Goal: Task Accomplishment & Management: Manage account settings

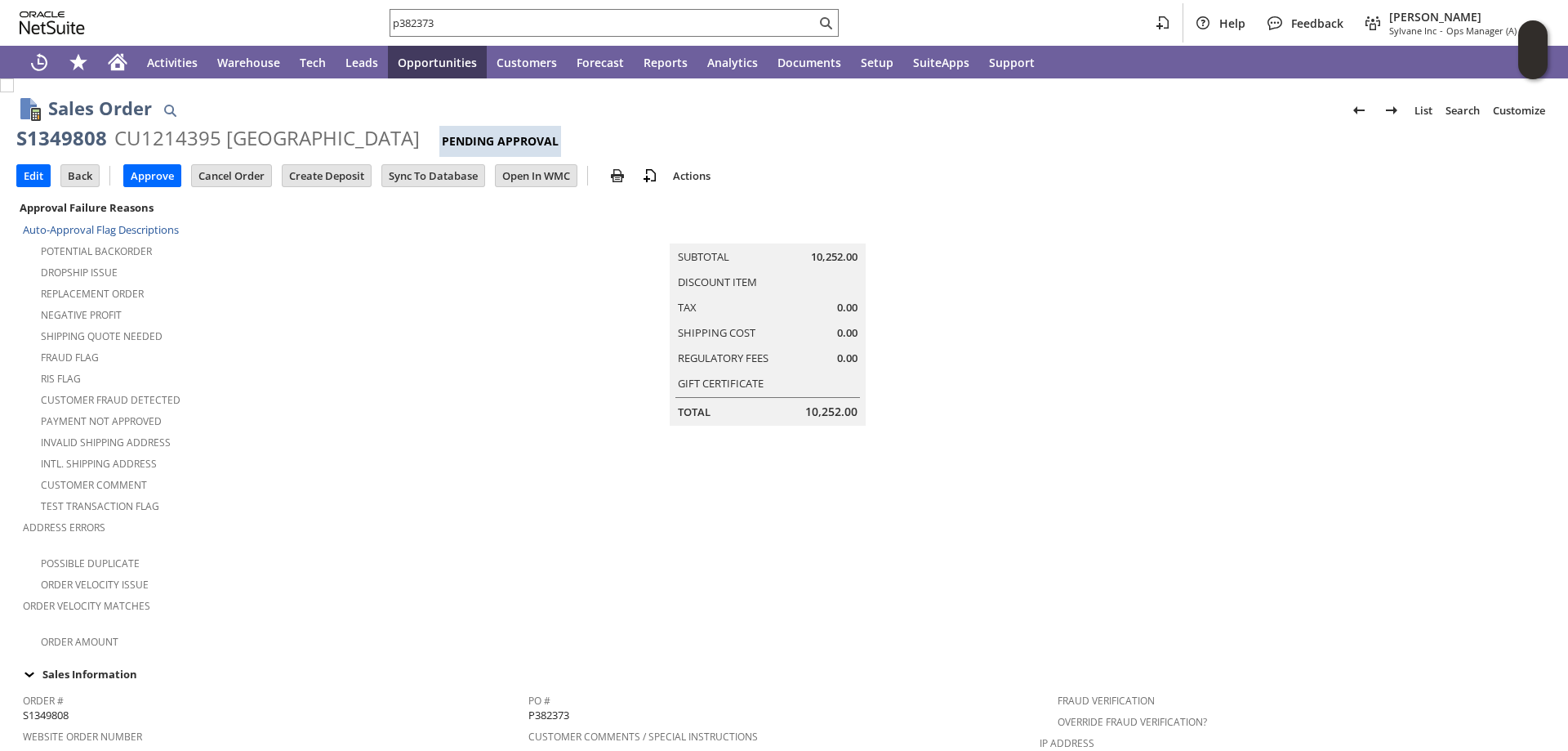
scroll to position [486, 0]
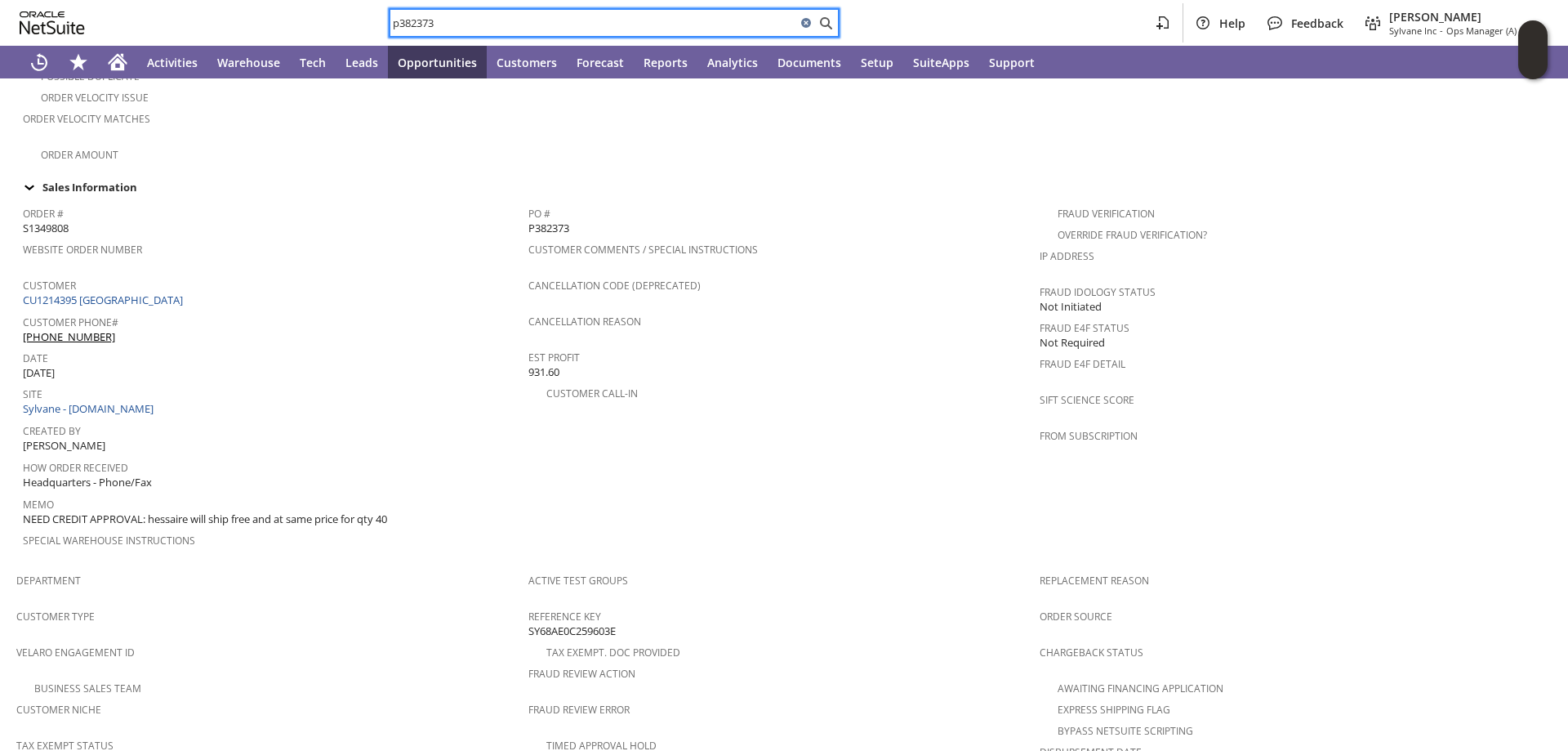
drag, startPoint x: 427, startPoint y: 27, endPoint x: 15, endPoint y: 31, distance: 412.0
click at [300, 27] on div "p382373 Help Feedback Angela Gruchala Sylvane Inc - Ops Manager (A) (F2L)" at bounding box center [784, 23] width 1568 height 46
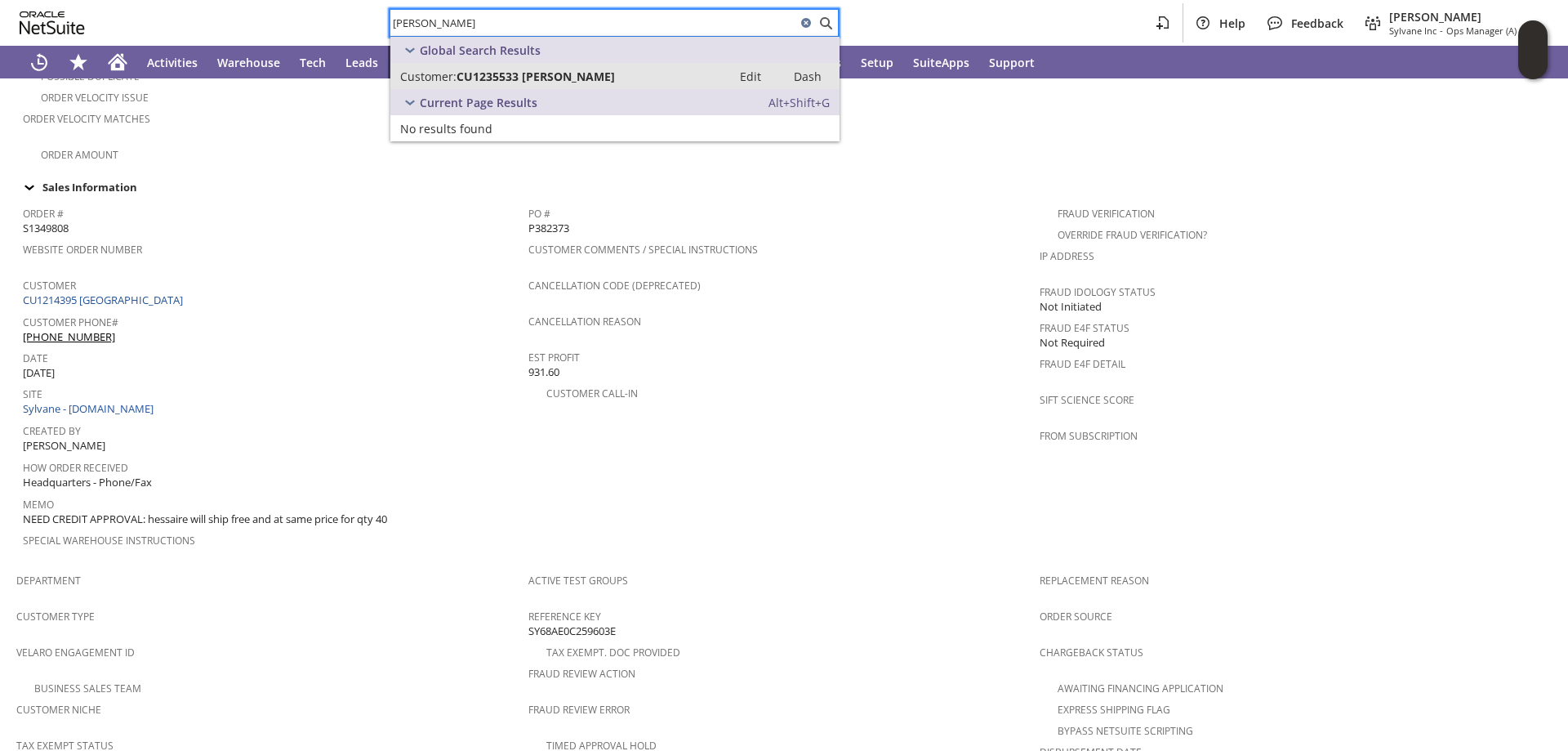
type input "andres leal"
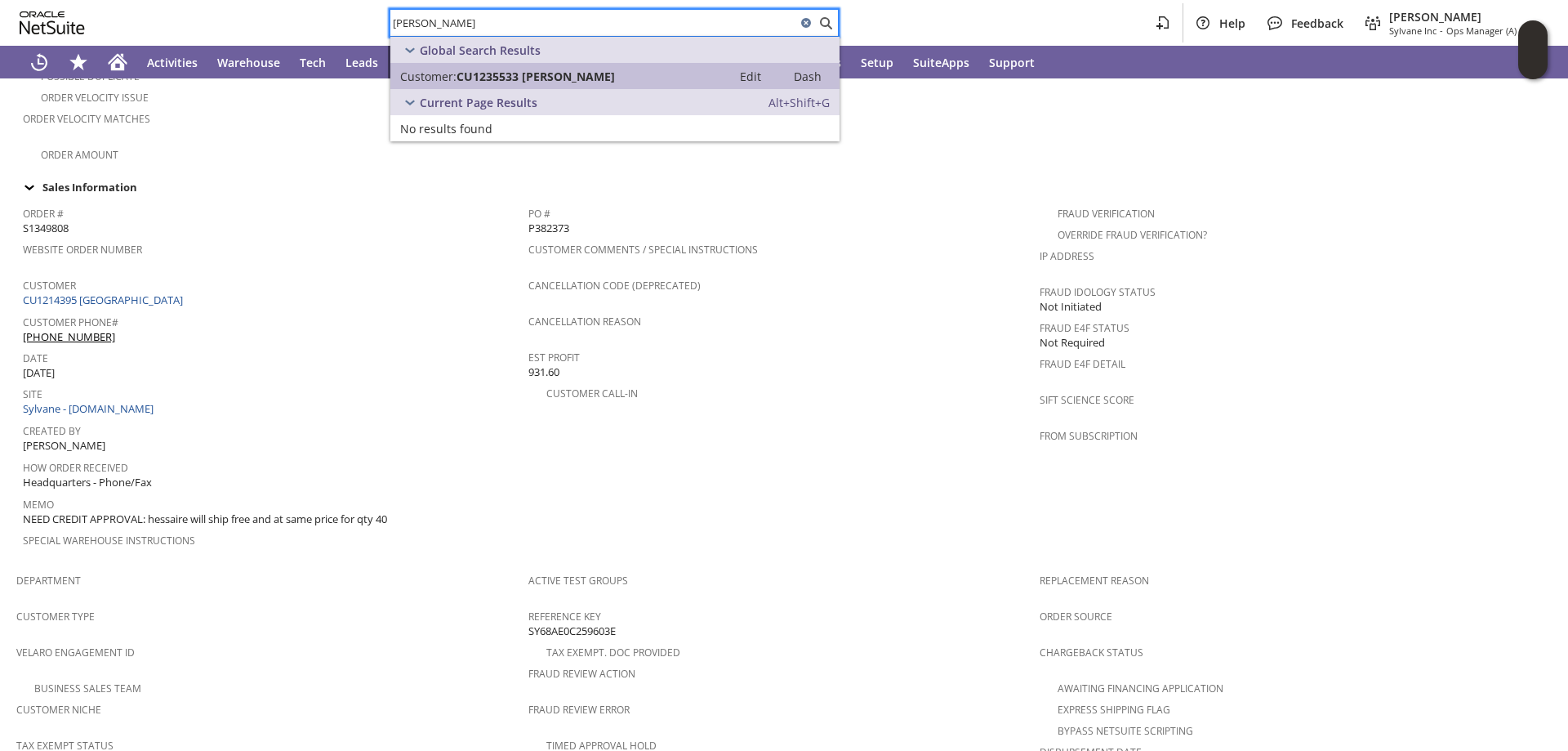
click at [612, 76] on span "CU1235533 andres l fernandez" at bounding box center [536, 76] width 158 height 15
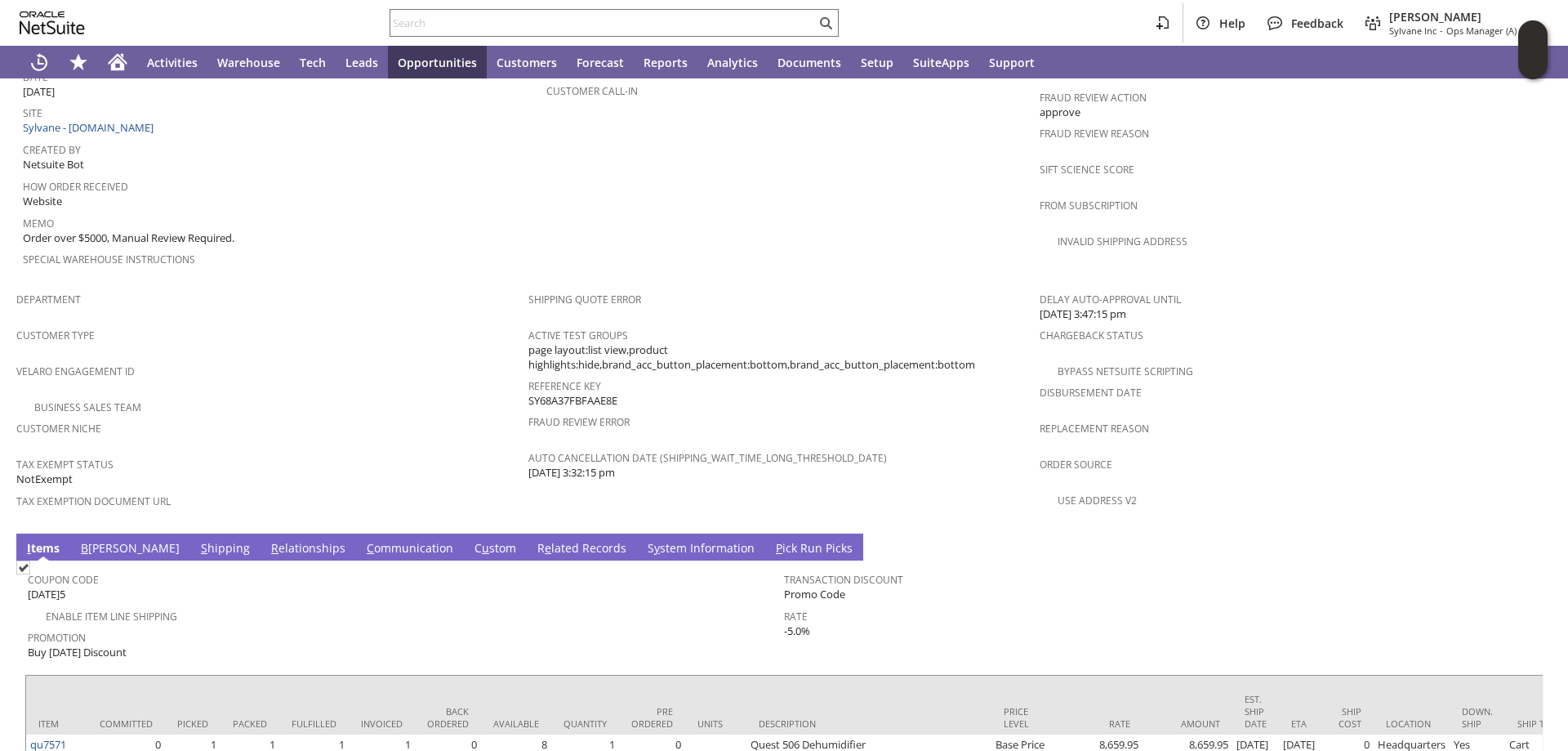
scroll to position [668, 0]
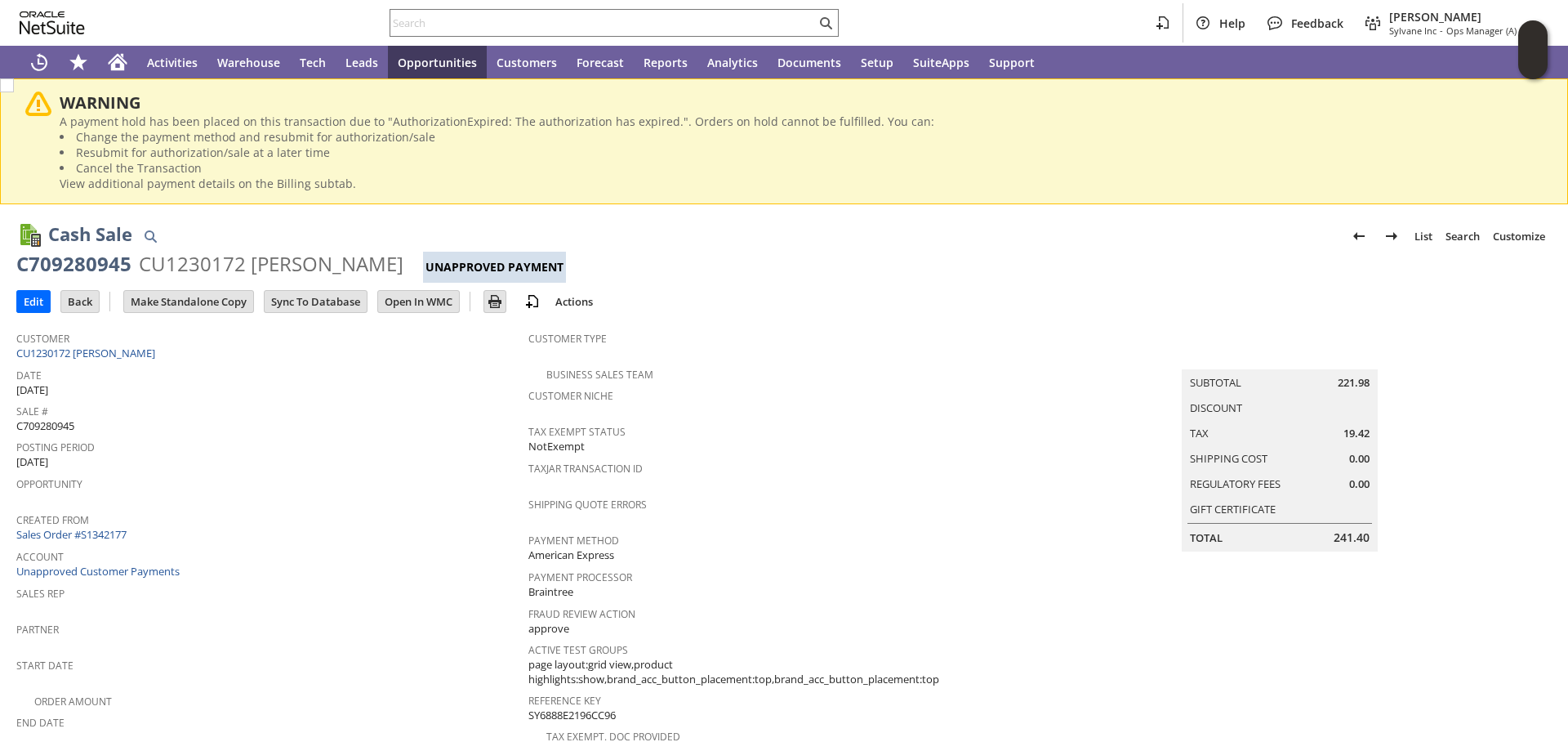
click at [51, 428] on span "C709280945" at bounding box center [45, 426] width 58 height 15
copy span "C709280945"
click at [28, 298] on input "Edit" at bounding box center [33, 302] width 32 height 21
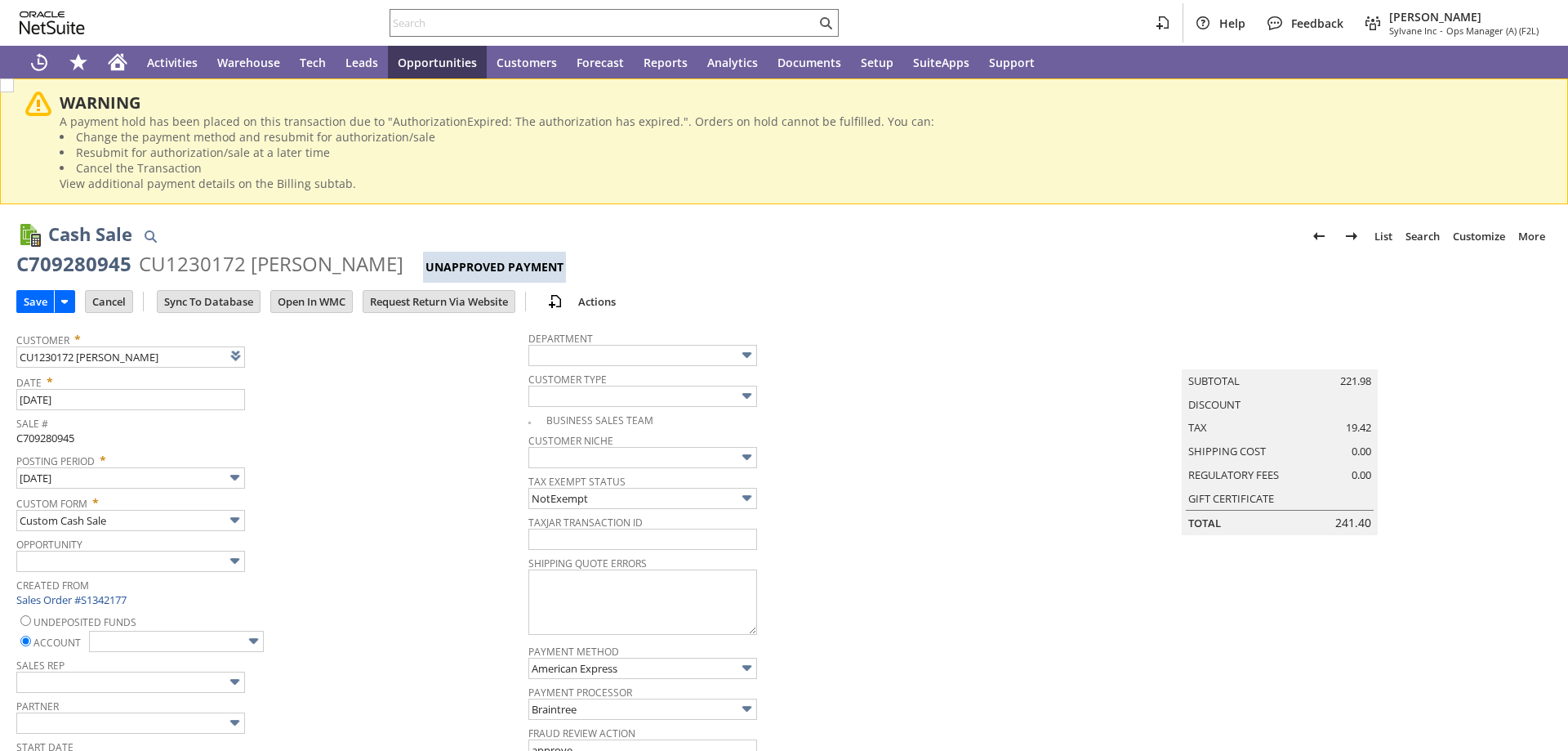
type input "Add"
type input "Copy Previous"
click at [674, 548] on input "text" at bounding box center [642, 539] width 228 height 21
paste input "C709280945"
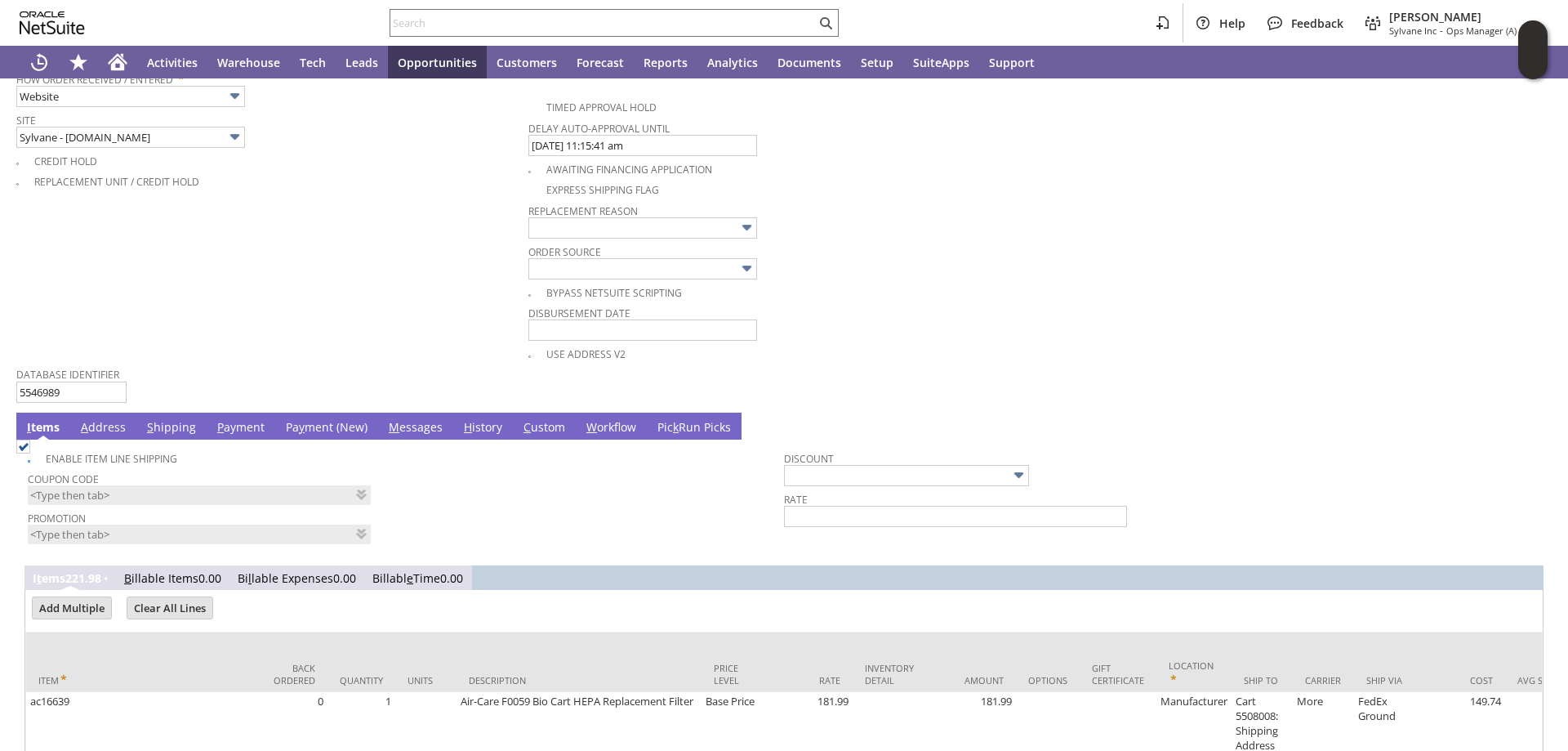
scroll to position [899, 0]
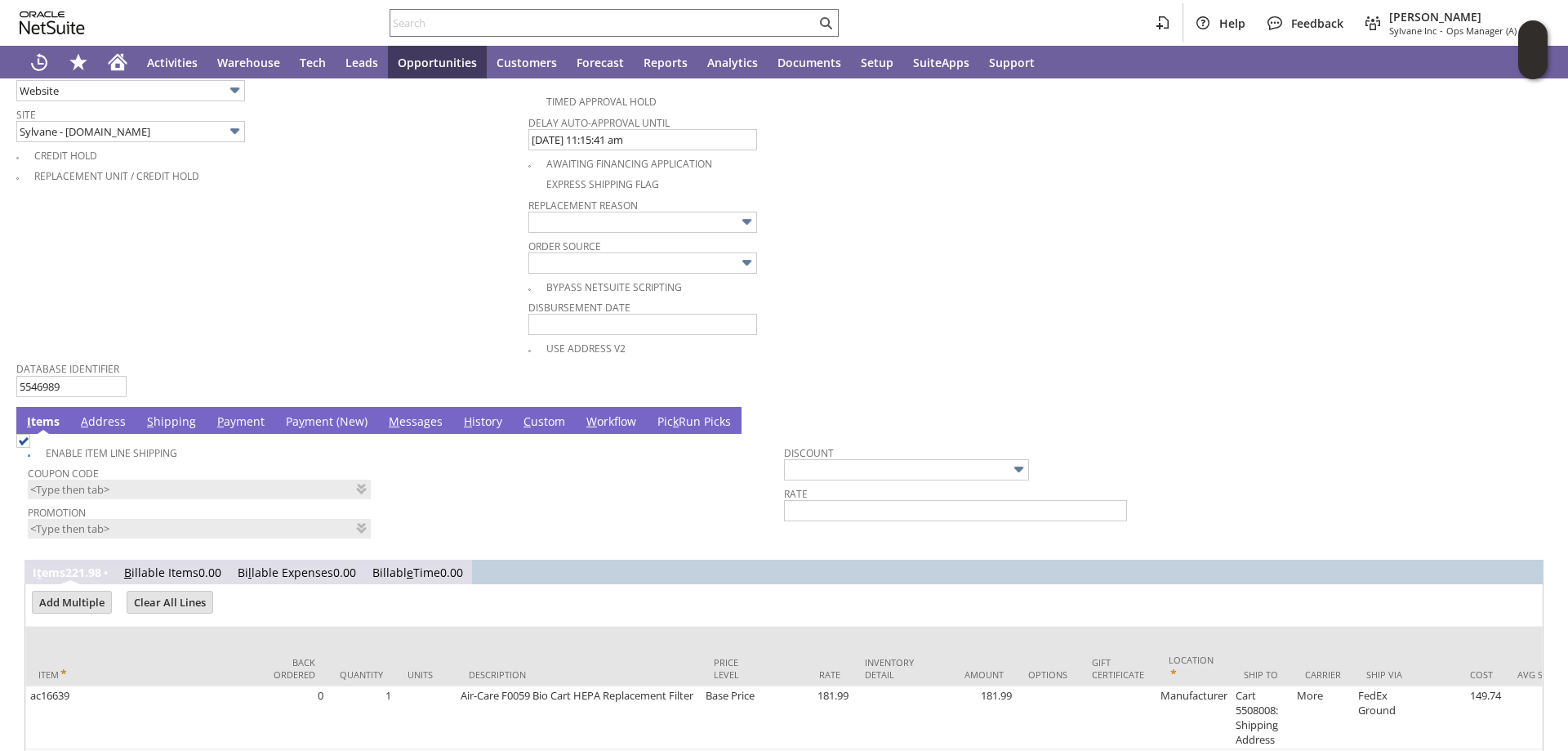
type input "C709280945"
click at [303, 424] on link "Pa y ment (New)" at bounding box center [326, 422] width 90 height 18
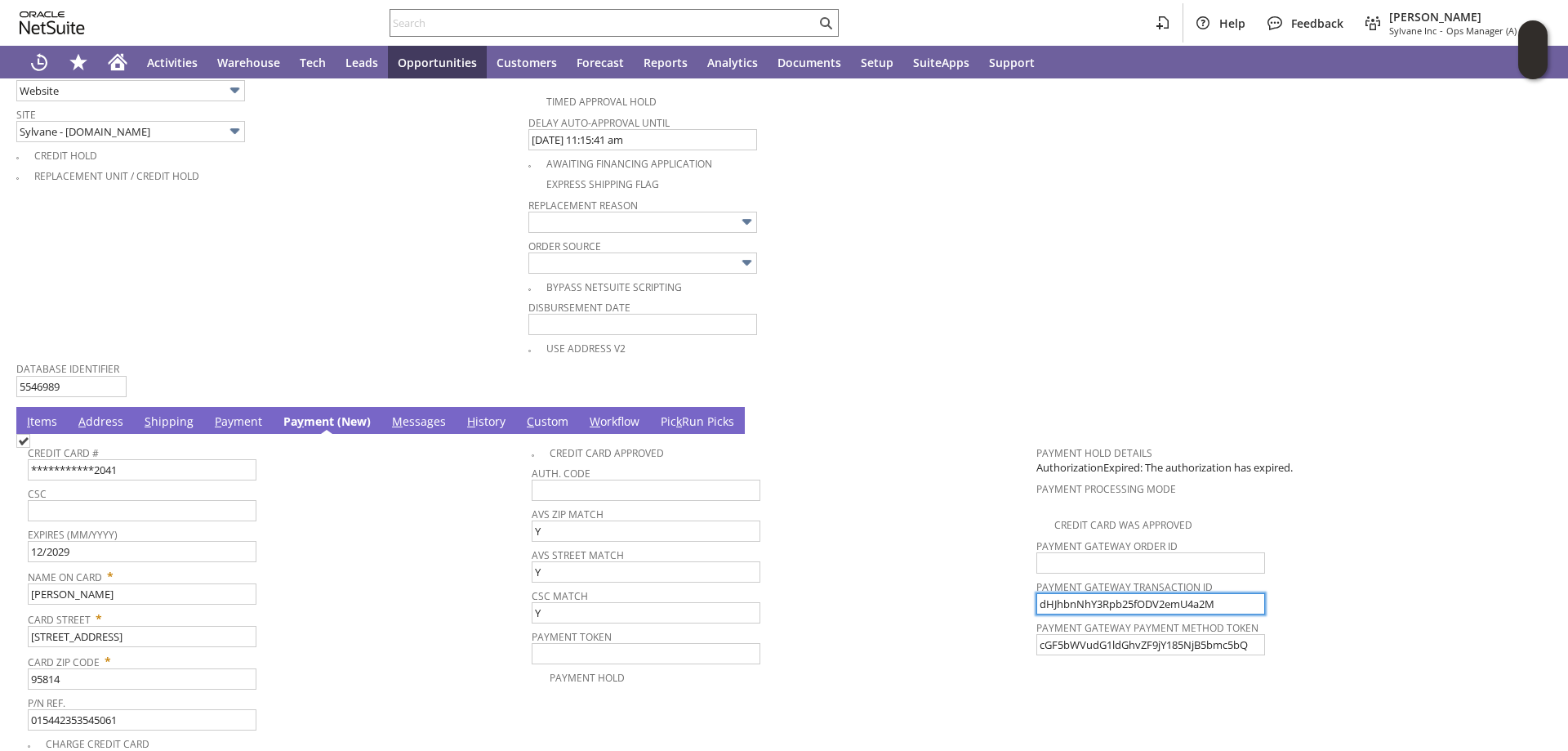
drag, startPoint x: 991, startPoint y: 605, endPoint x: 616, endPoint y: 600, distance: 375.0
click at [799, 593] on tr "**********" at bounding box center [784, 595] width 1513 height 316
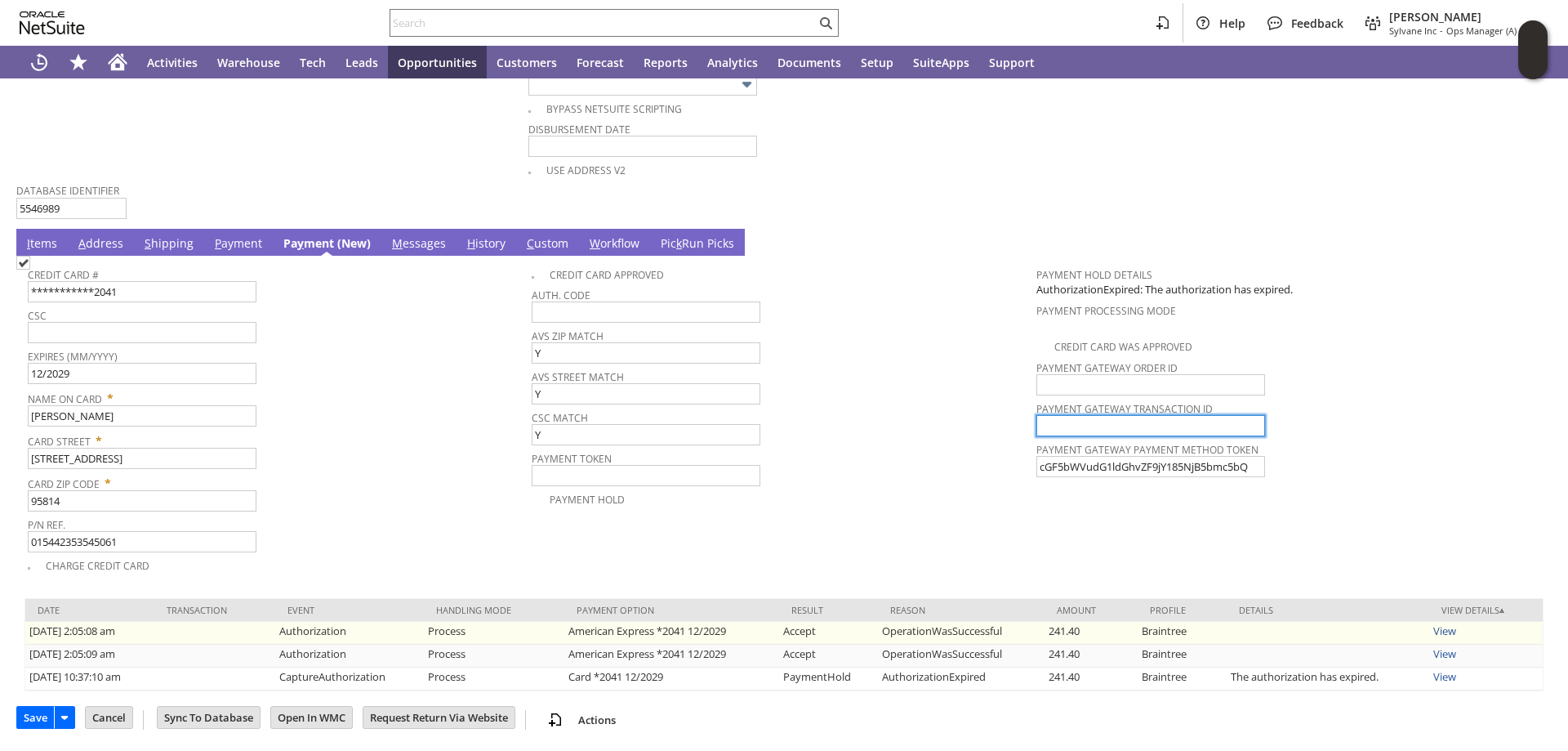
scroll to position [1078, 0]
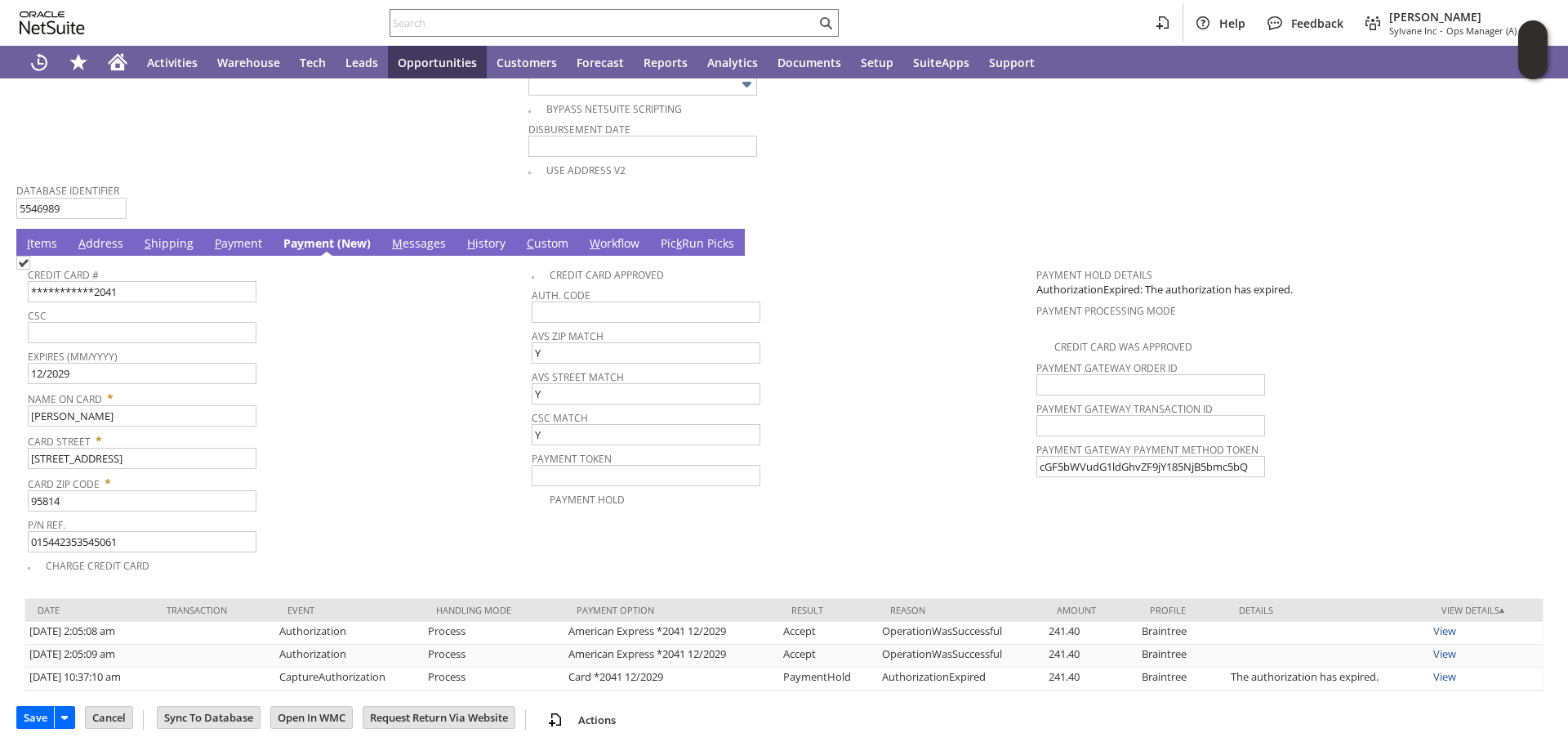
click at [30, 269] on img at bounding box center [23, 263] width 14 height 14
checkbox input "true"
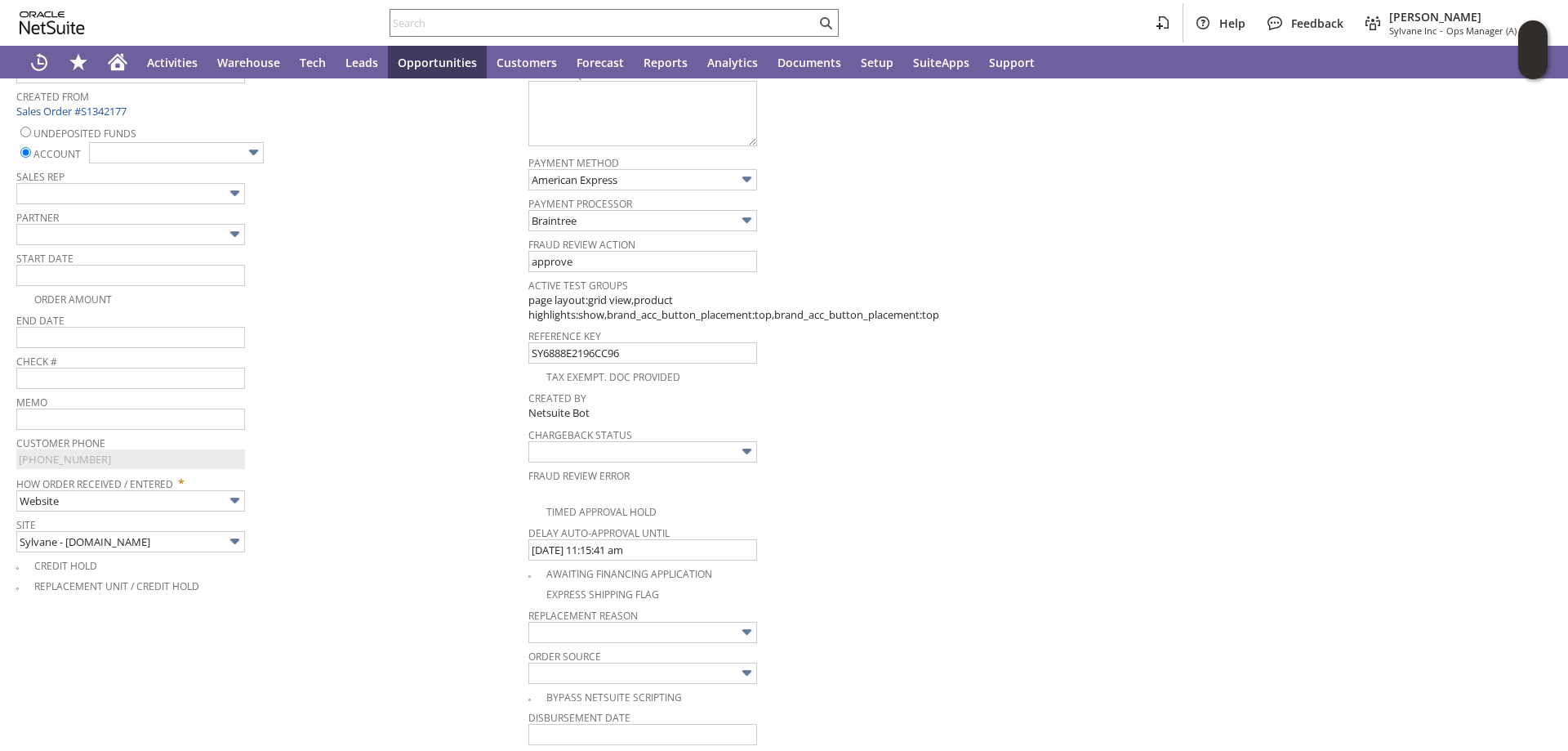
scroll to position [343, 0]
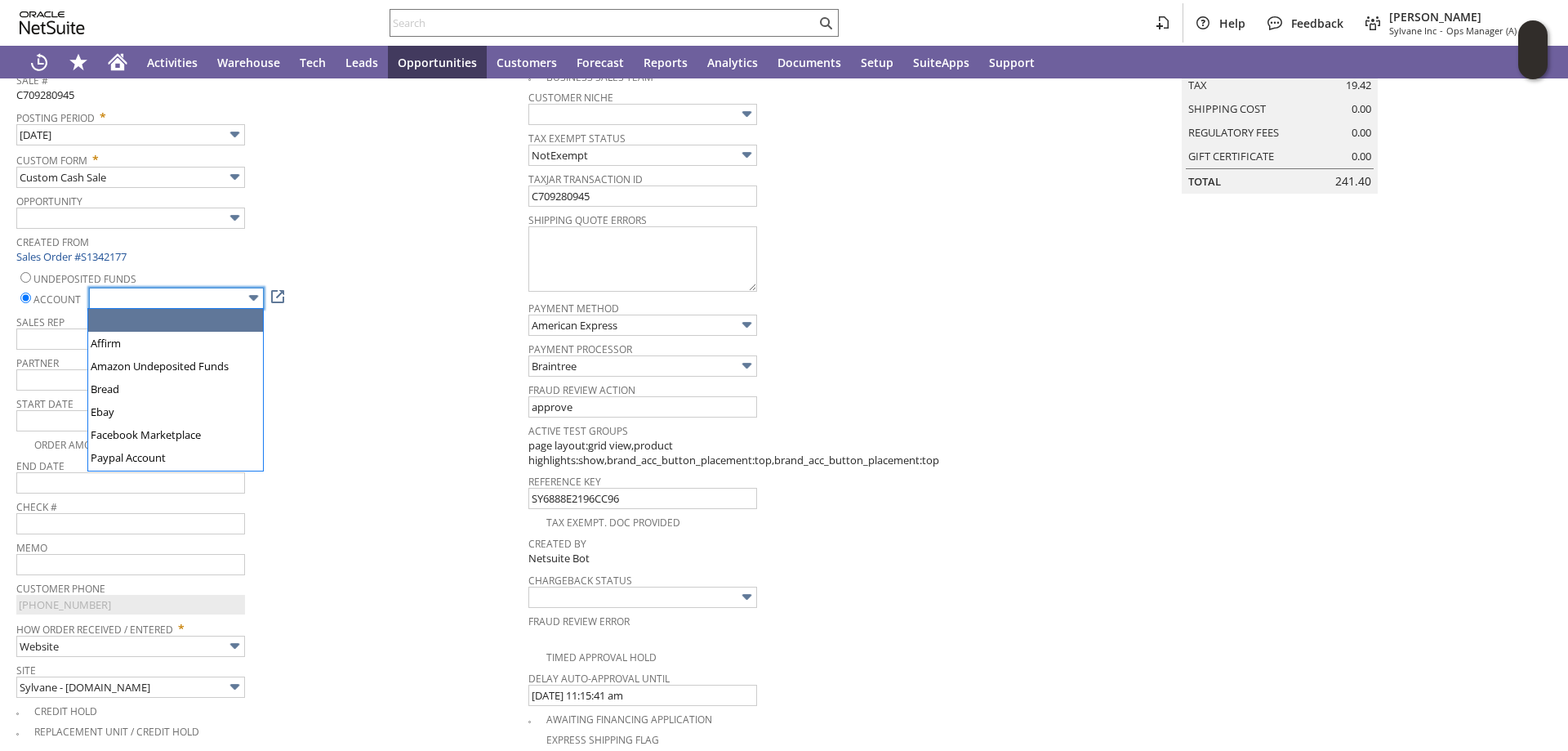
click at [225, 302] on input "text" at bounding box center [176, 298] width 174 height 21
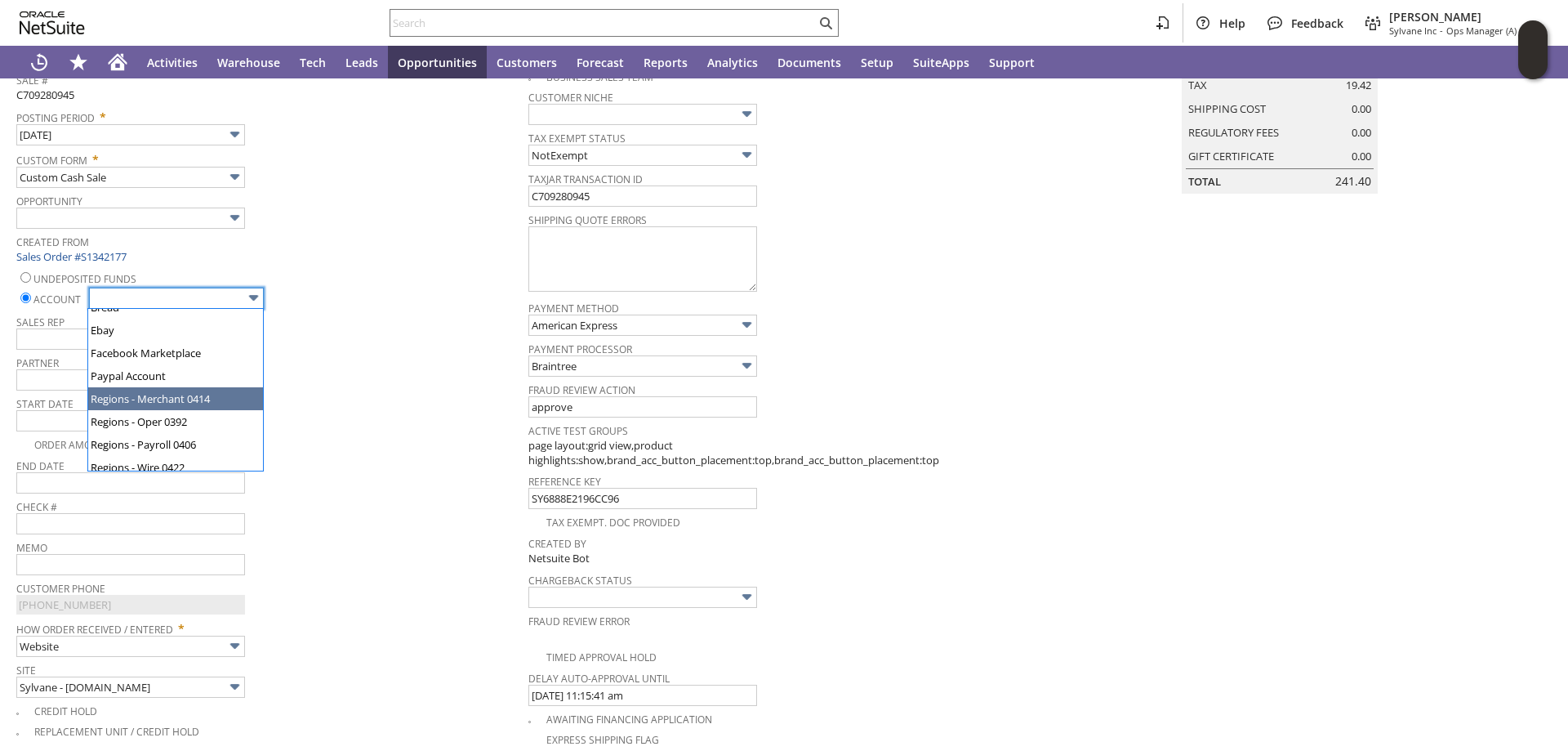
type input "Regions - Merchant 0414"
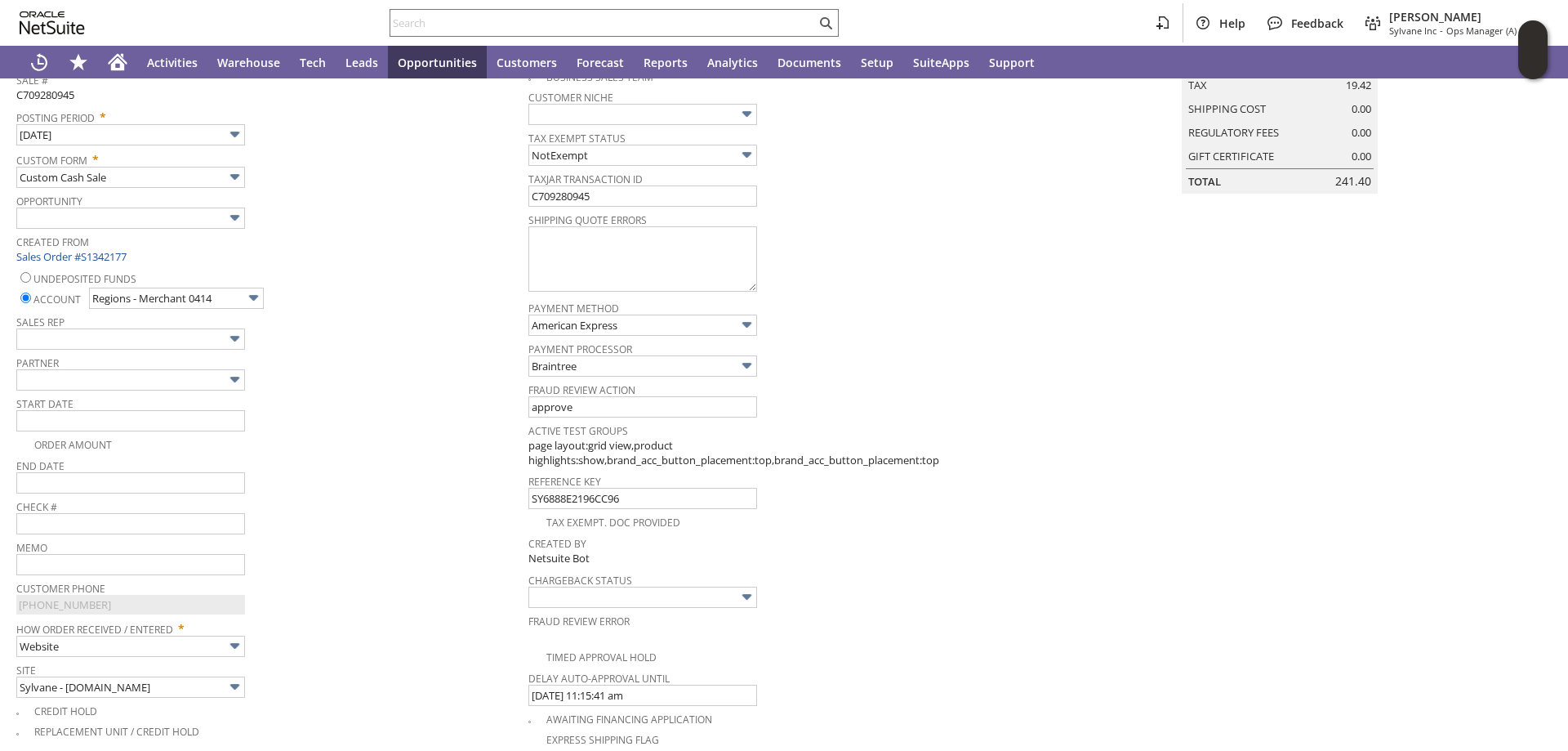
click at [379, 429] on td "Start Date" at bounding box center [272, 412] width 512 height 41
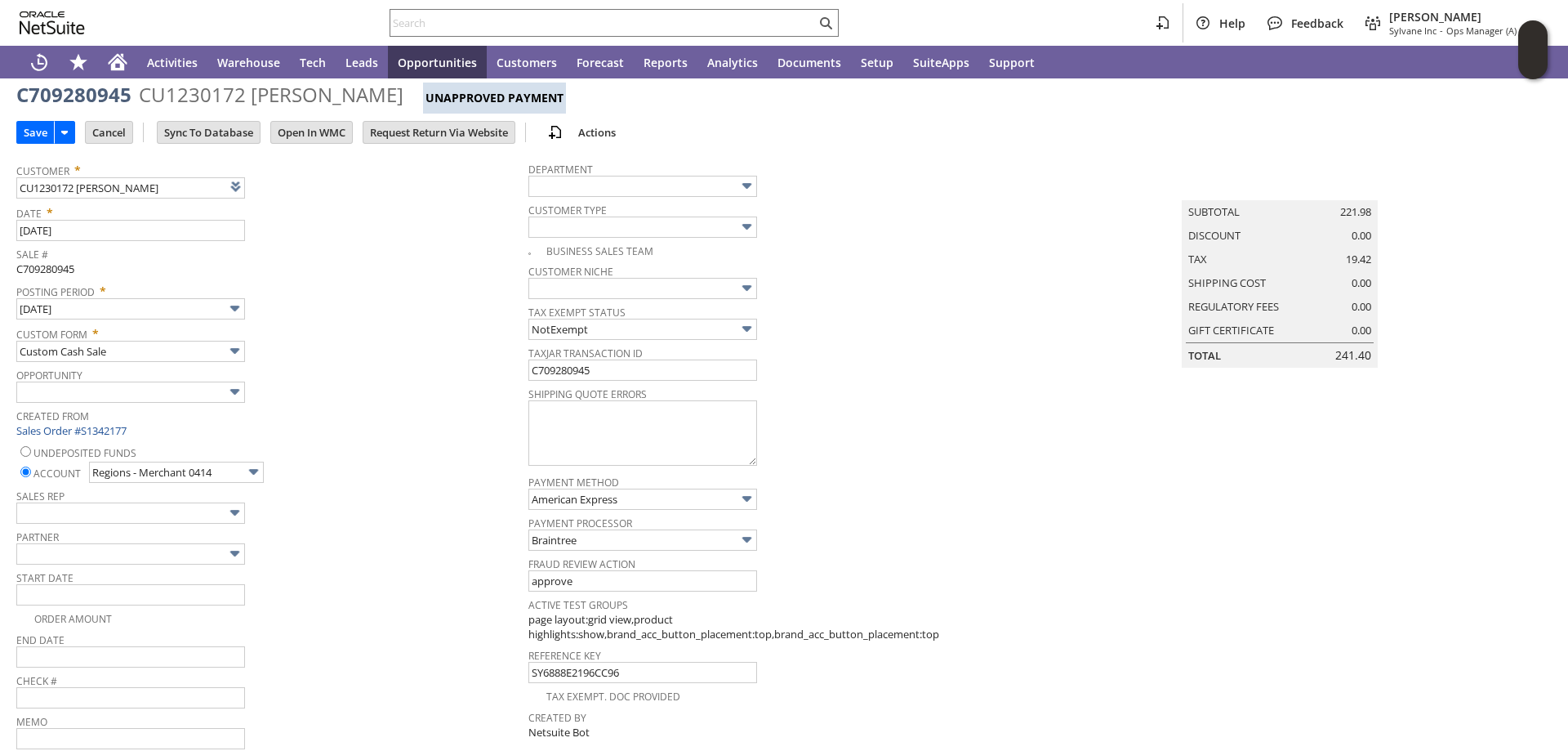
scroll to position [16, 0]
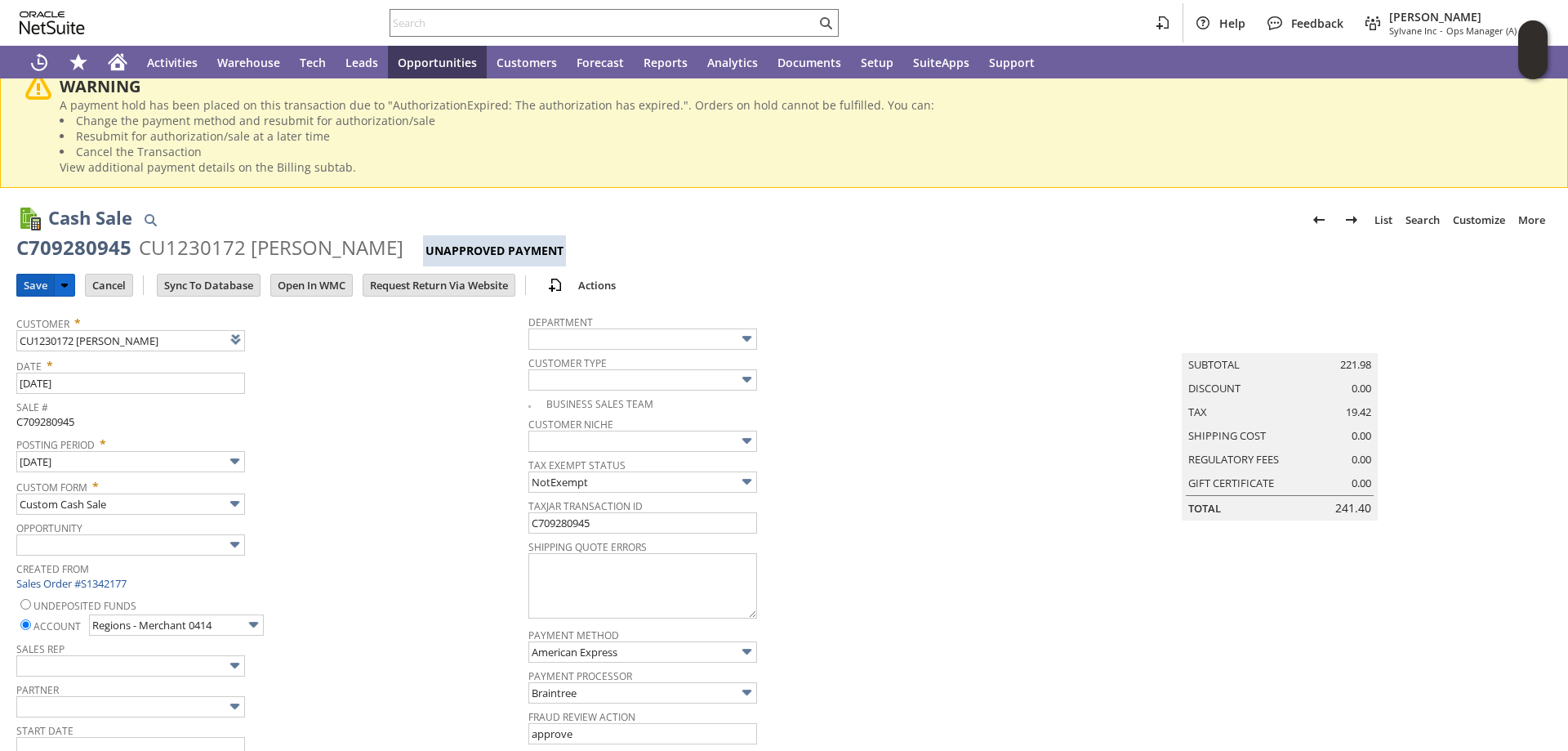
click at [30, 284] on input "Save" at bounding box center [35, 284] width 37 height 21
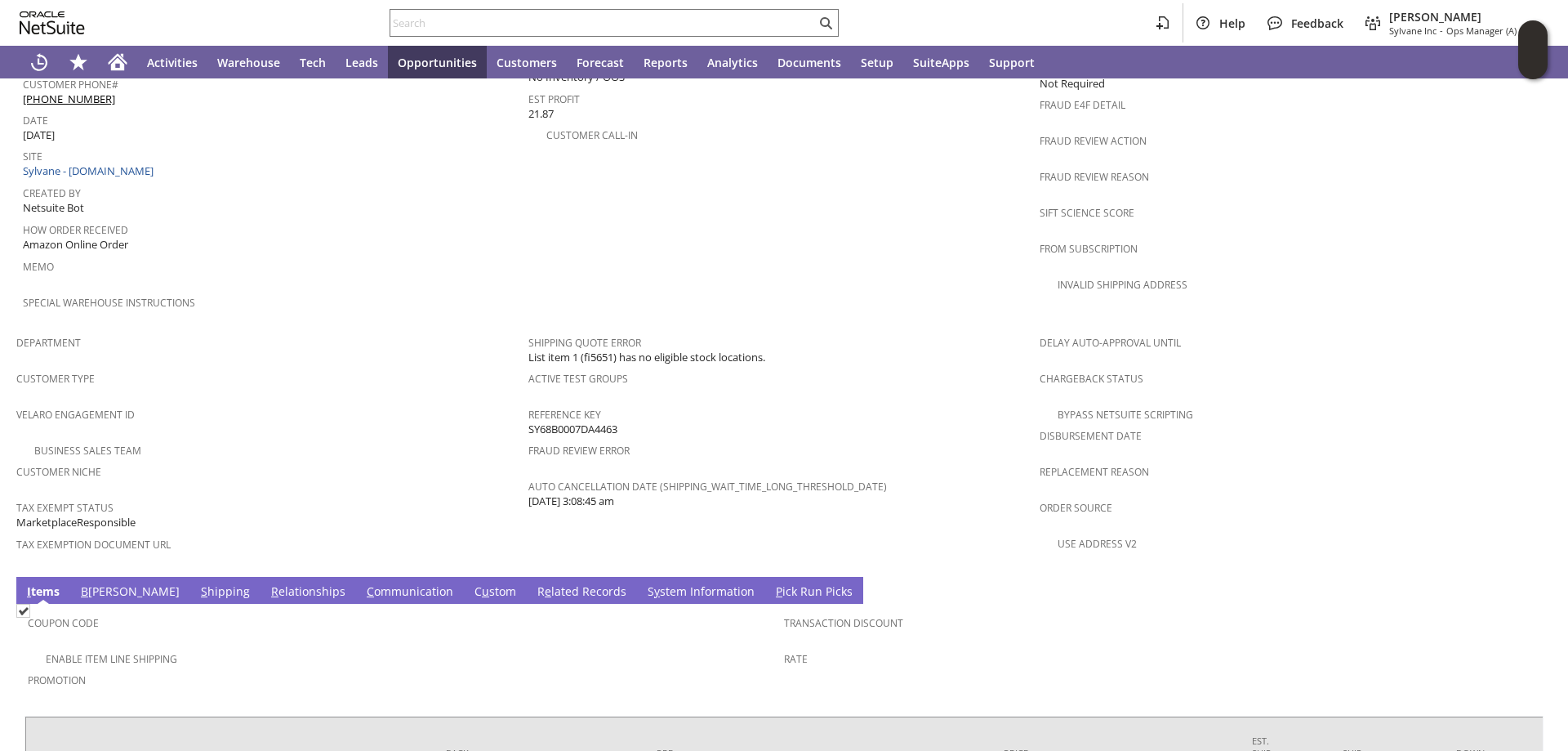
scroll to position [875, 0]
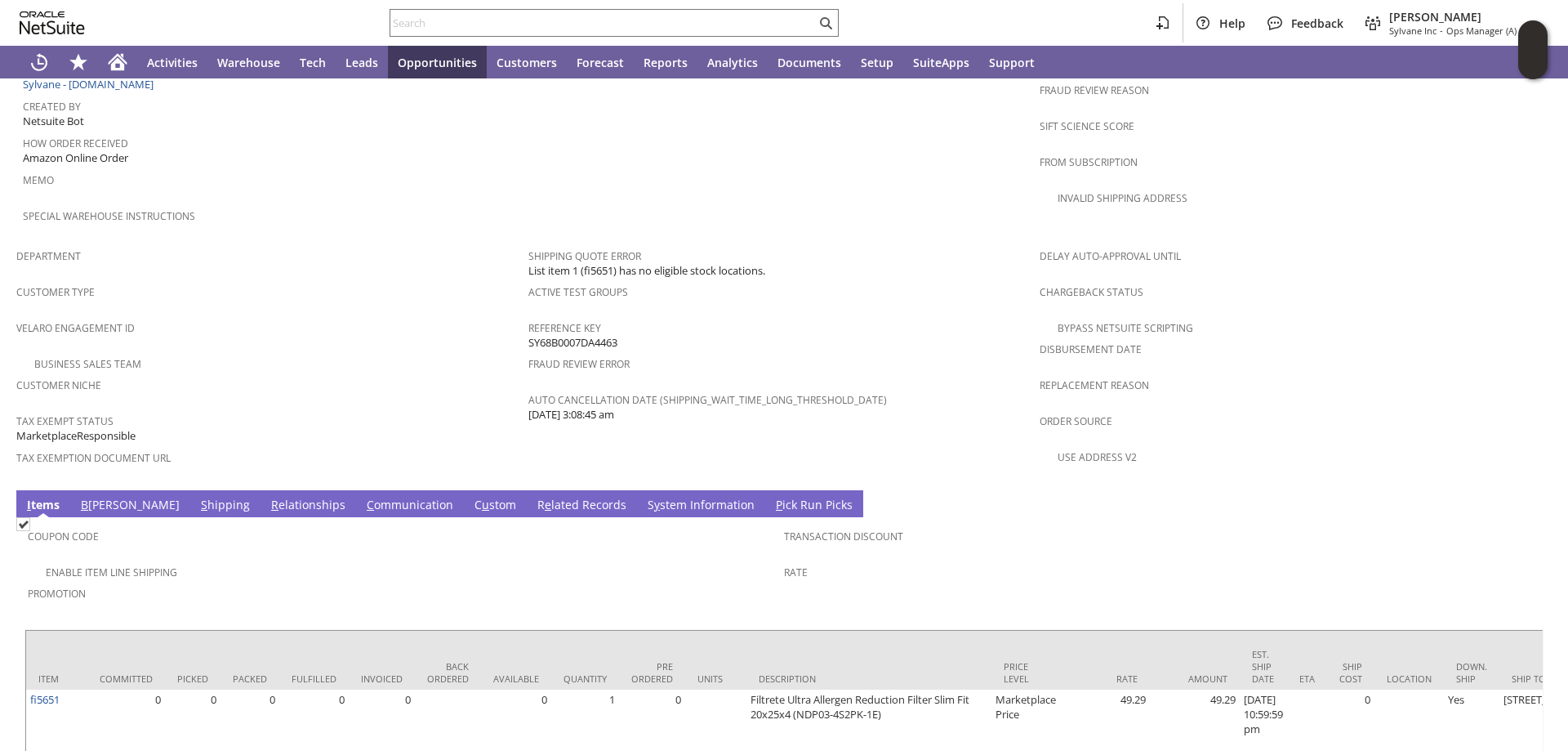
click at [470, 497] on link "[PERSON_NAME]" at bounding box center [495, 505] width 50 height 18
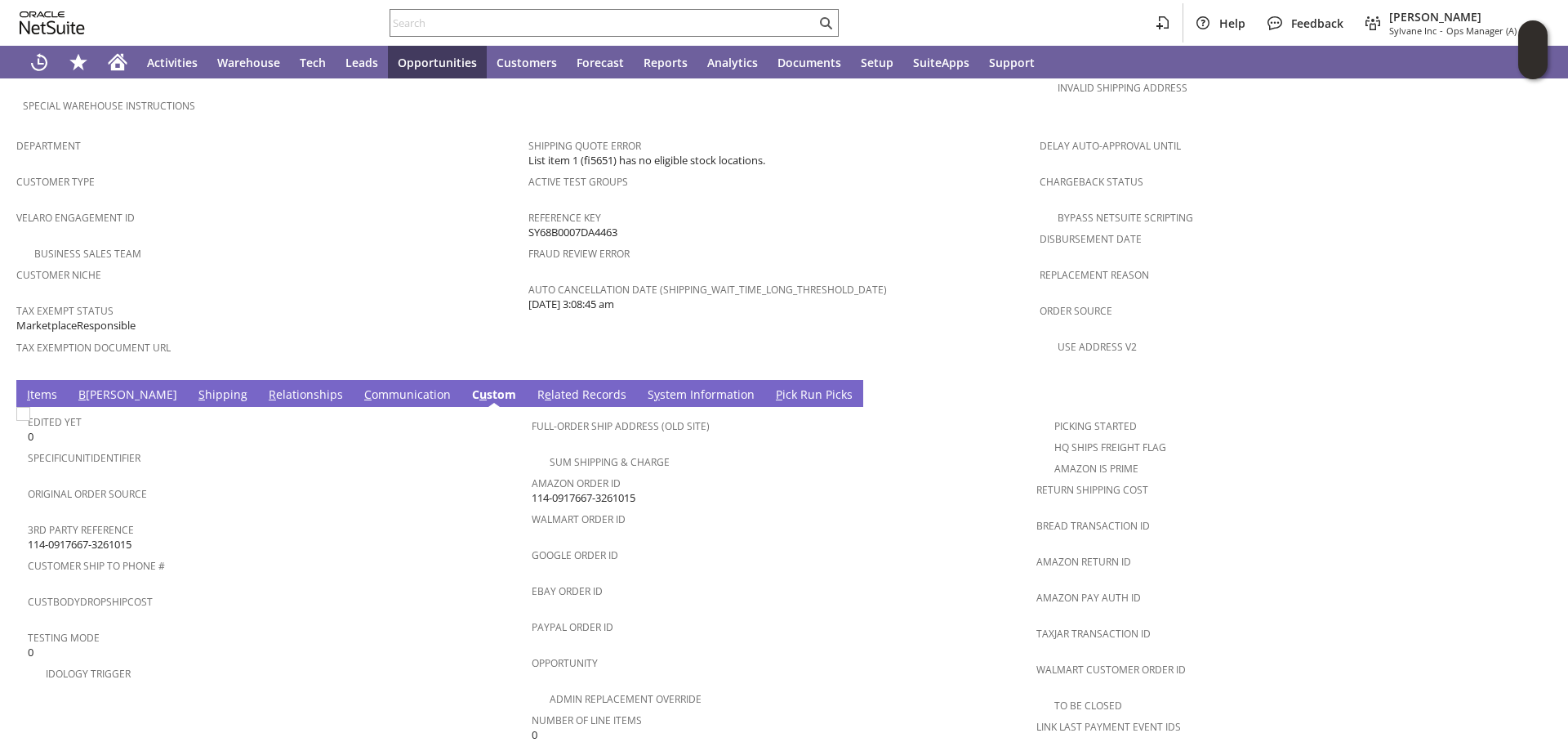
scroll to position [1120, 0]
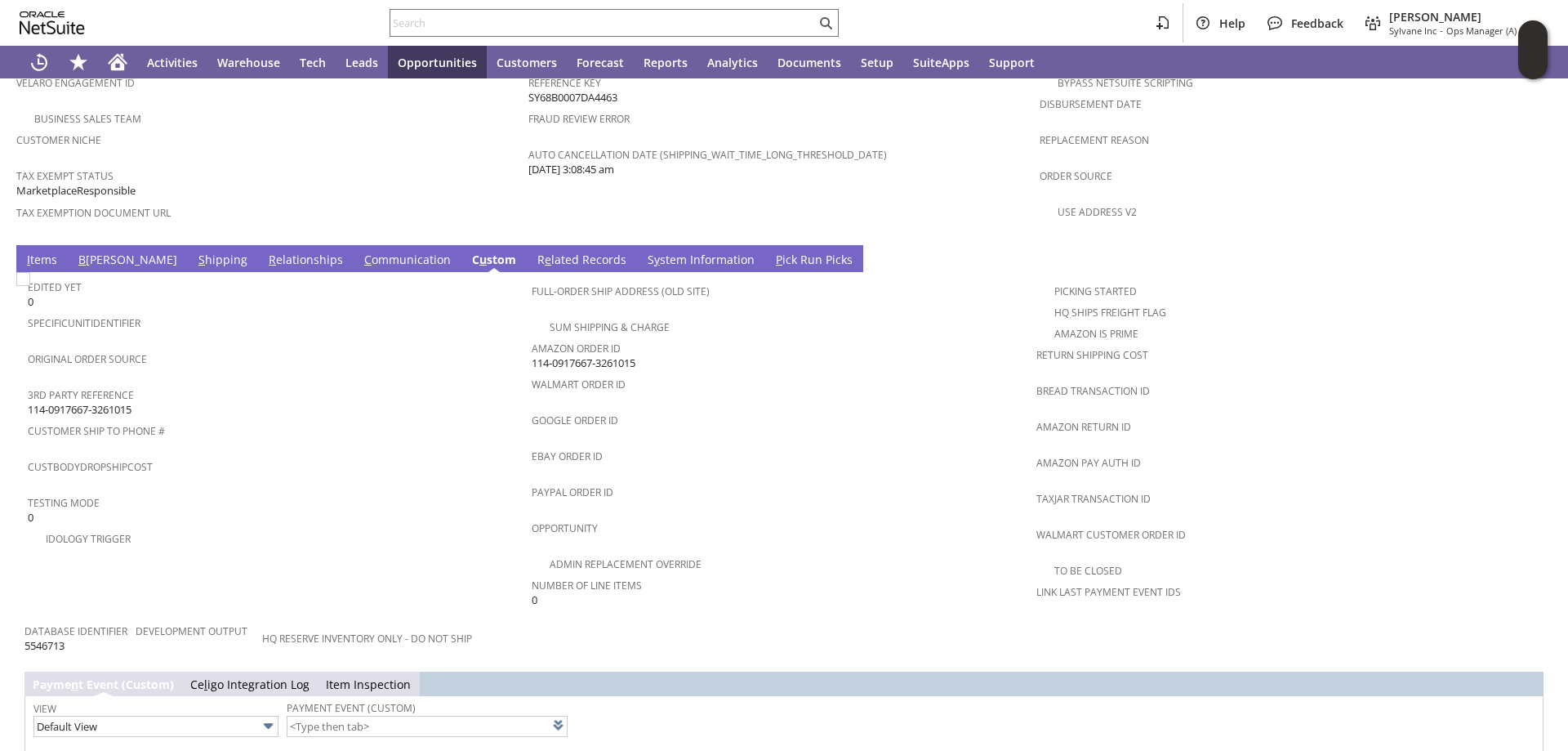
drag, startPoint x: 643, startPoint y: 322, endPoint x: 534, endPoint y: 330, distance: 109.3
click at [532, 337] on div "Amazon Order ID 114-0917667-3261015" at bounding box center [779, 354] width 496 height 34
copy span "114-0917667-3261015"
click at [514, 27] on input "text" at bounding box center [603, 23] width 426 height 20
paste input "S1350121"
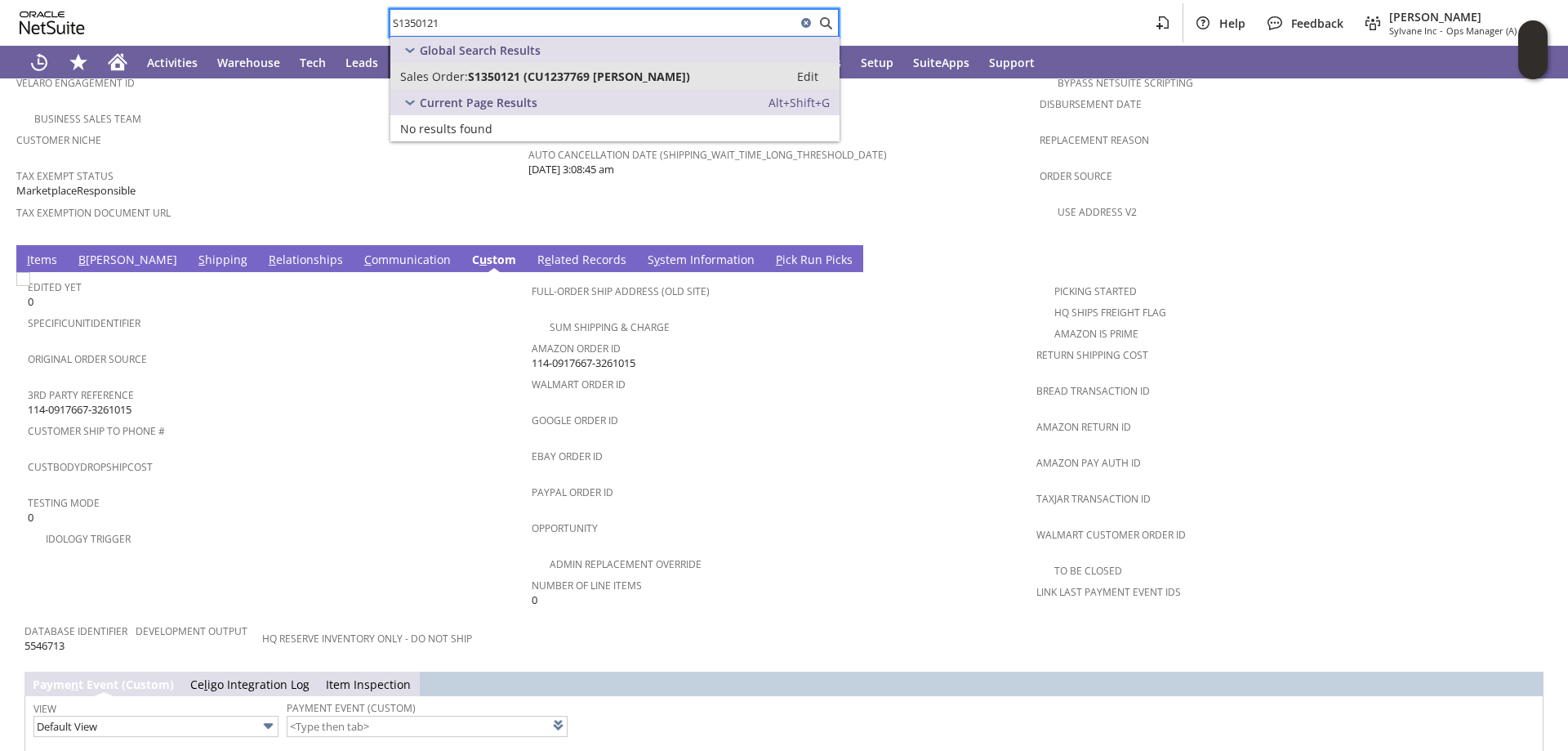
type input "S1350121"
click at [501, 74] on span "S1350121 (CU1237769 Richard S Pozywak)" at bounding box center [579, 76] width 222 height 15
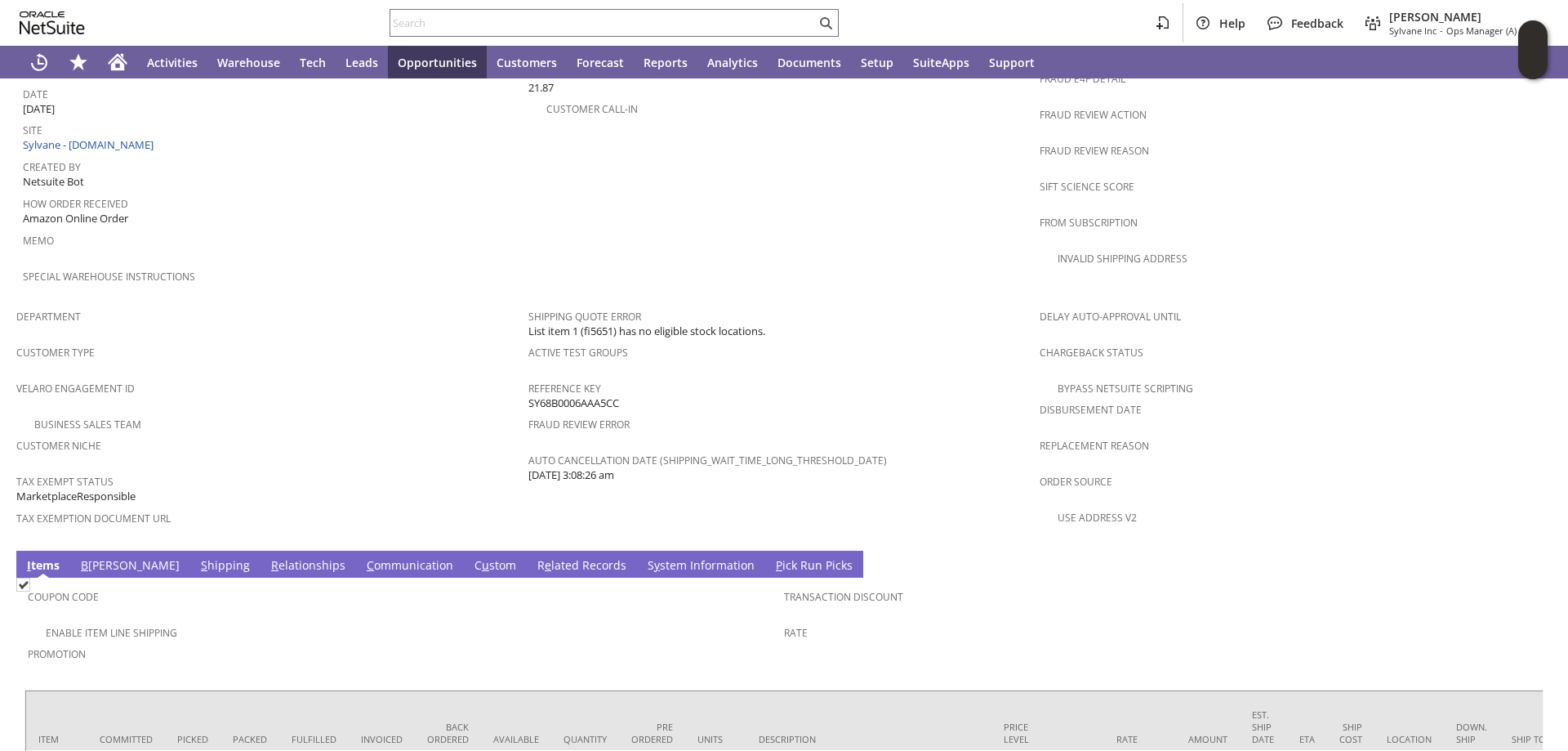
scroll to position [817, 0]
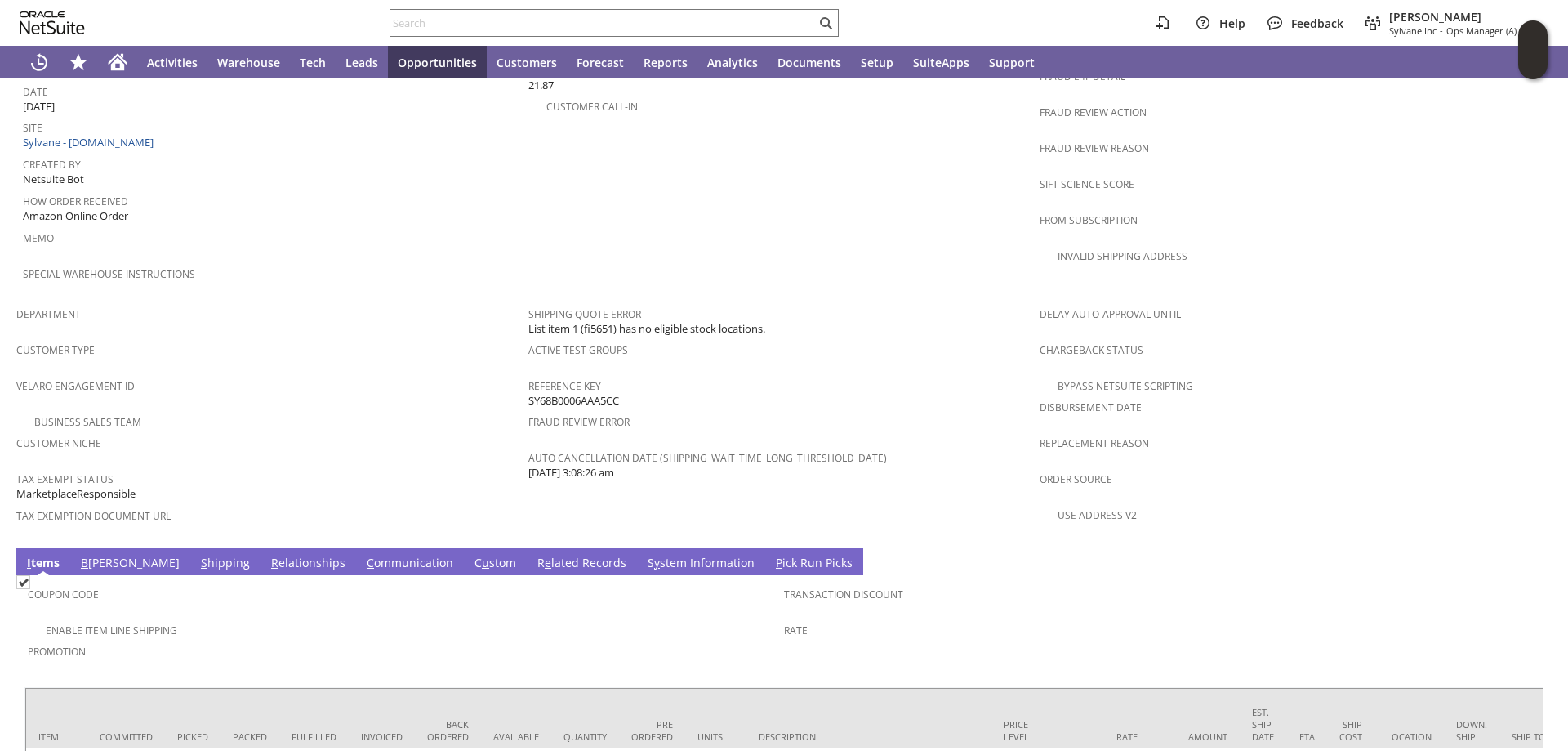
click at [363, 555] on link "C ommunication" at bounding box center [410, 563] width 95 height 18
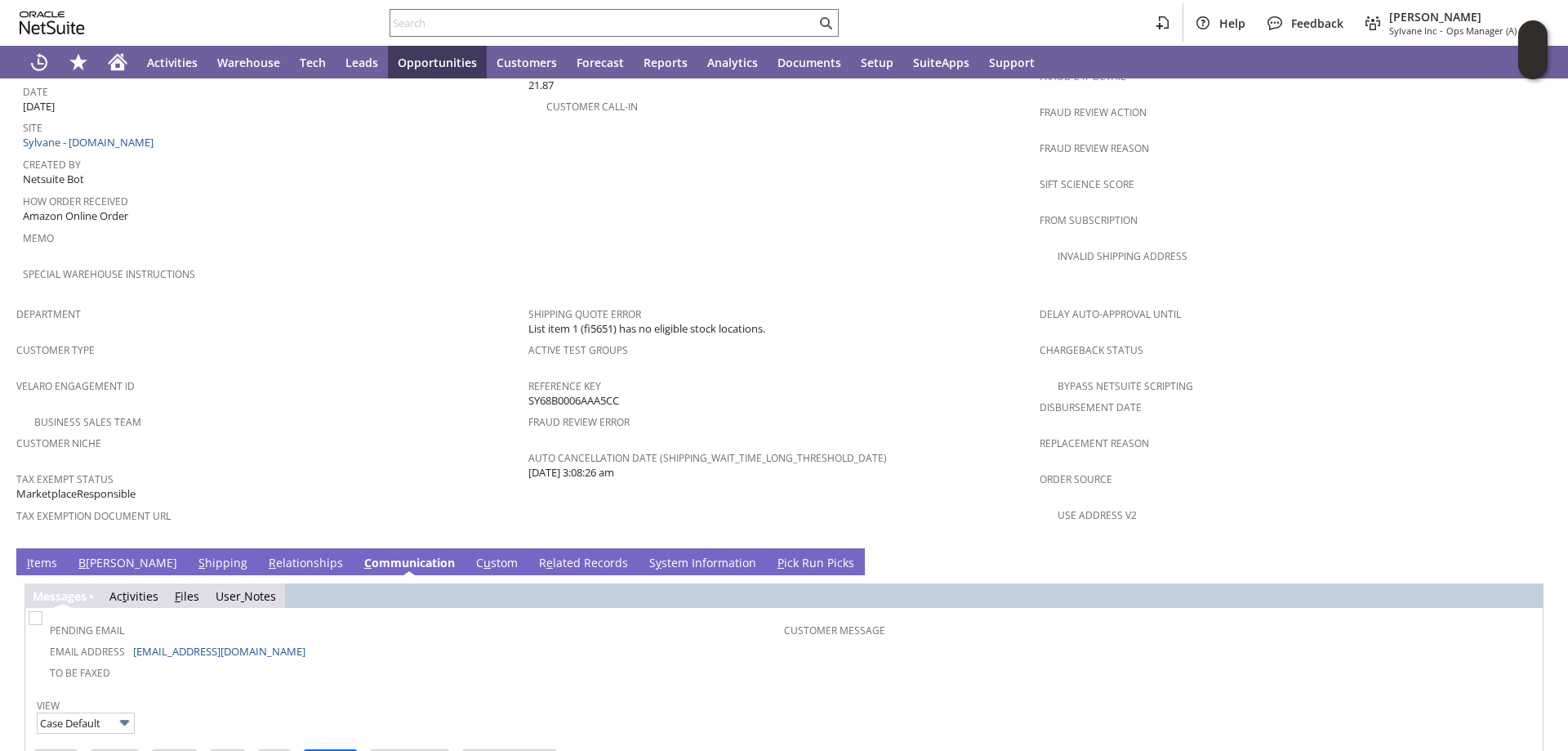
scroll to position [0, 0]
click at [472, 555] on link "[PERSON_NAME]" at bounding box center [497, 563] width 50 height 18
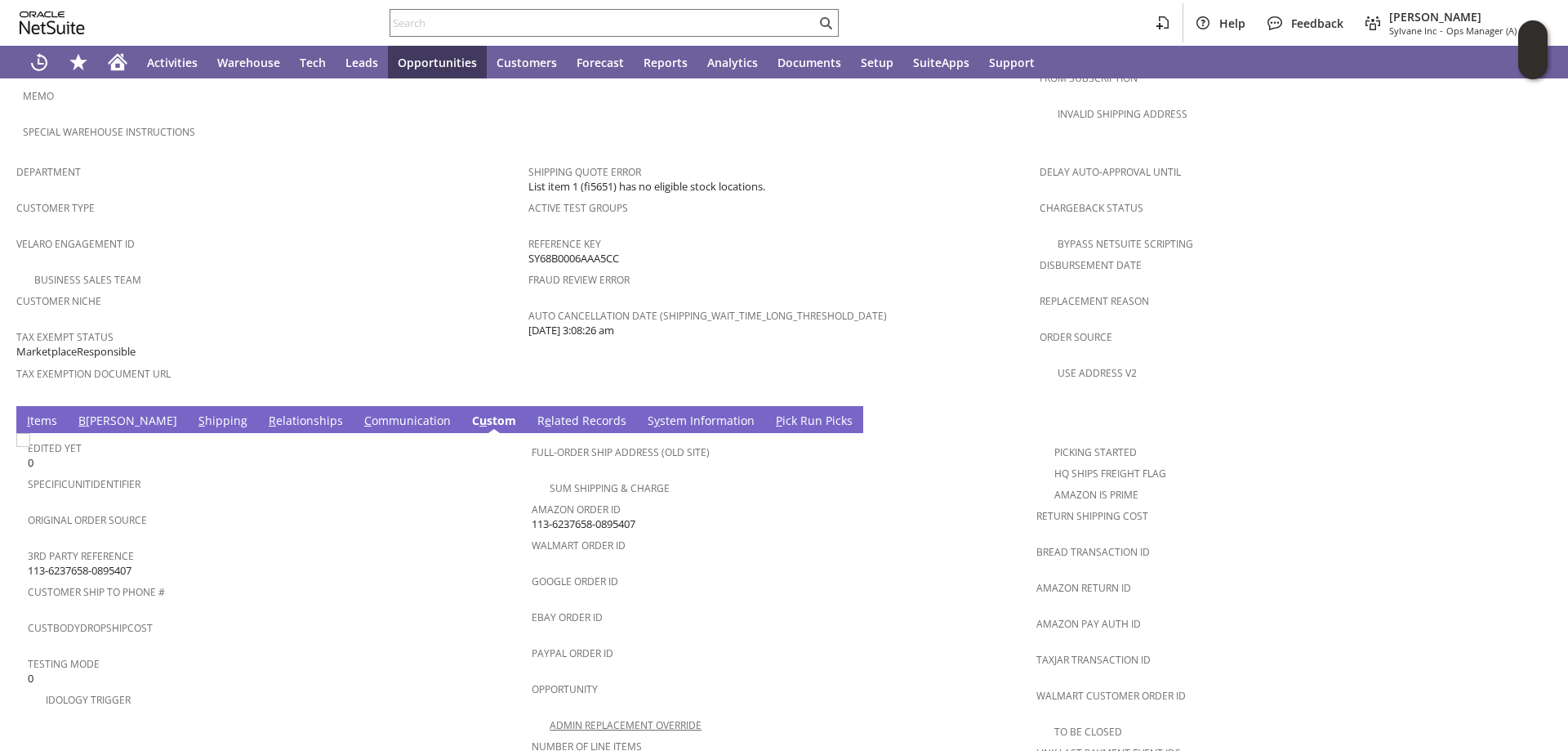
scroll to position [1144, 0]
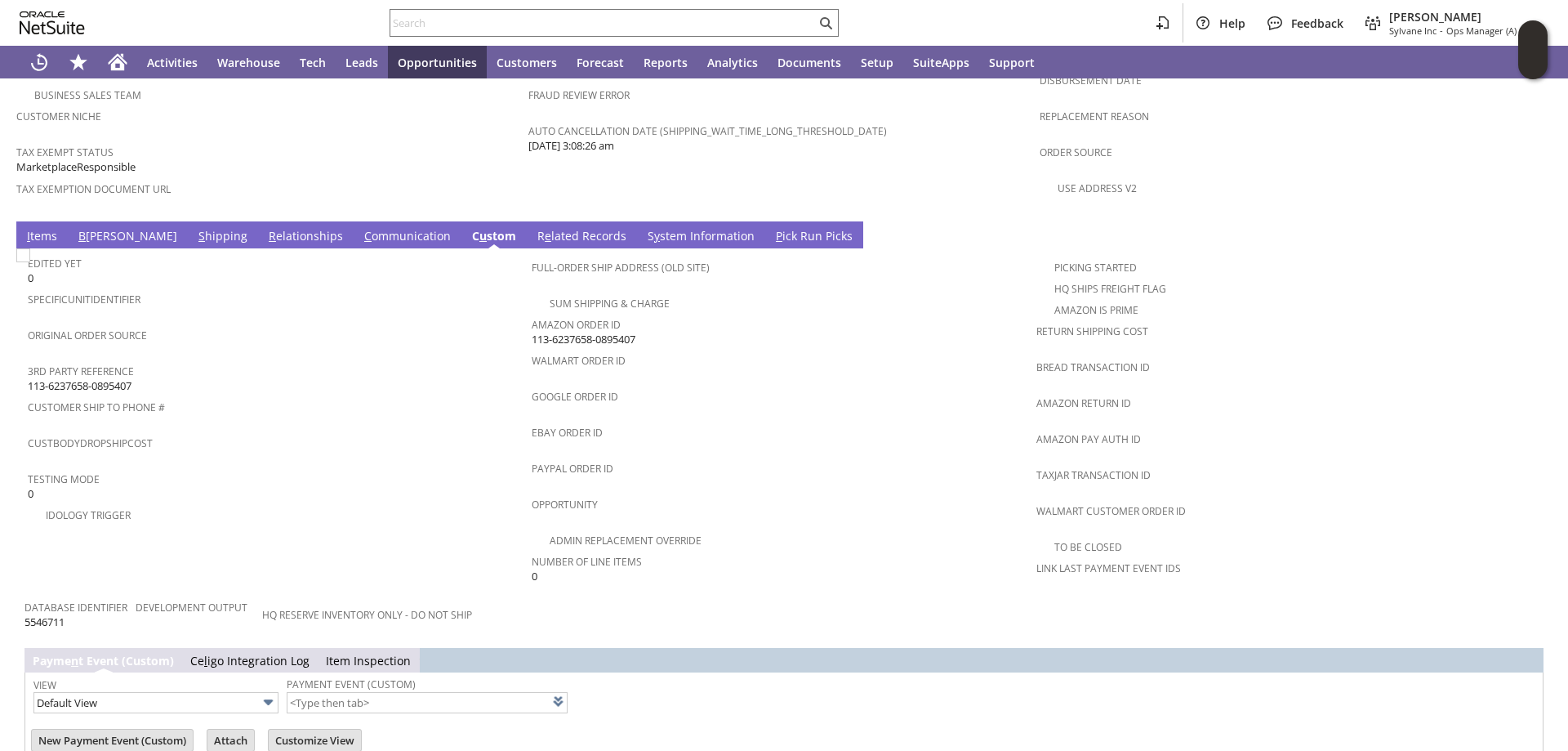
drag, startPoint x: 597, startPoint y: 299, endPoint x: 531, endPoint y: 302, distance: 66.1
click at [532, 313] on div "Amazon Order ID 113-6237658-0895407" at bounding box center [779, 330] width 496 height 34
copy span "113-6237658-0895407"
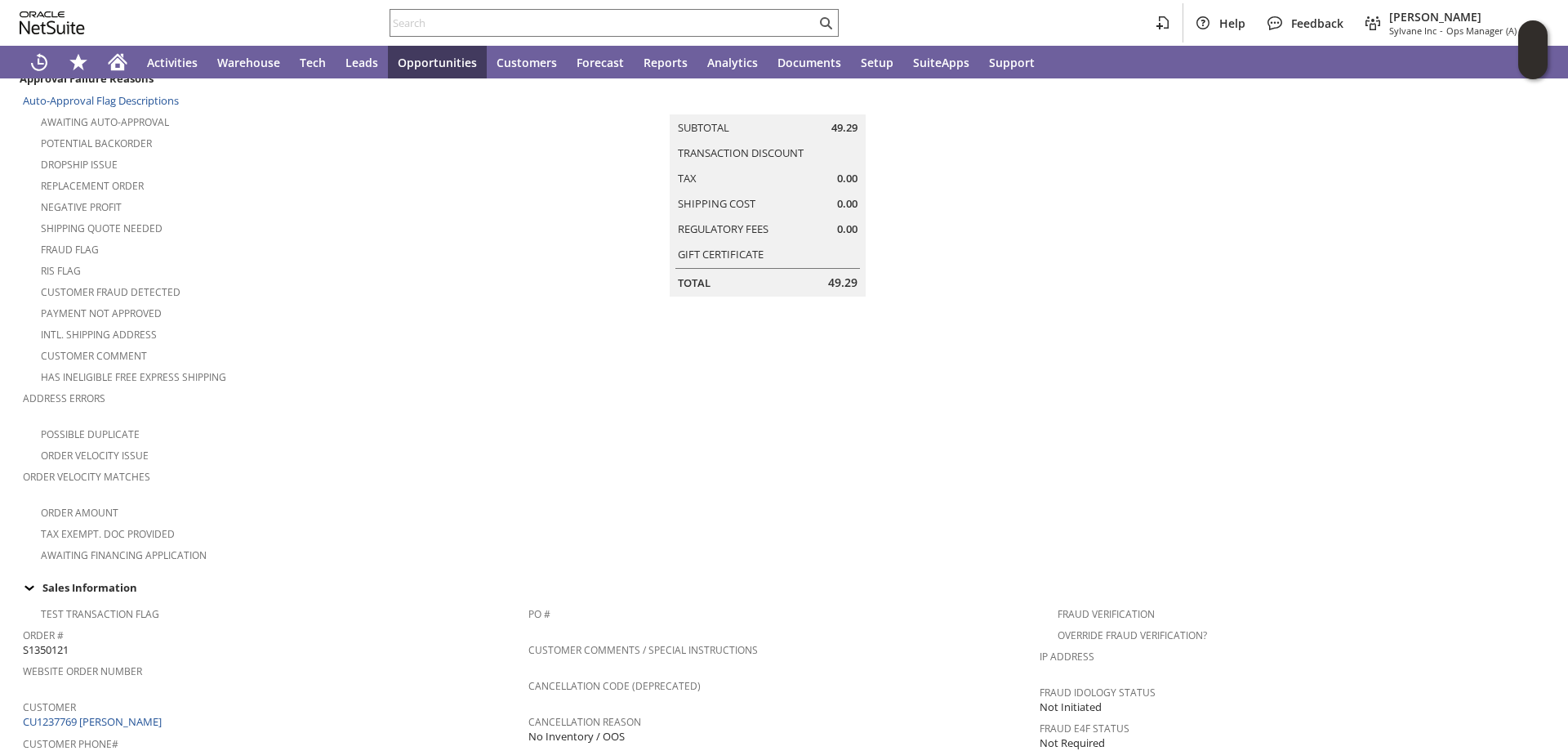
scroll to position [0, 0]
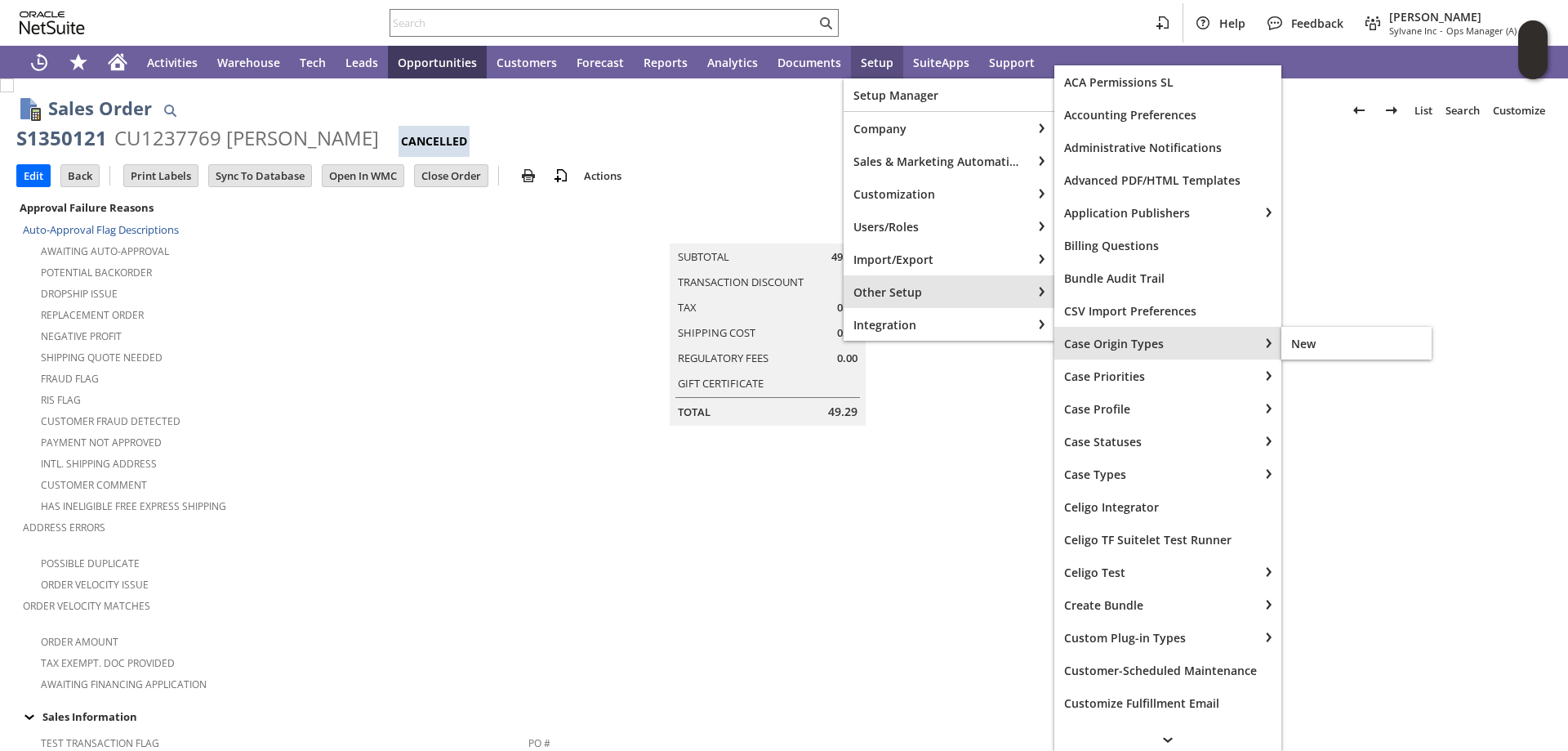
click at [1153, 338] on span "Case Origin Types" at bounding box center [1157, 343] width 185 height 15
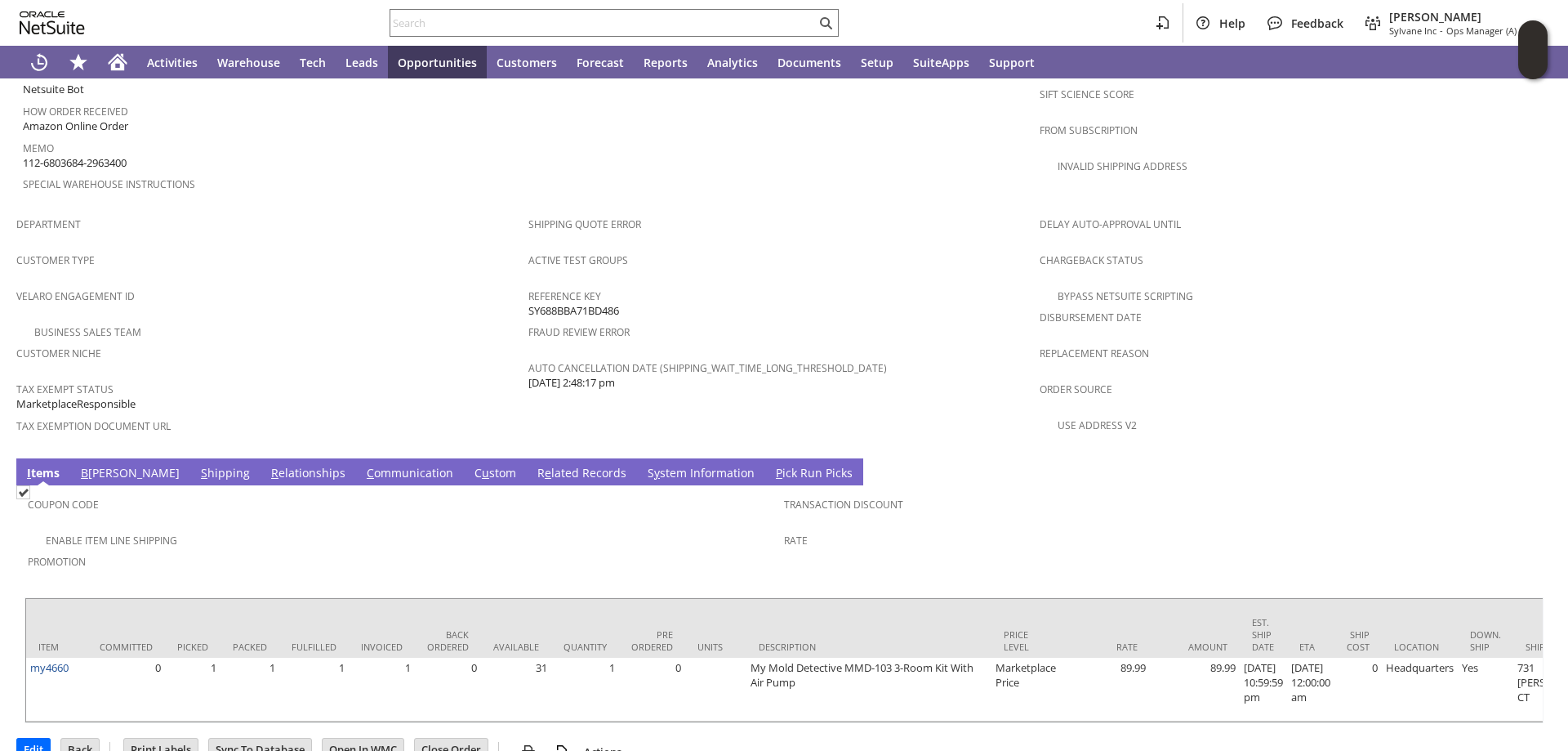
scroll to position [912, 0]
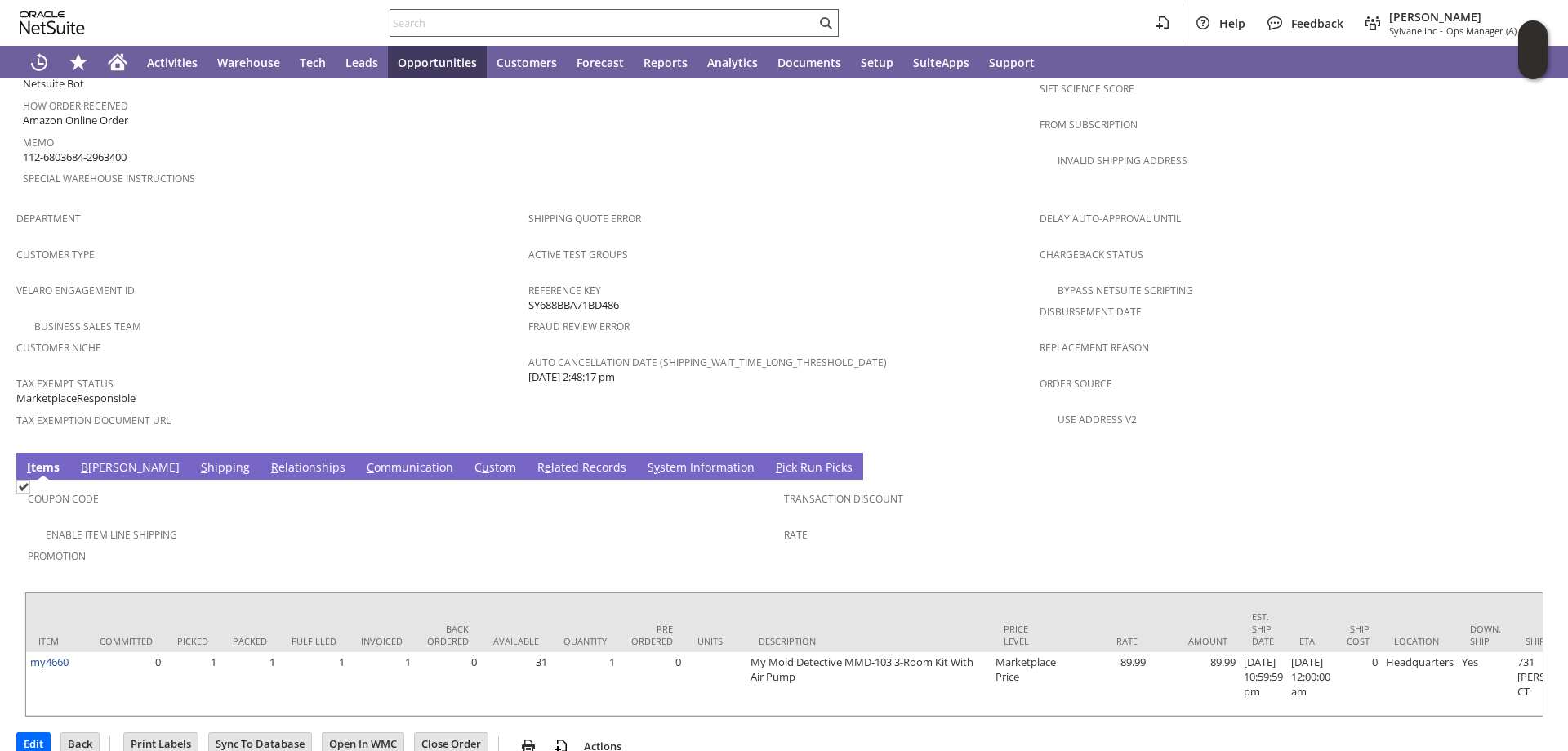
click at [406, 27] on input "text" at bounding box center [603, 23] width 426 height 20
paste input "112-9311575-0498649"
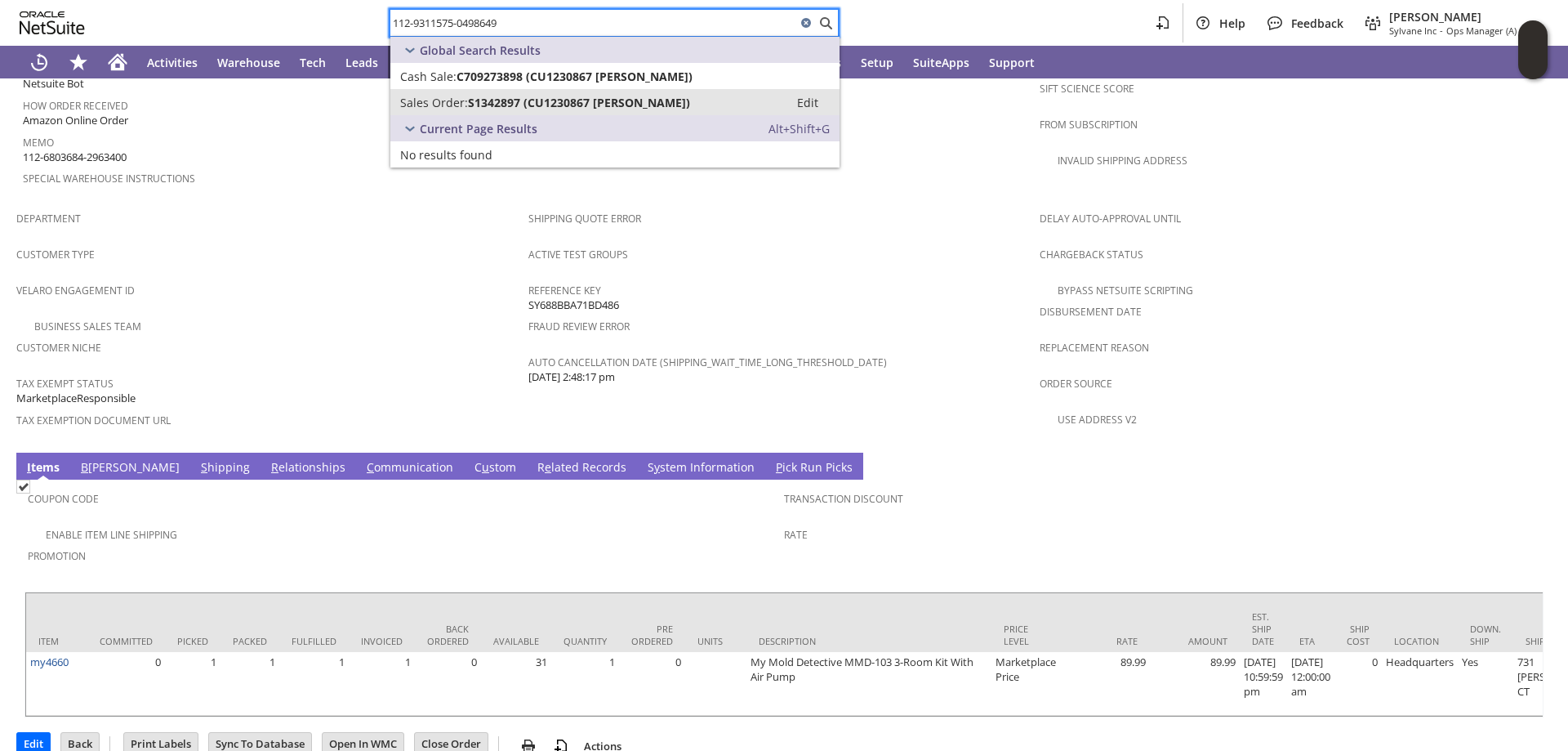
type input "112-9311575-0498649"
click at [526, 99] on span "S1342897 (CU1230867 sam kim)" at bounding box center [579, 102] width 222 height 15
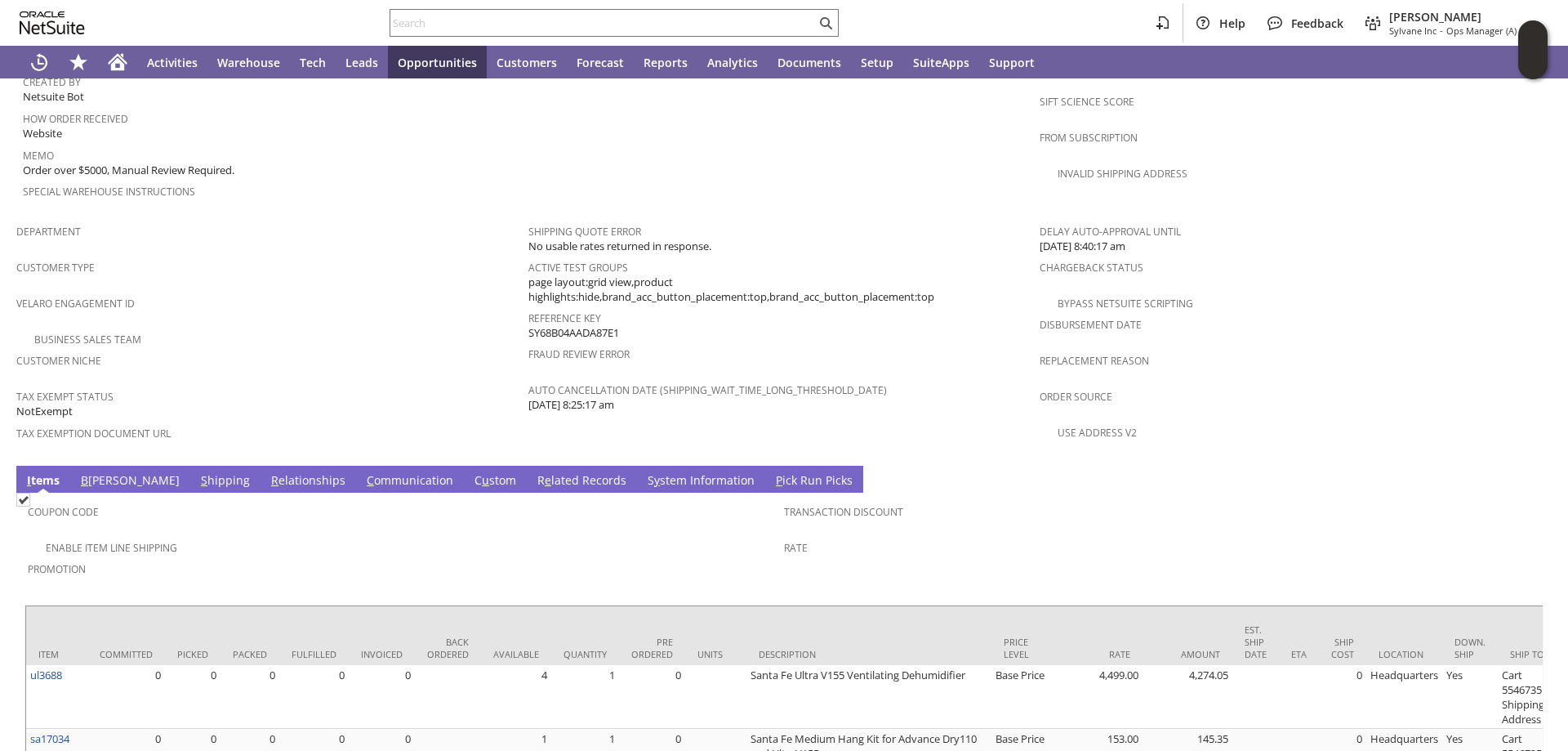
scroll to position [1054, 0]
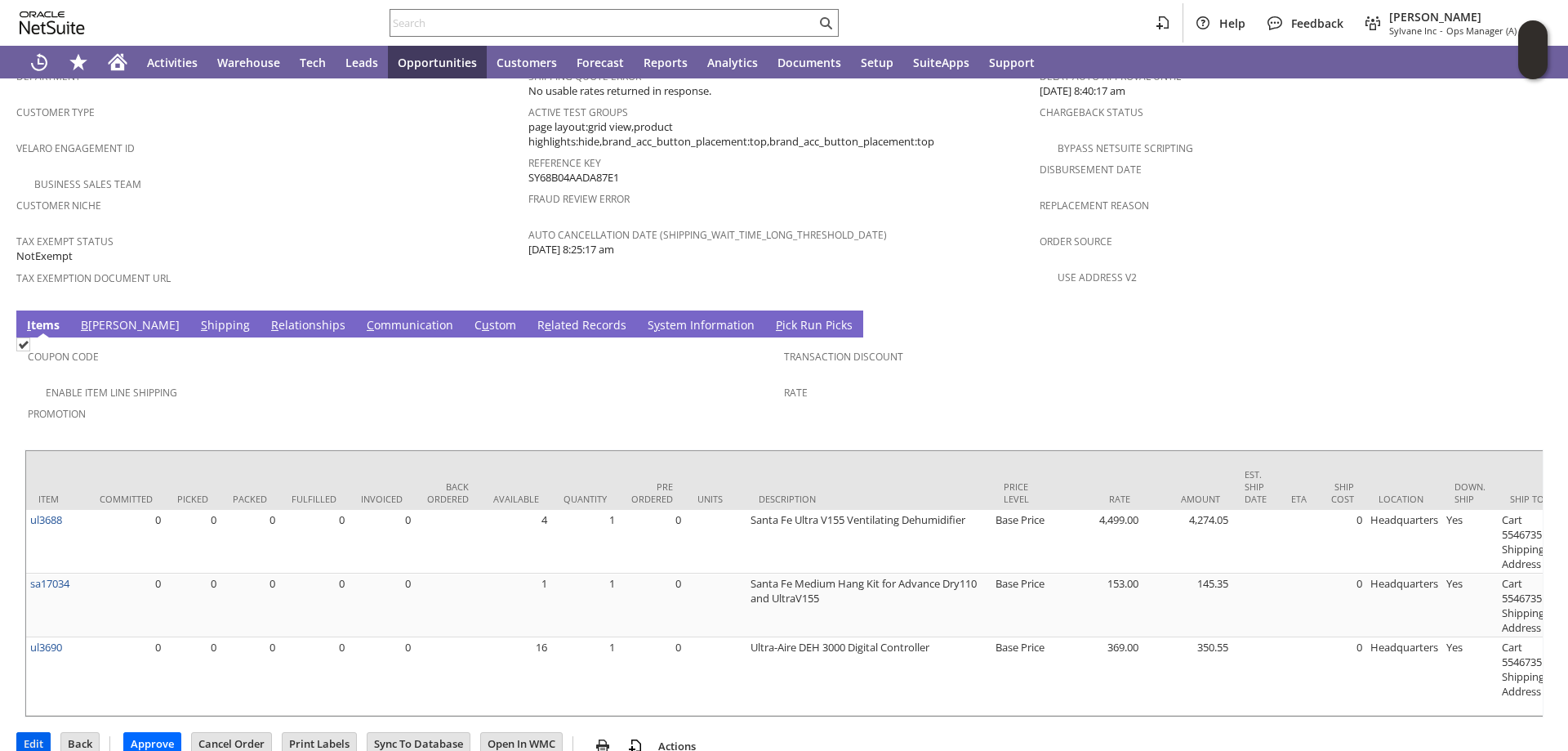
click at [39, 733] on input "Edit" at bounding box center [33, 743] width 32 height 21
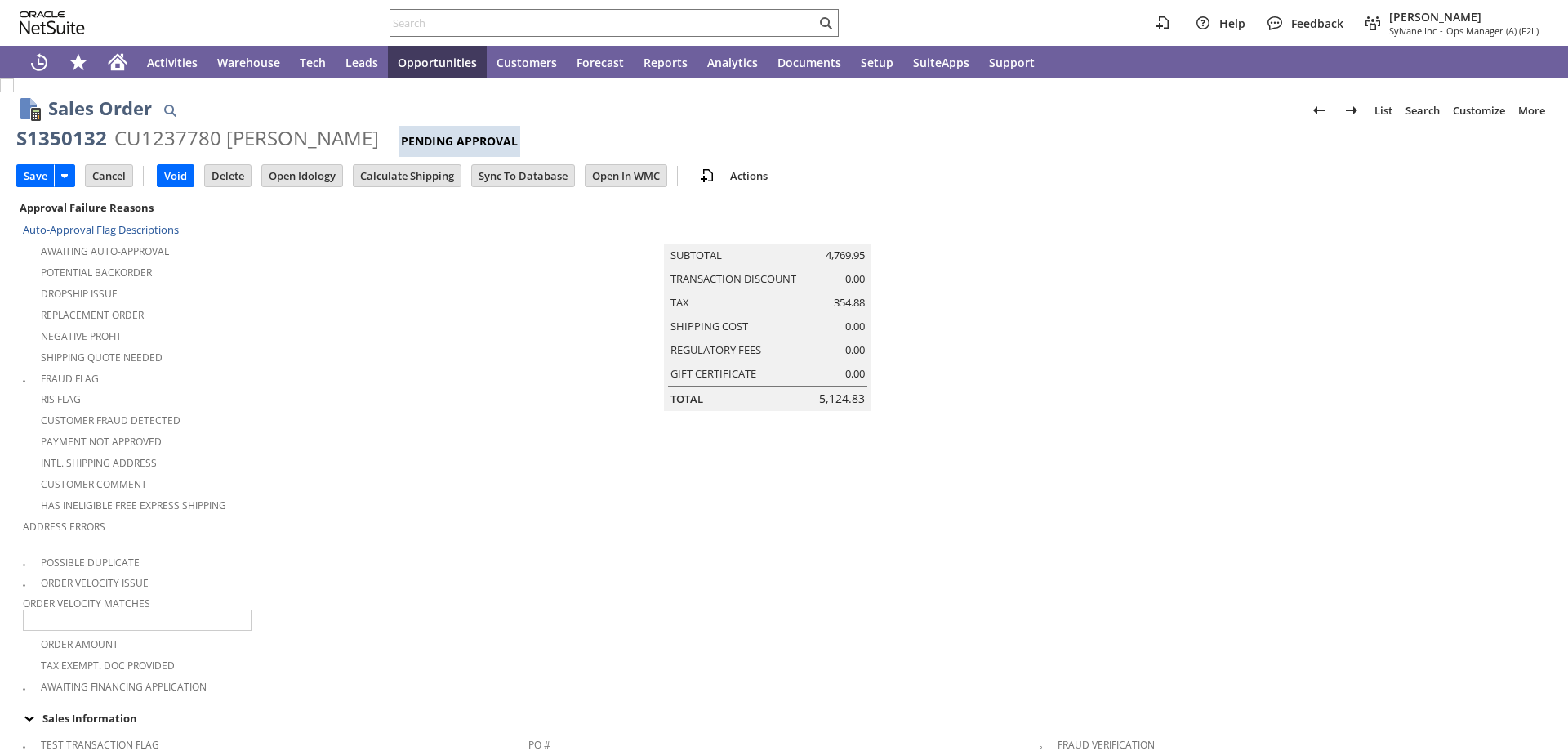
scroll to position [475, 0]
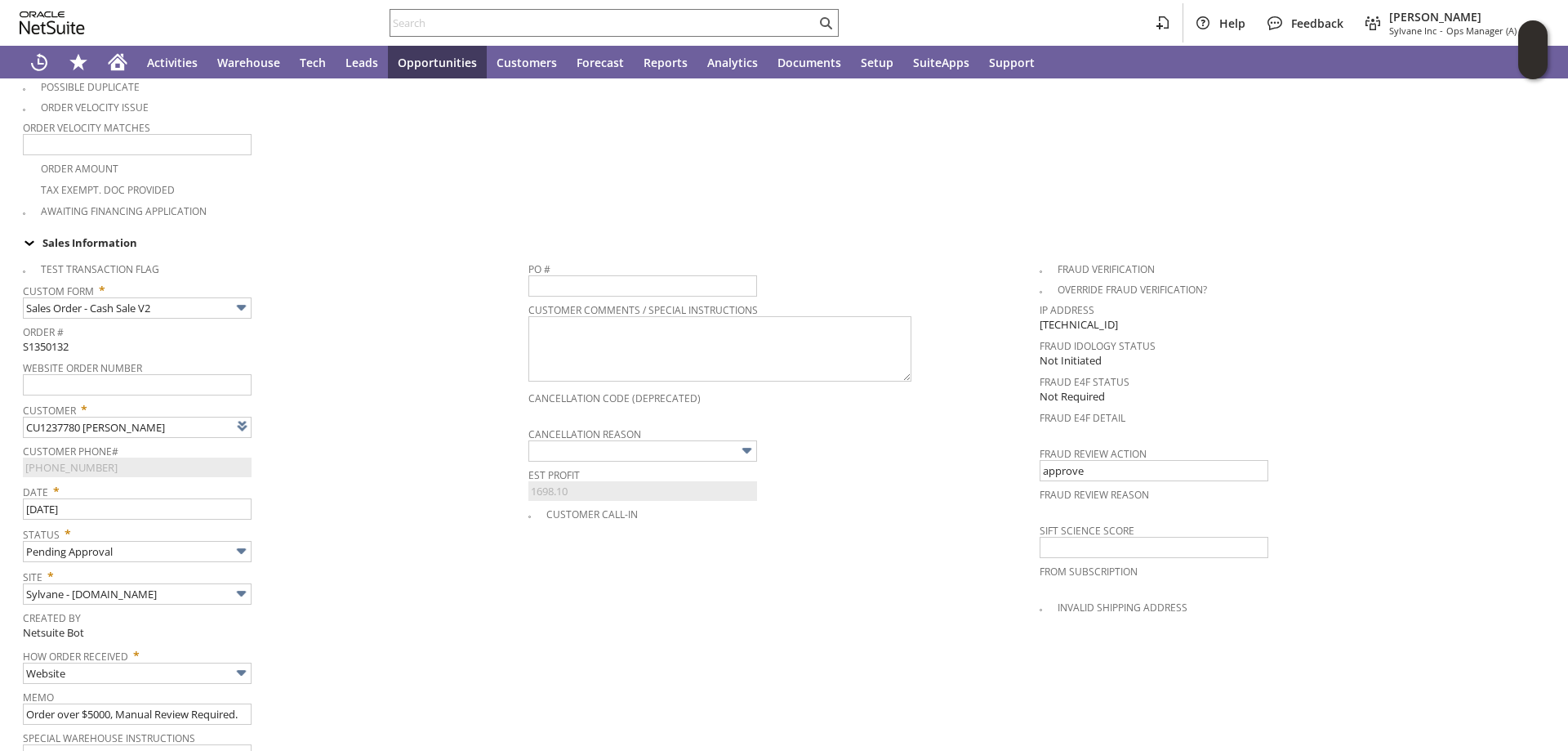
type input "Intelligent Recommendations¹⁰"
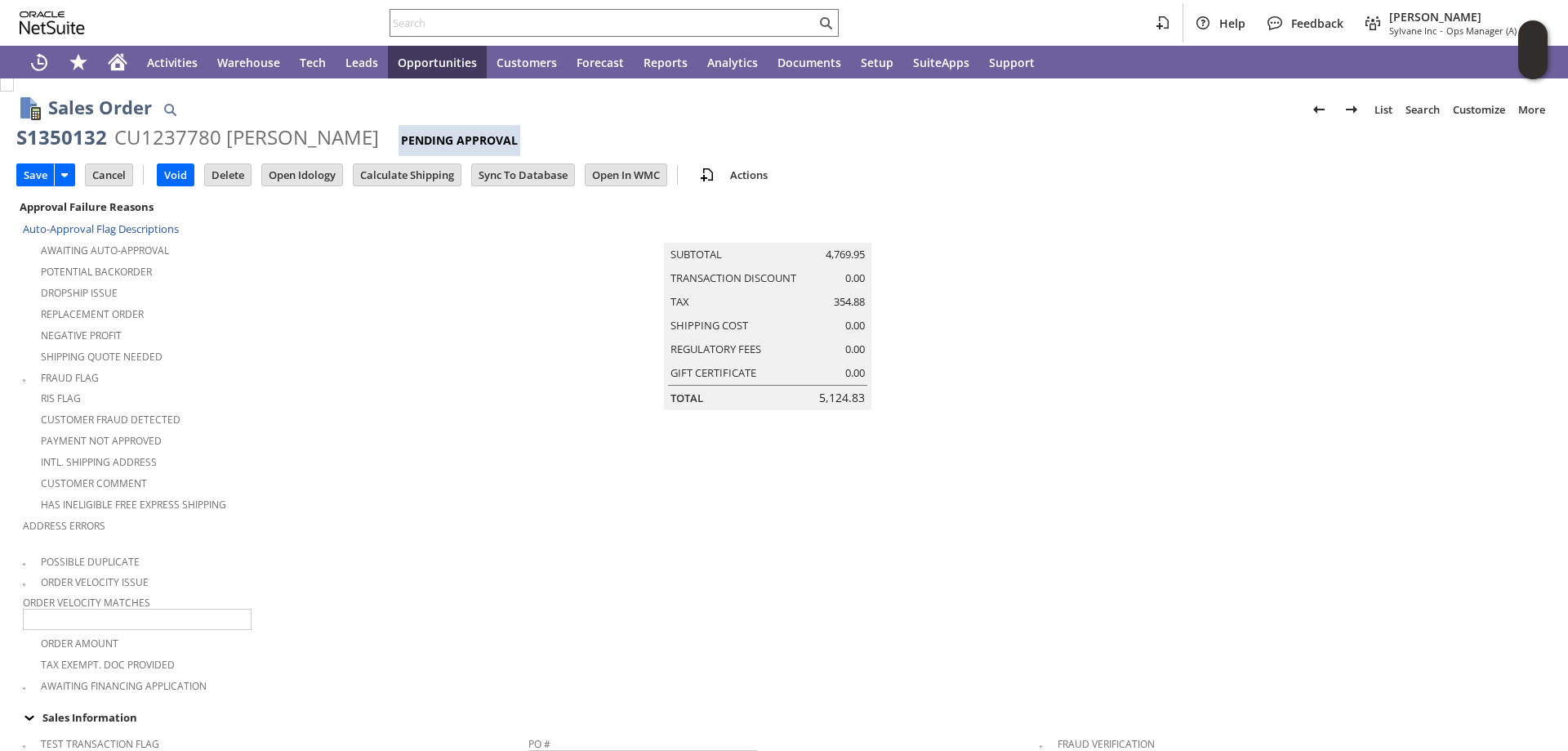
scroll to position [0, 0]
click at [412, 172] on input "Calculate Shipping" at bounding box center [407, 175] width 107 height 21
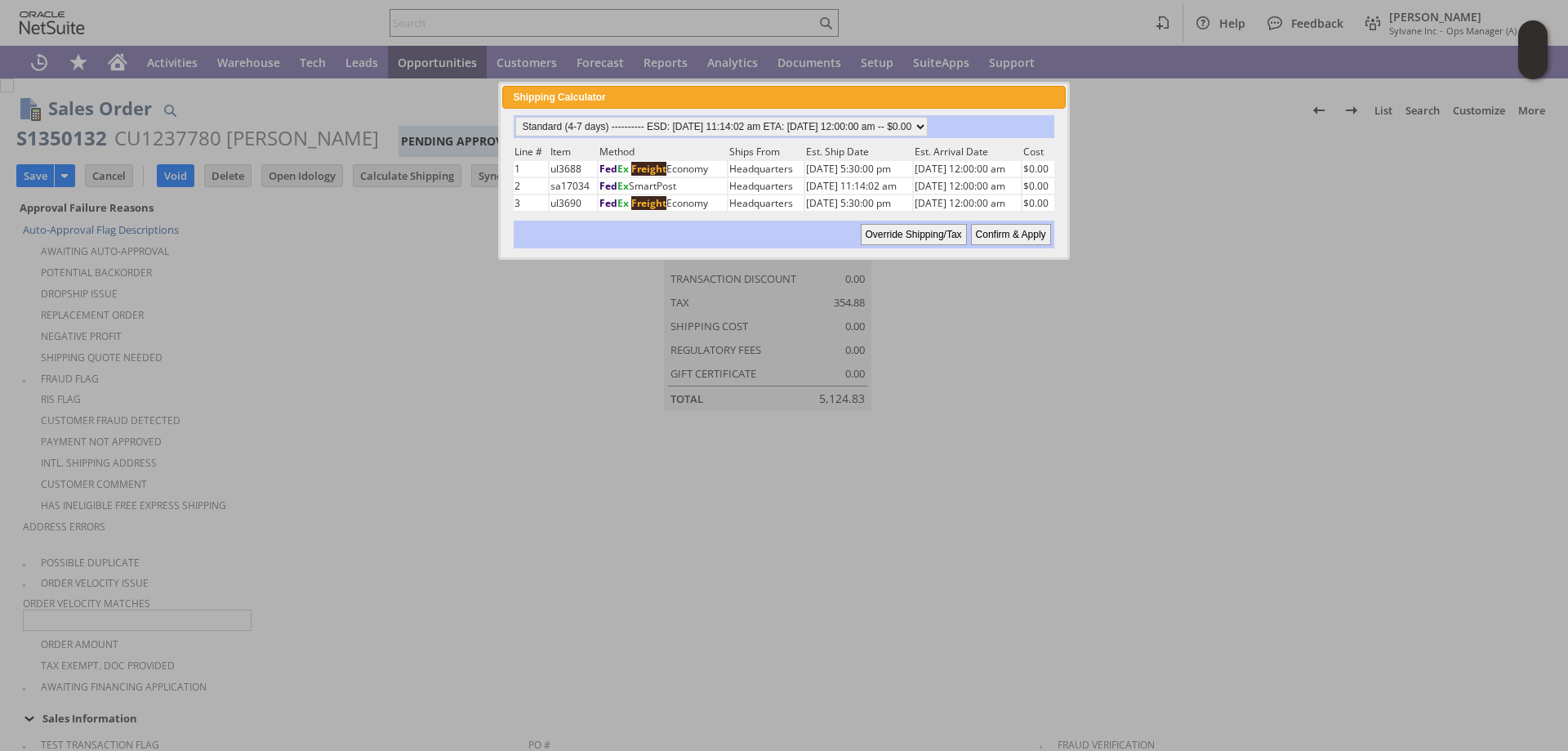
click at [1024, 236] on input "Confirm & Apply" at bounding box center [1011, 234] width 80 height 21
type input "Add"
type input "Copy Previous"
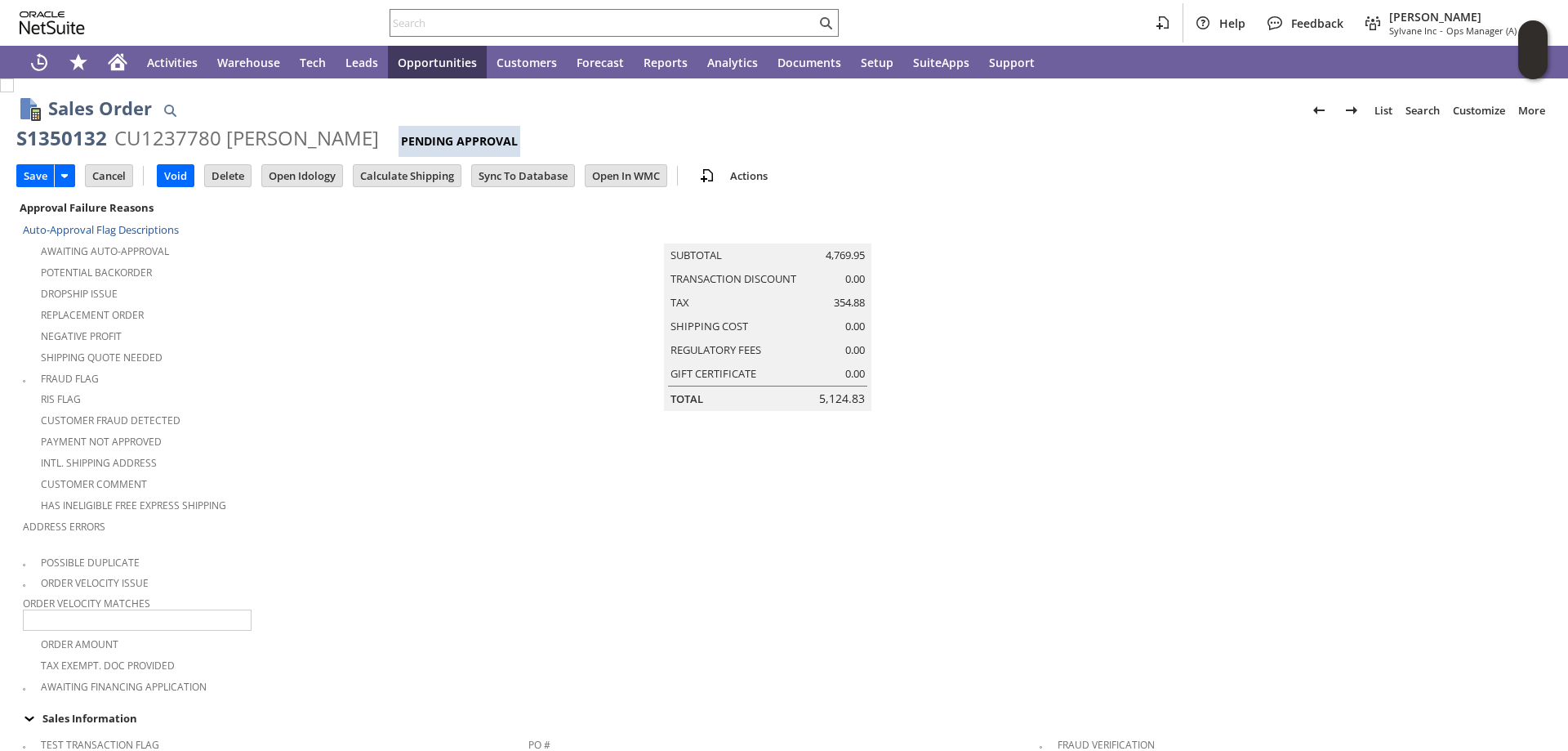
scroll to position [1365, 0]
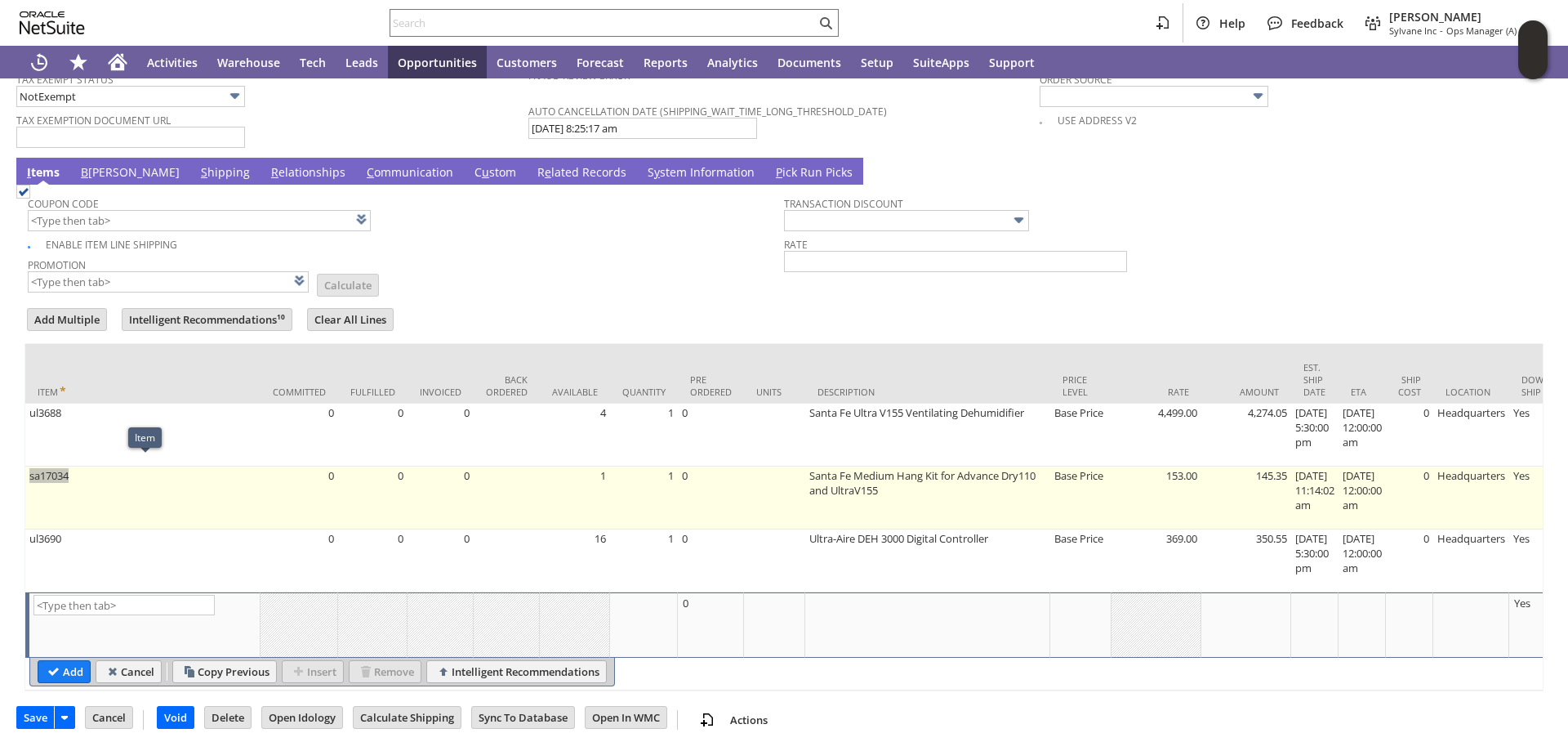
drag, startPoint x: 75, startPoint y: 467, endPoint x: 31, endPoint y: 476, distance: 44.9
click at [31, 476] on td "sa17034" at bounding box center [143, 498] width 235 height 63
type input "sa17034"
type input "OK"
type input "Make Copy"
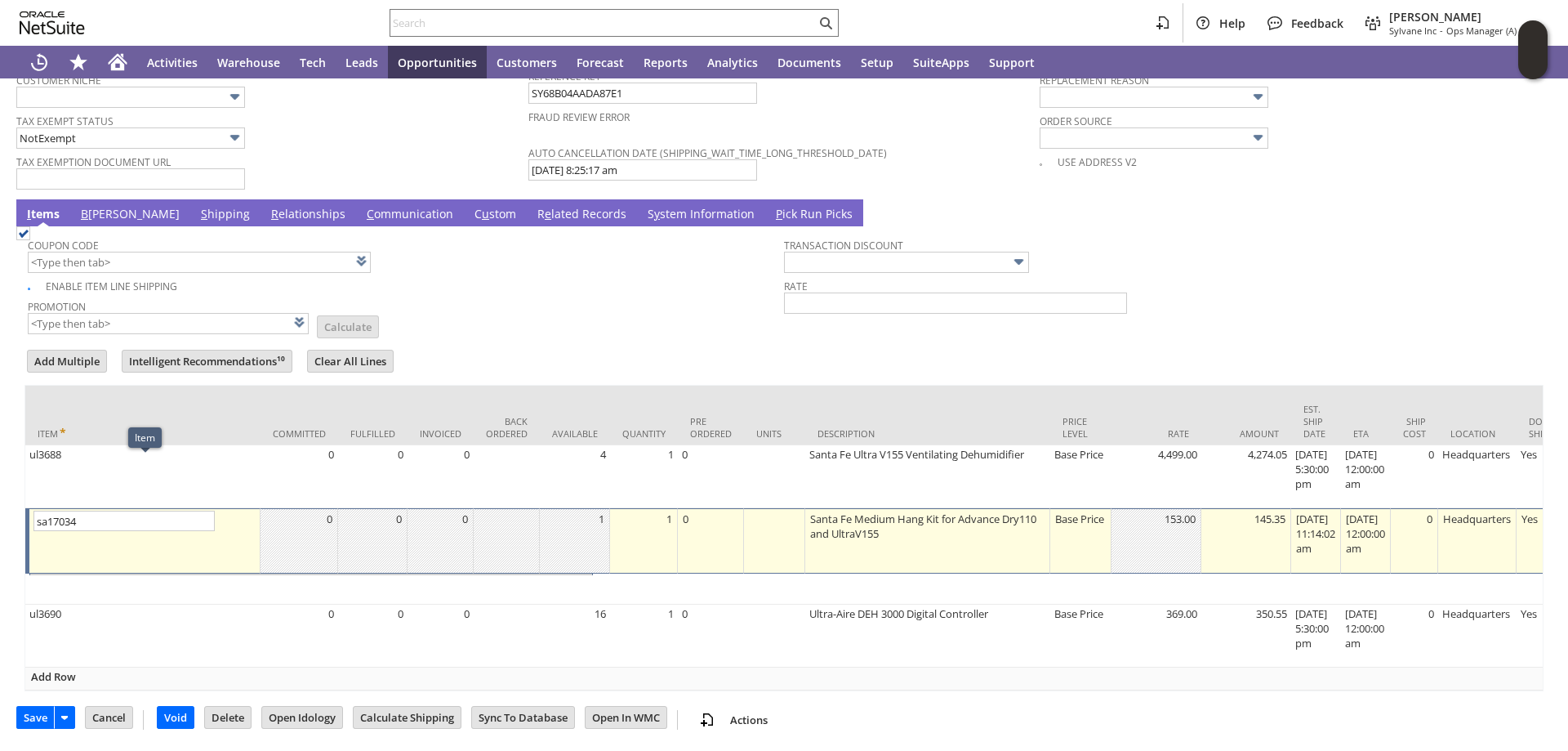
scroll to position [1326, 0]
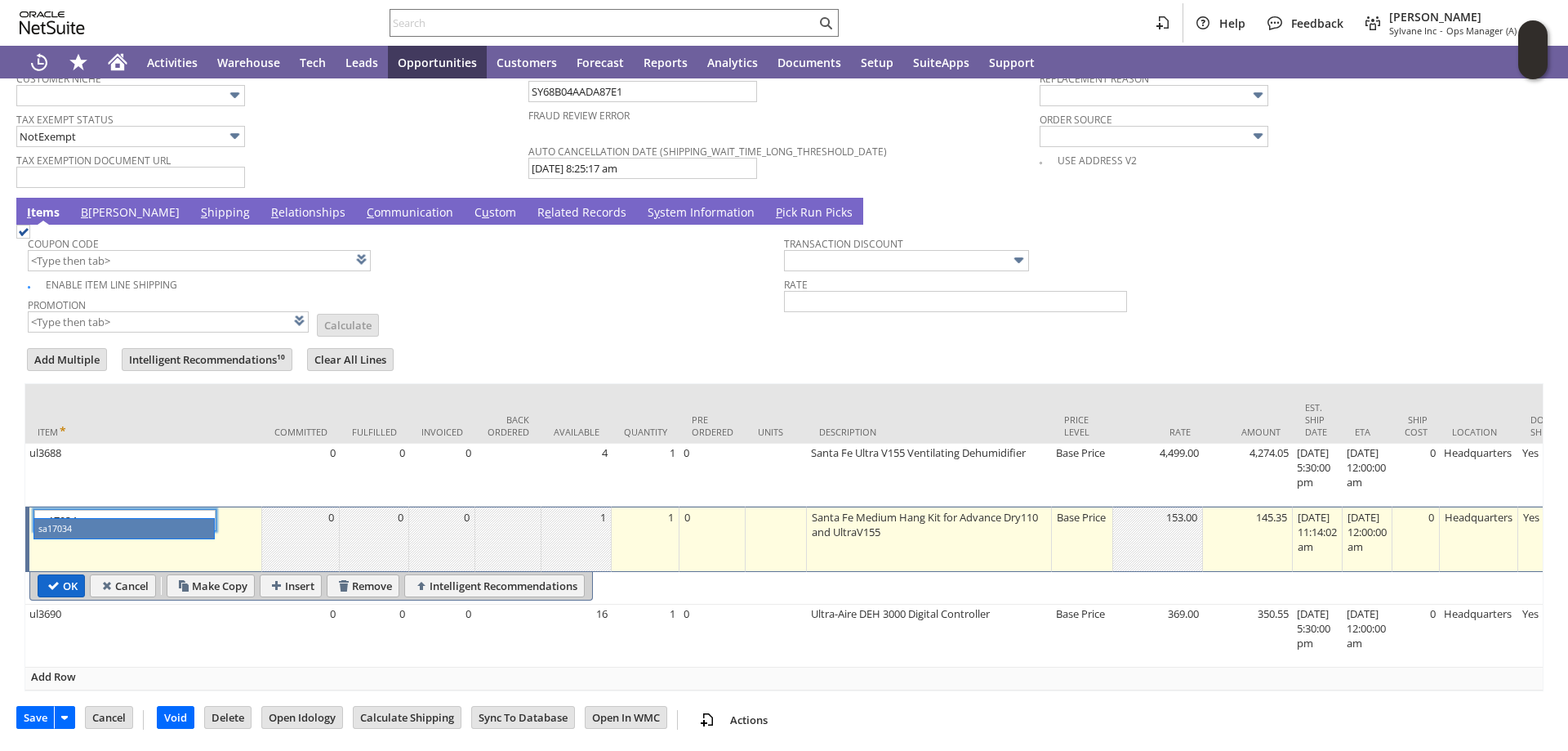
click at [57, 575] on input "OK" at bounding box center [61, 585] width 46 height 21
type input "Add"
type input "Copy Previous"
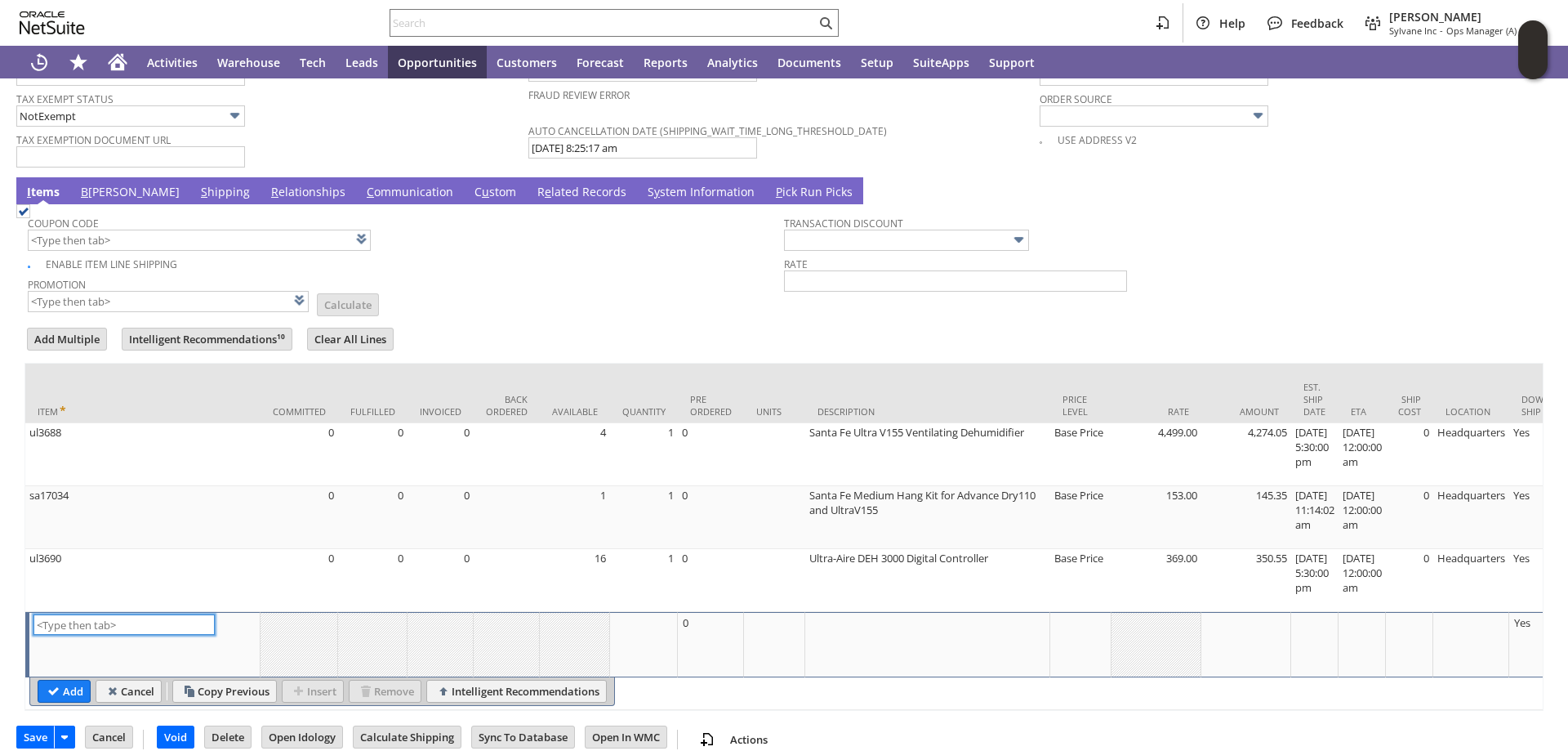
scroll to position [1367, 0]
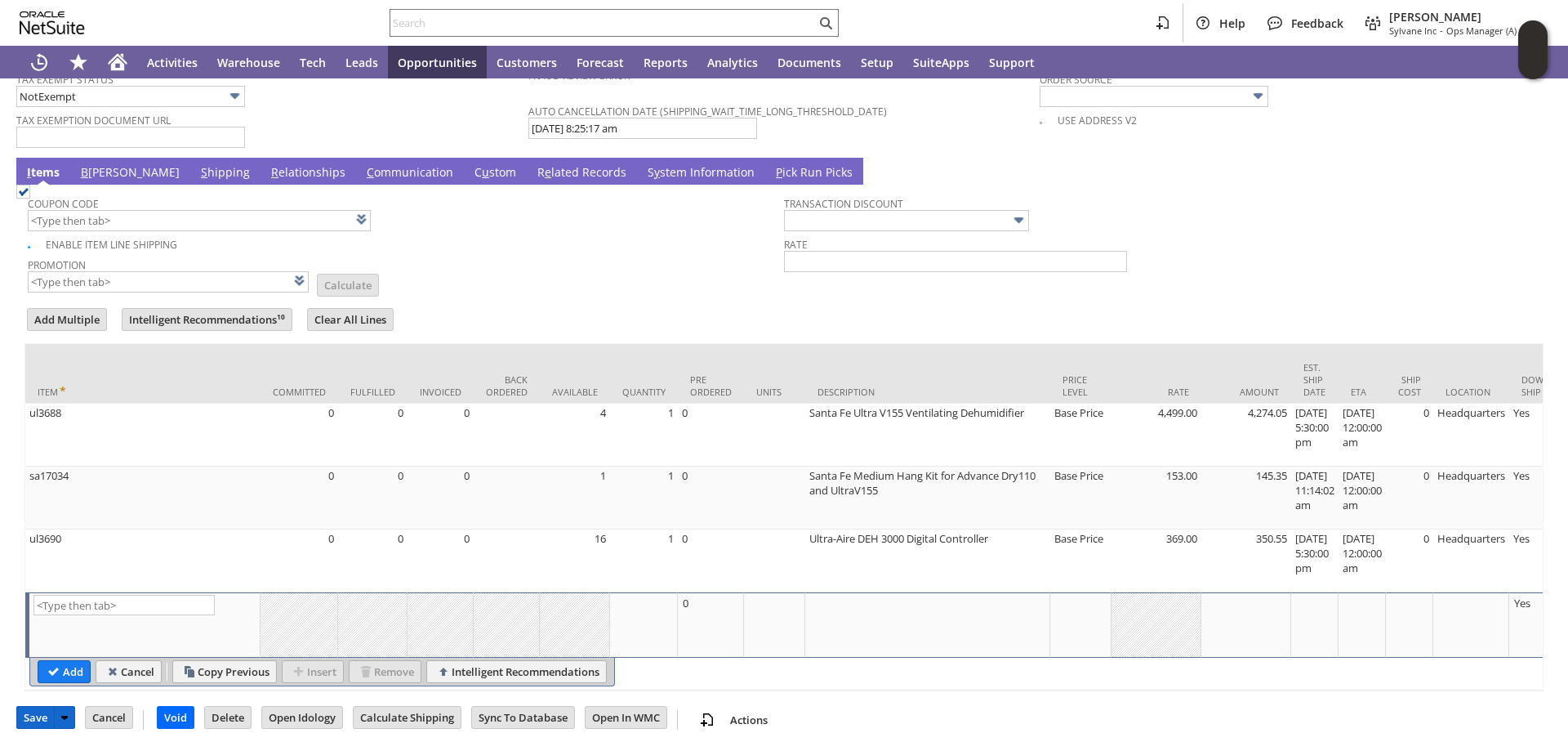
drag, startPoint x: 32, startPoint y: 717, endPoint x: 4, endPoint y: 709, distance: 29.1
click at [32, 717] on input "Save" at bounding box center [35, 717] width 37 height 21
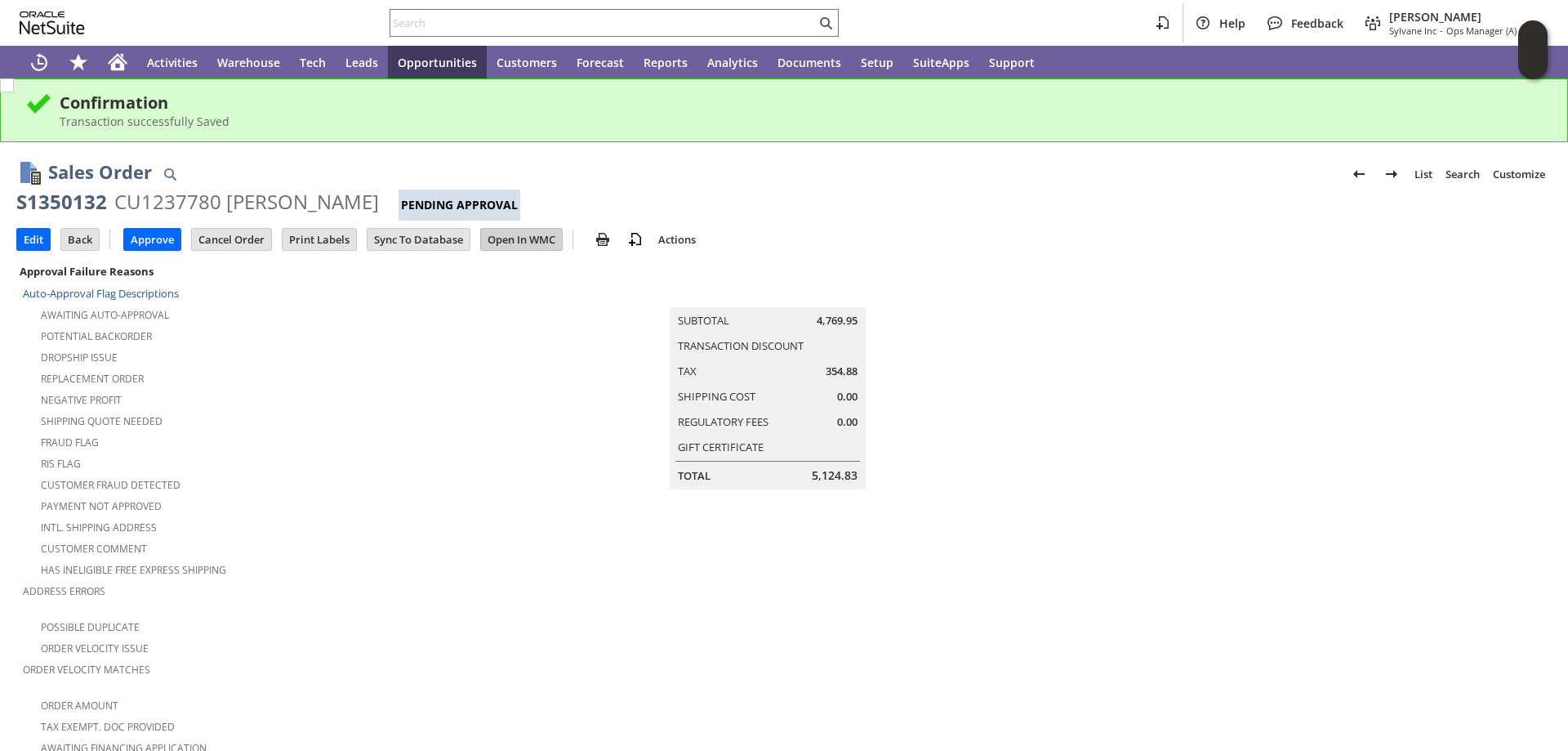
click at [537, 235] on input "Open In WMC" at bounding box center [520, 239] width 81 height 21
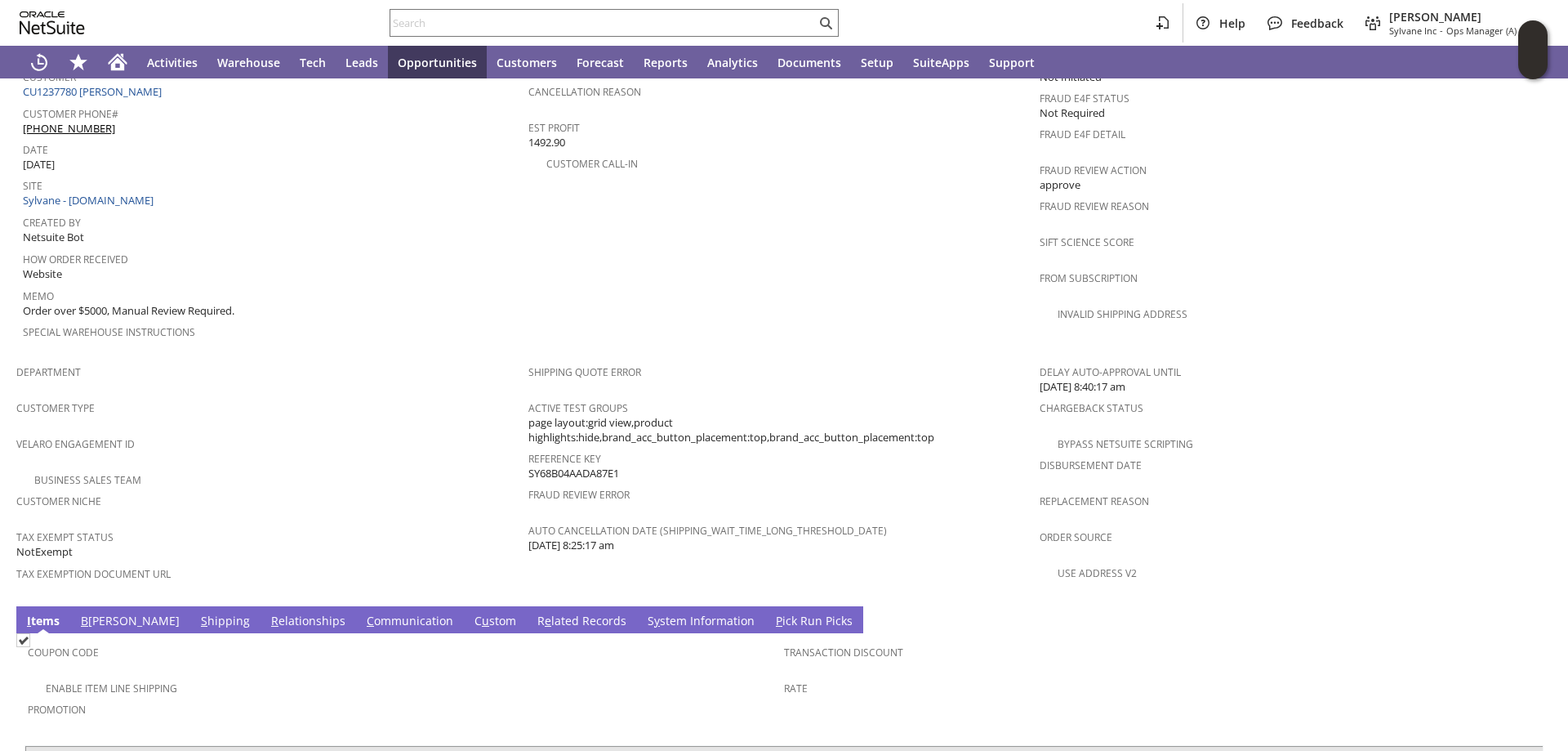
scroll to position [899, 0]
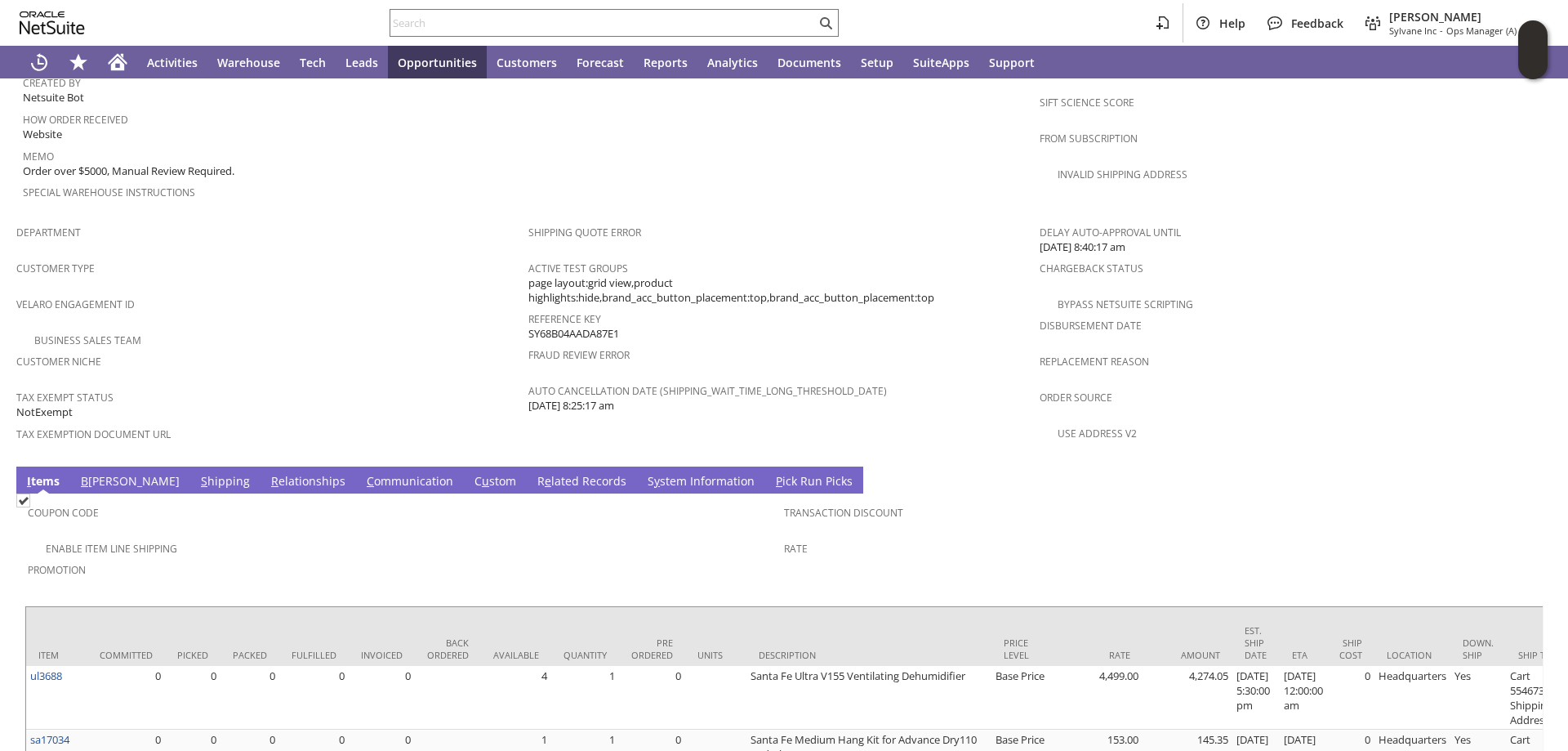
click at [470, 473] on link "C u stom" at bounding box center [495, 482] width 50 height 18
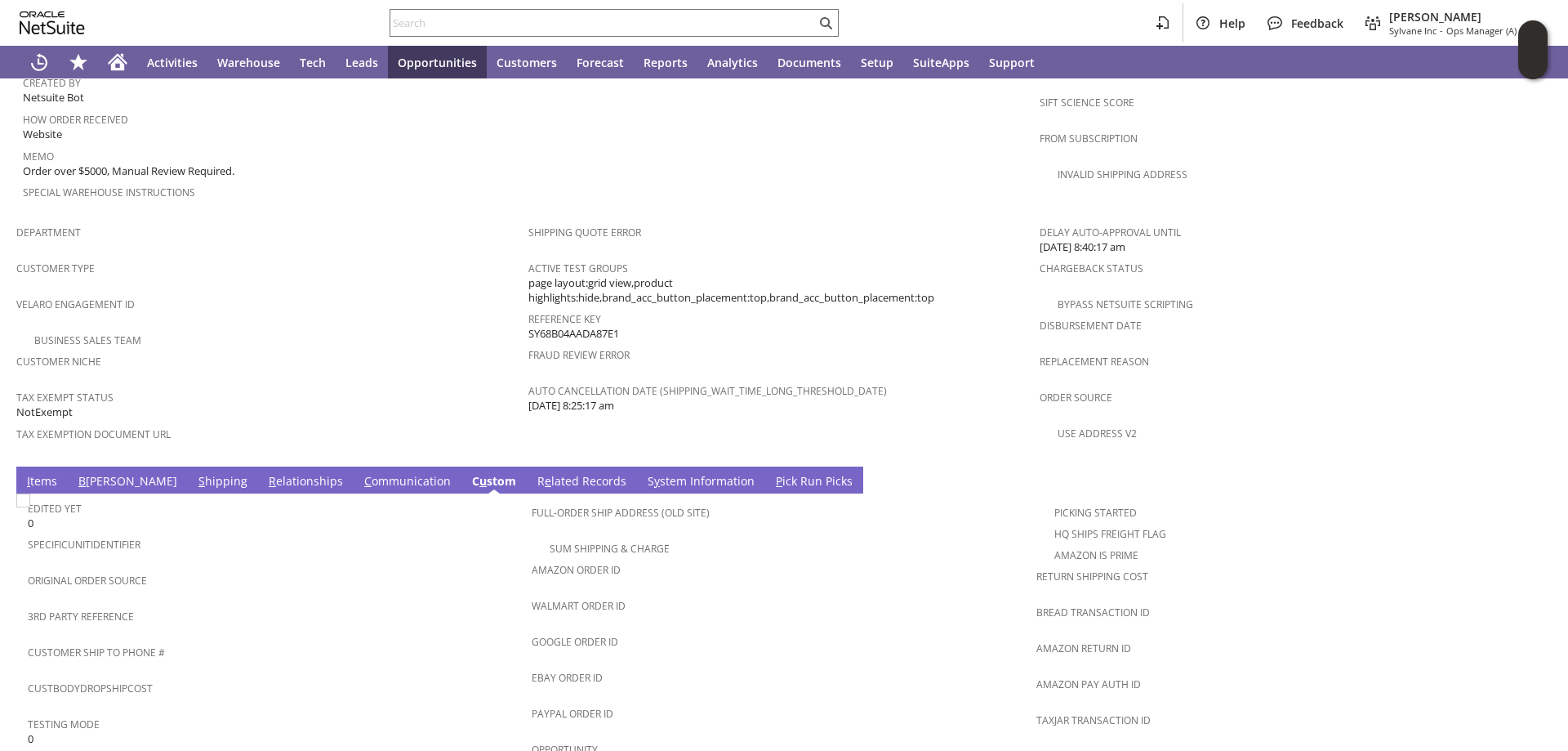
scroll to position [0, 0]
drag, startPoint x: 33, startPoint y: 445, endPoint x: 51, endPoint y: 451, distance: 19.0
click at [35, 473] on link "I tems" at bounding box center [42, 482] width 38 height 18
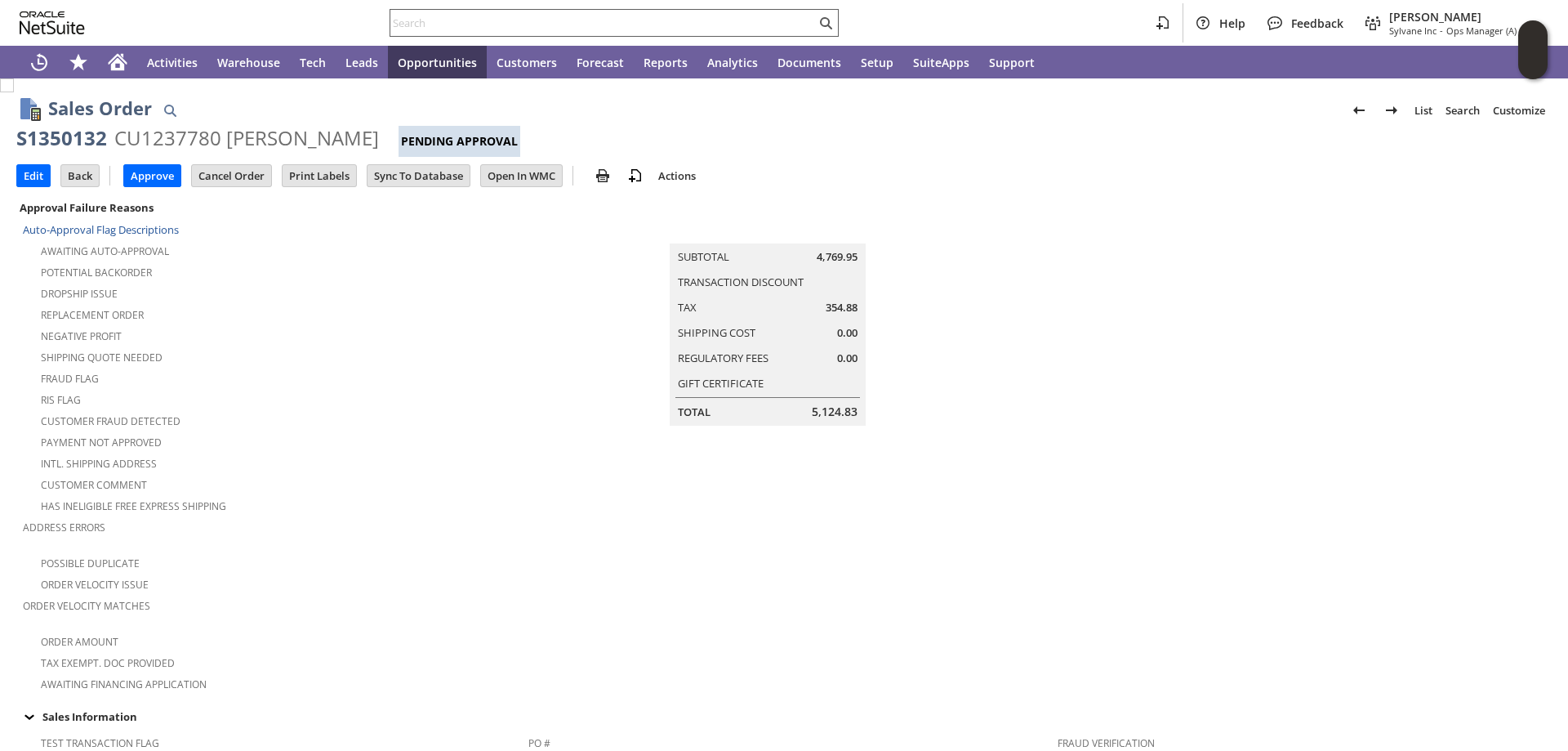
click at [444, 25] on input "text" at bounding box center [603, 23] width 426 height 20
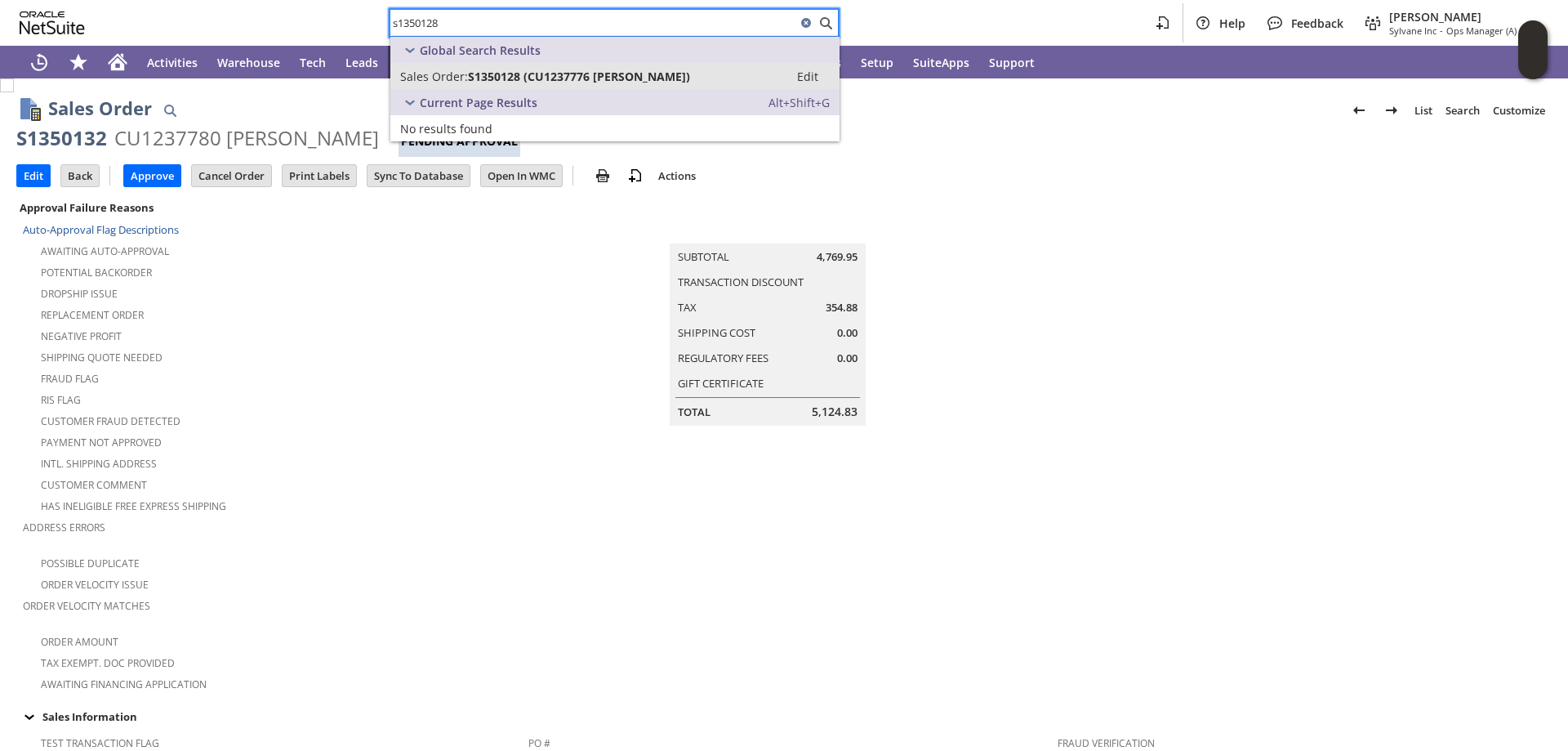
type input "s1350128"
click at [489, 71] on span "S1350128 (CU1237776 Steve Scherping)" at bounding box center [579, 76] width 222 height 15
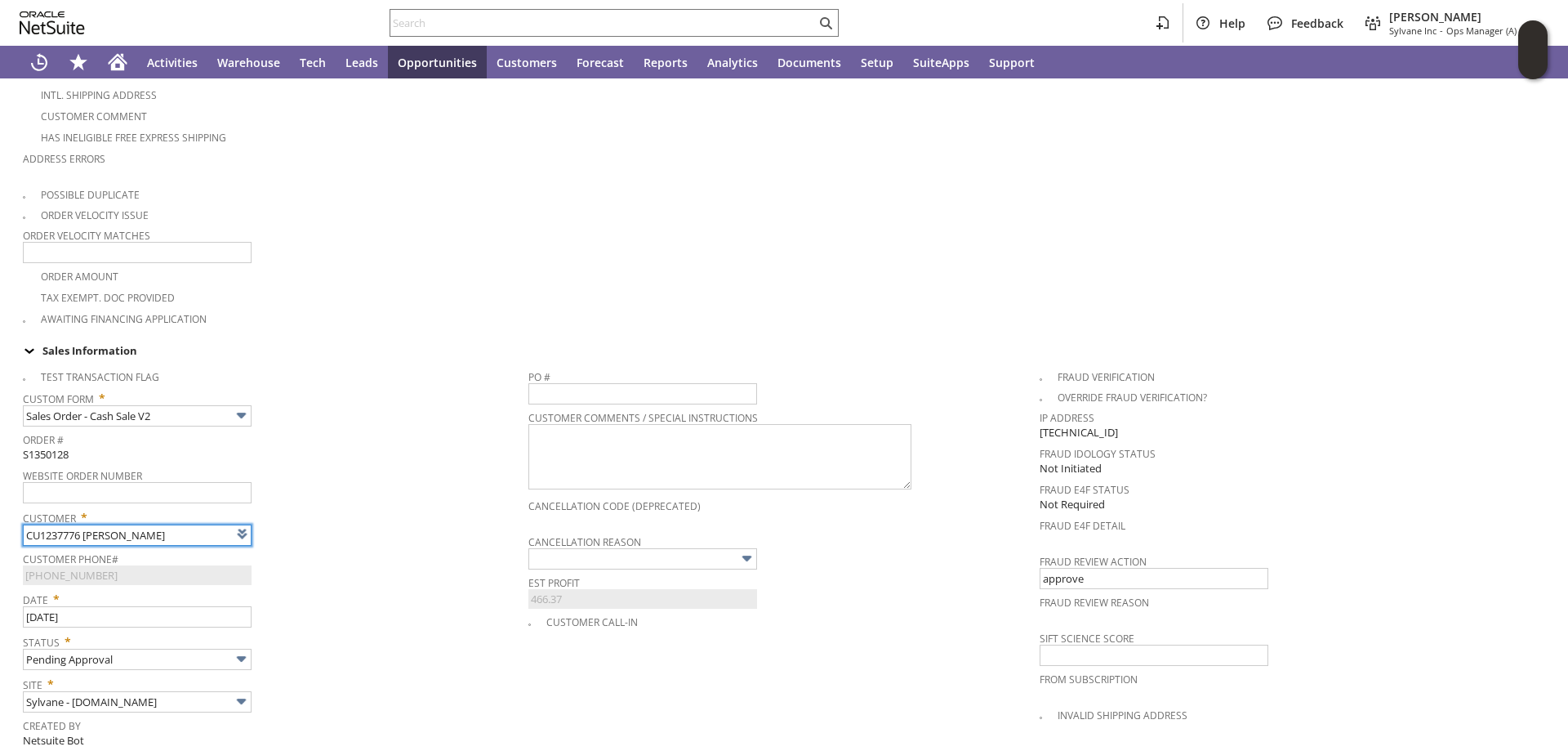
type input "Intelligent Recommendations¹⁰"
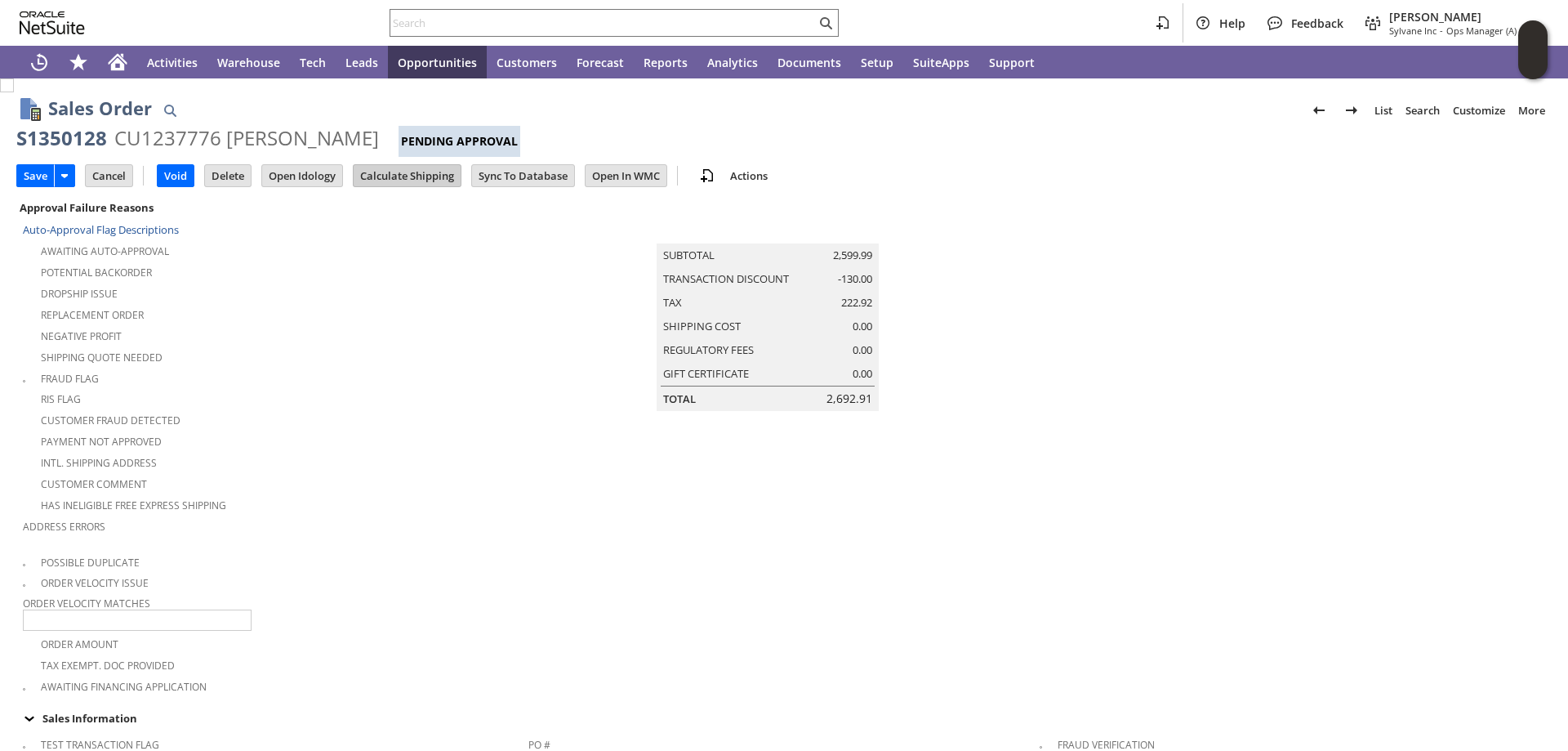
click at [403, 171] on input "Calculate Shipping" at bounding box center [407, 175] width 107 height 21
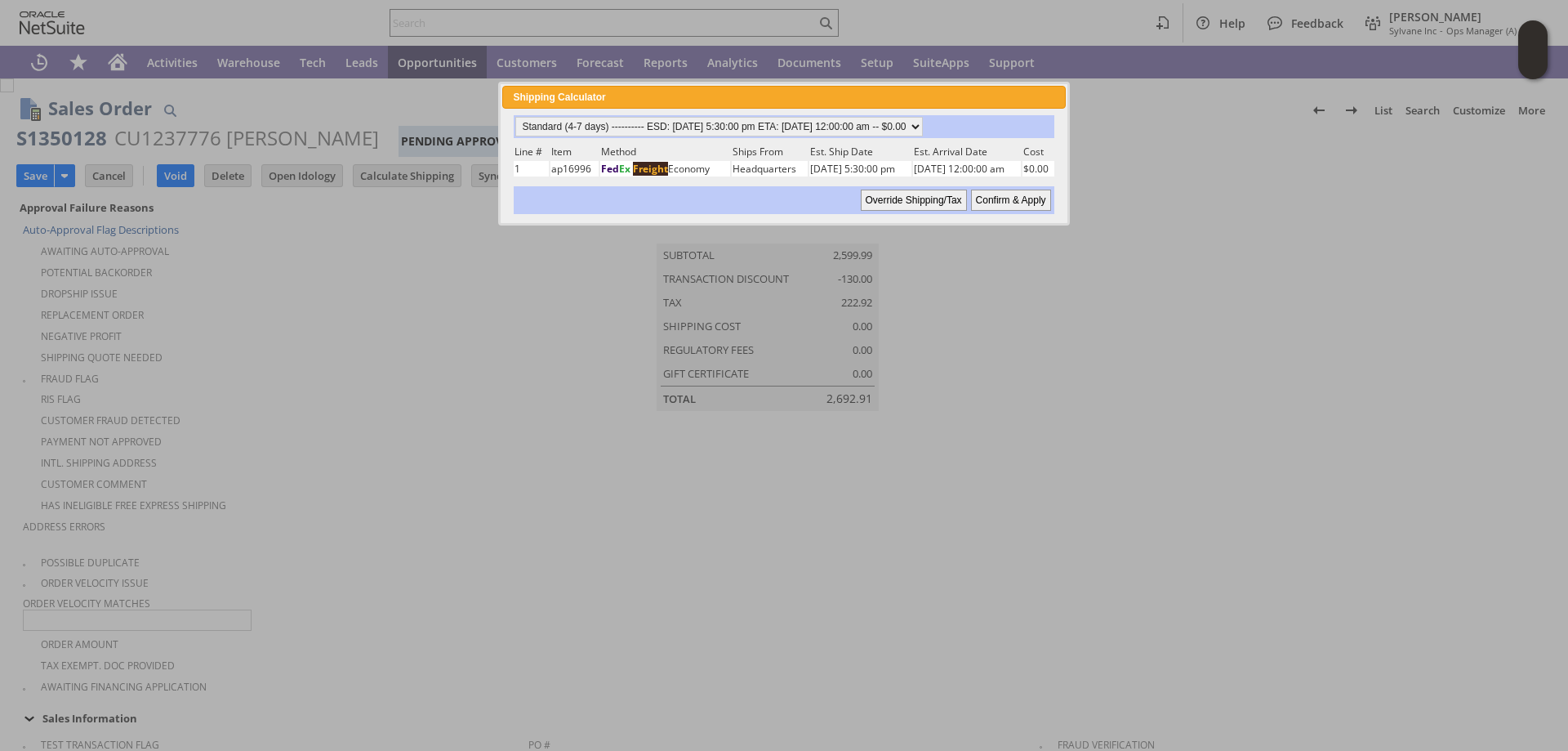
click at [1017, 200] on input "Confirm & Apply" at bounding box center [1011, 200] width 80 height 21
type input "Promo Code"
type input "-5.0%"
type input "Add"
type input "Copy Previous"
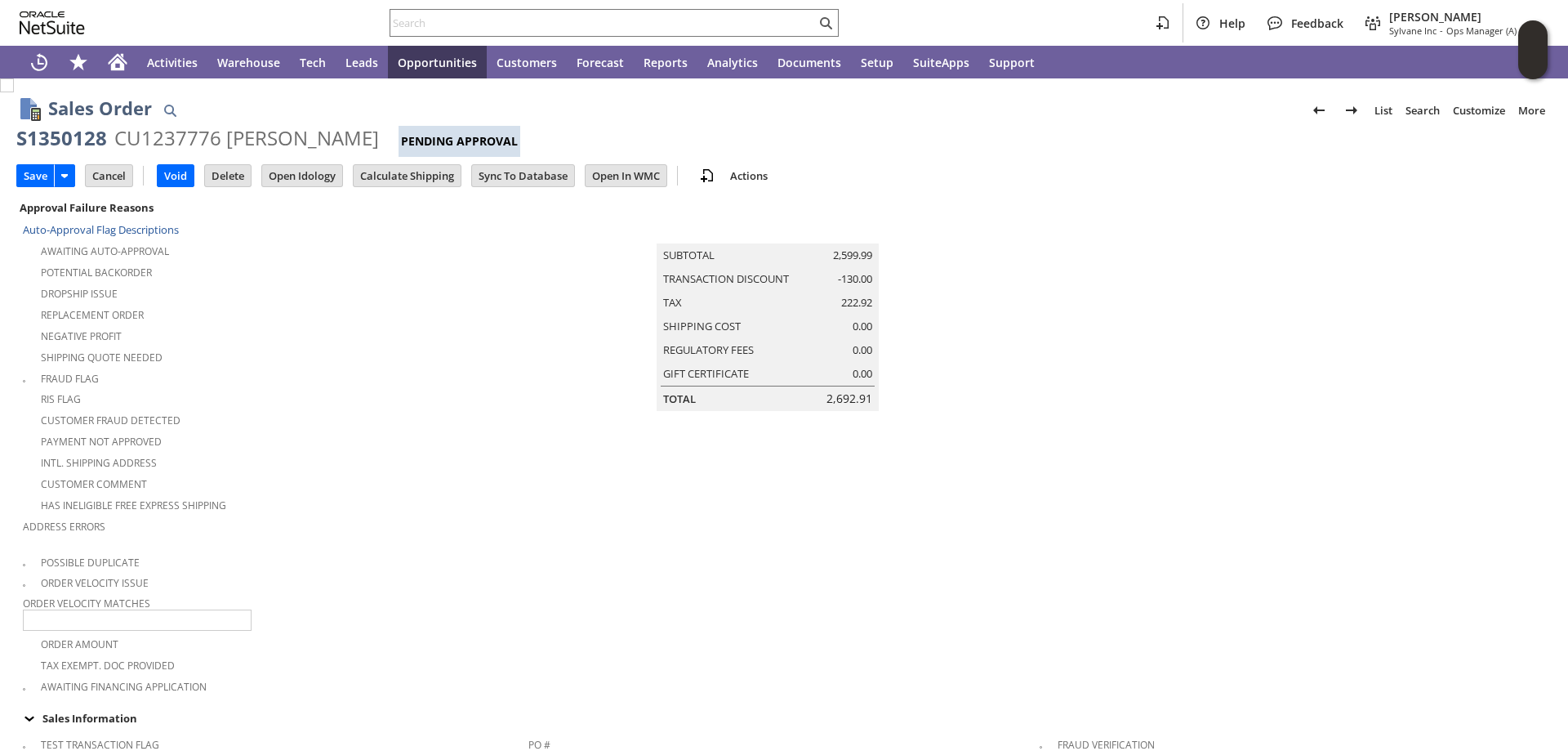
scroll to position [1270, 0]
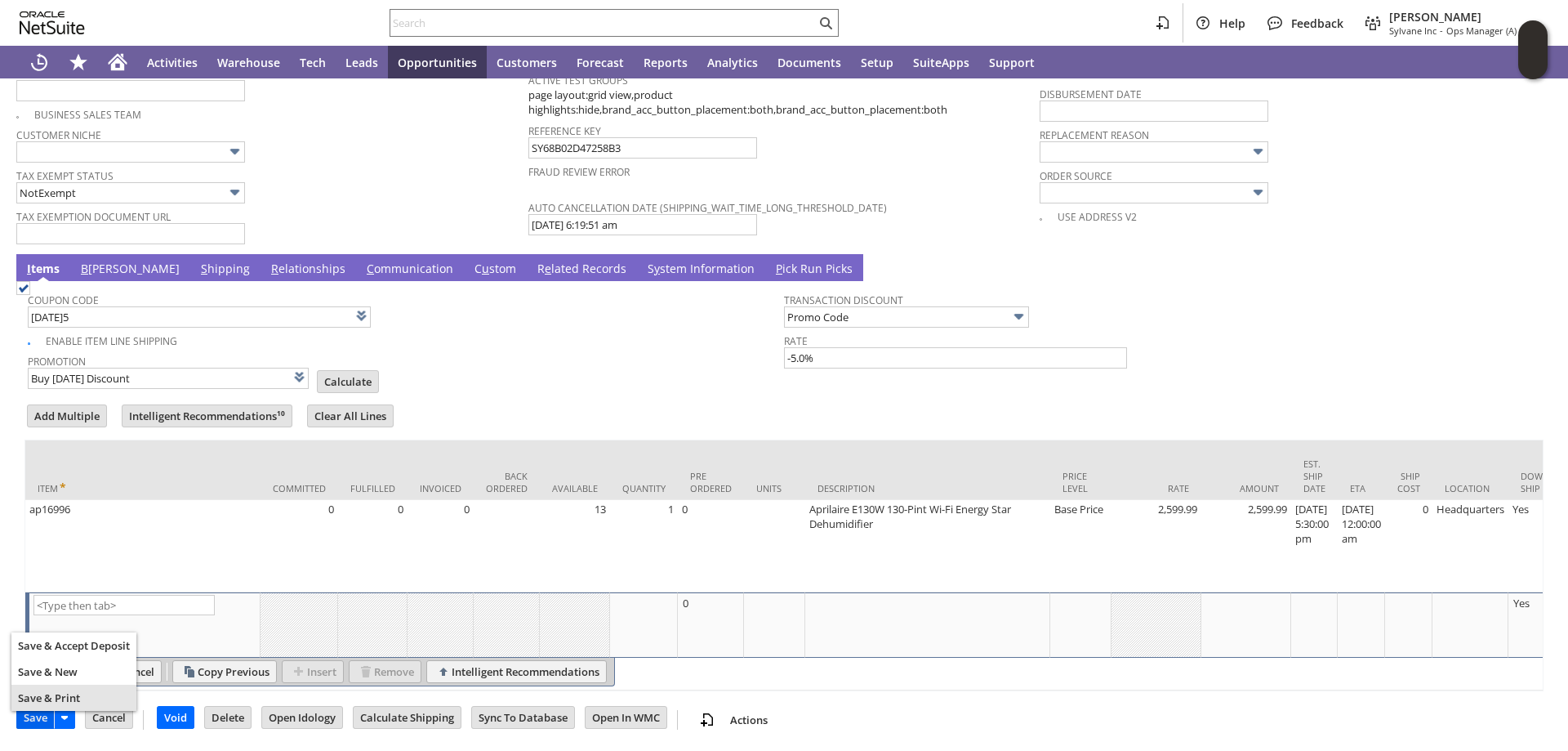
click at [39, 717] on input "Save" at bounding box center [35, 717] width 37 height 21
click at [356, 371] on input "Calculate" at bounding box center [348, 381] width 61 height 21
type input "Promo Code"
type input "-5.0%"
click at [27, 720] on input "Save" at bounding box center [35, 717] width 37 height 21
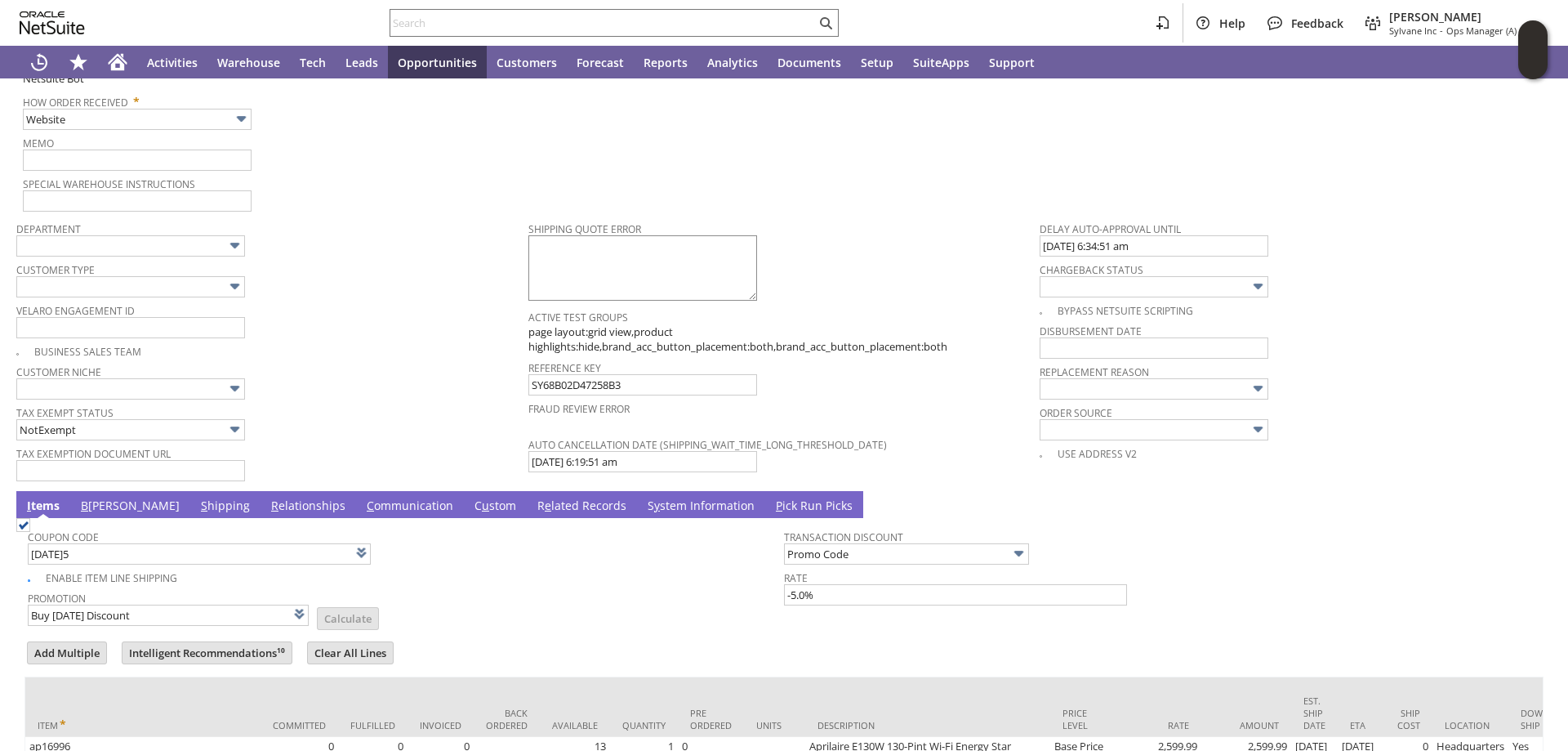
scroll to position [943, 0]
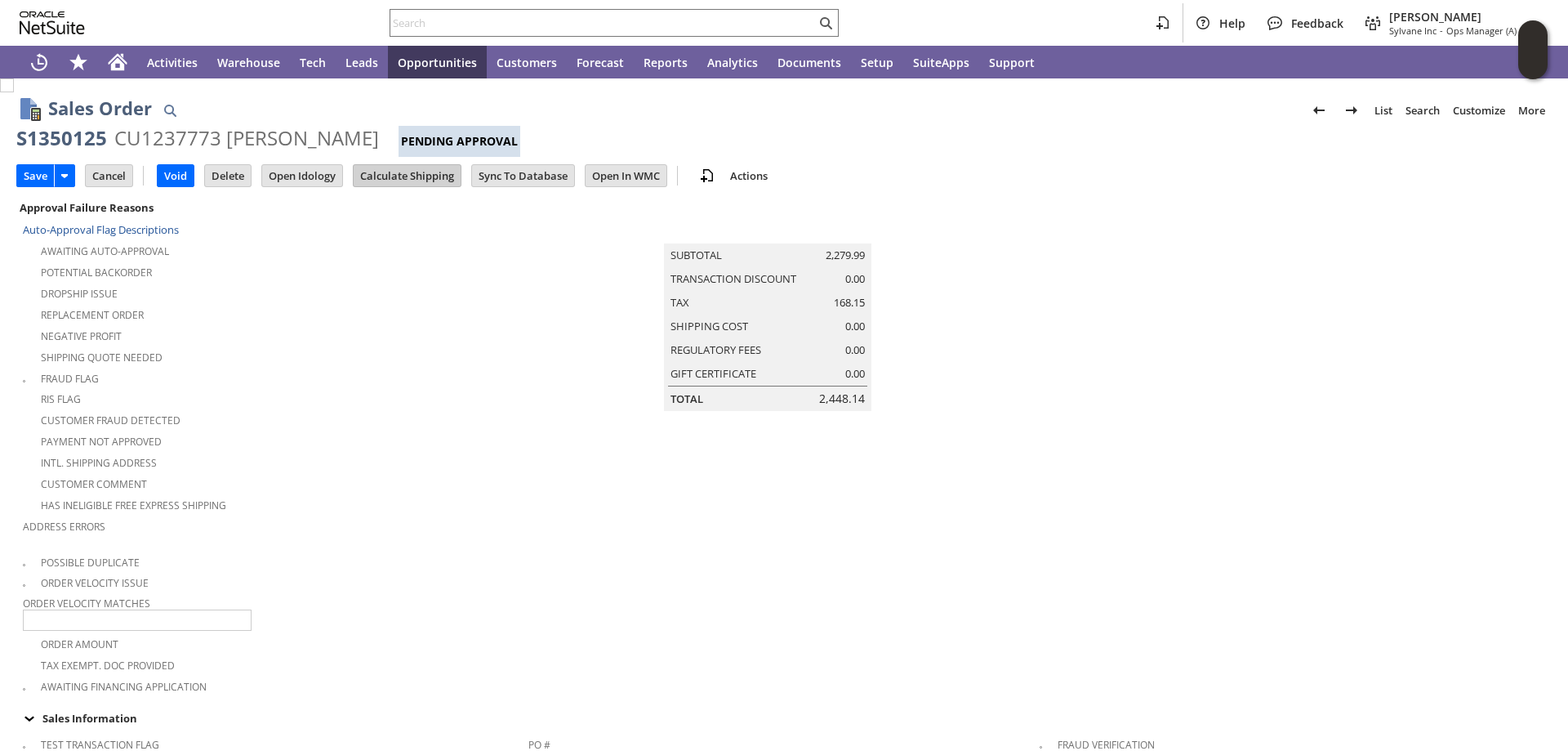
type input "Intelligent Recommendations ⁰"
click at [417, 168] on input "Calculate Shipping" at bounding box center [407, 175] width 107 height 21
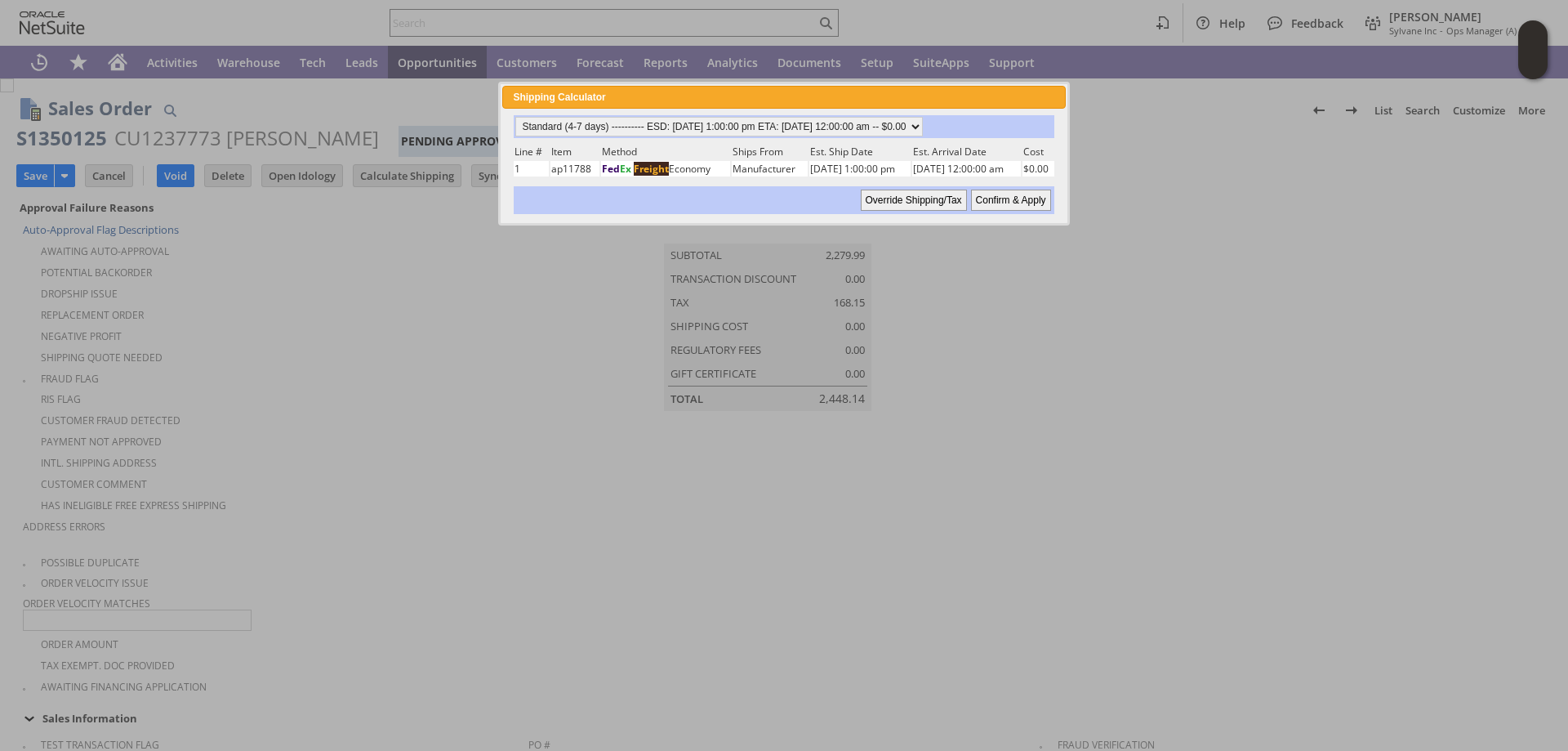
click at [1017, 192] on input "Confirm & Apply" at bounding box center [1011, 200] width 80 height 21
type input "Add"
type input "Copy Previous"
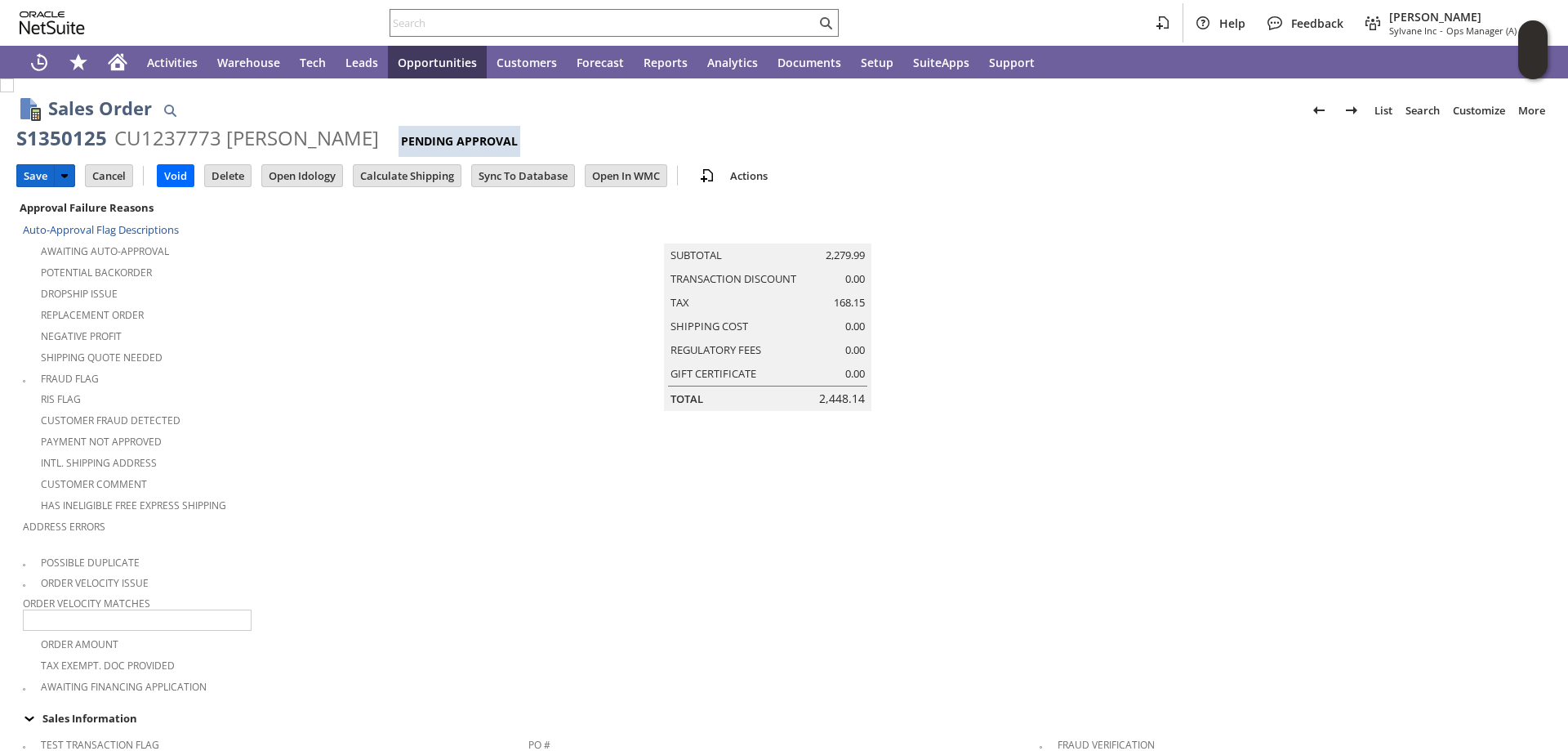
drag, startPoint x: 31, startPoint y: 177, endPoint x: 350, endPoint y: 386, distance: 381.4
click at [32, 177] on input "Save" at bounding box center [35, 175] width 37 height 21
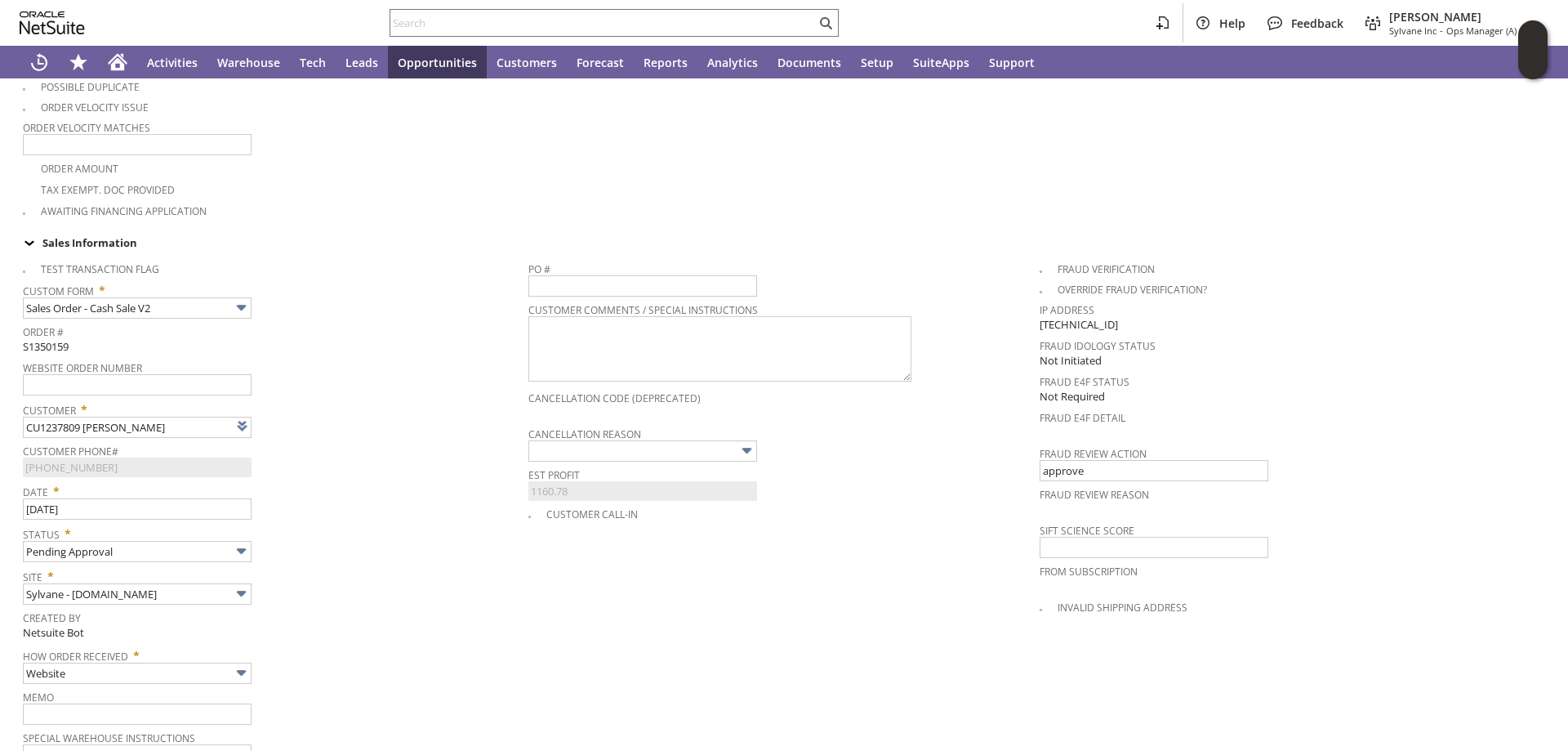
type input "Intelligent Recommendations¹⁰"
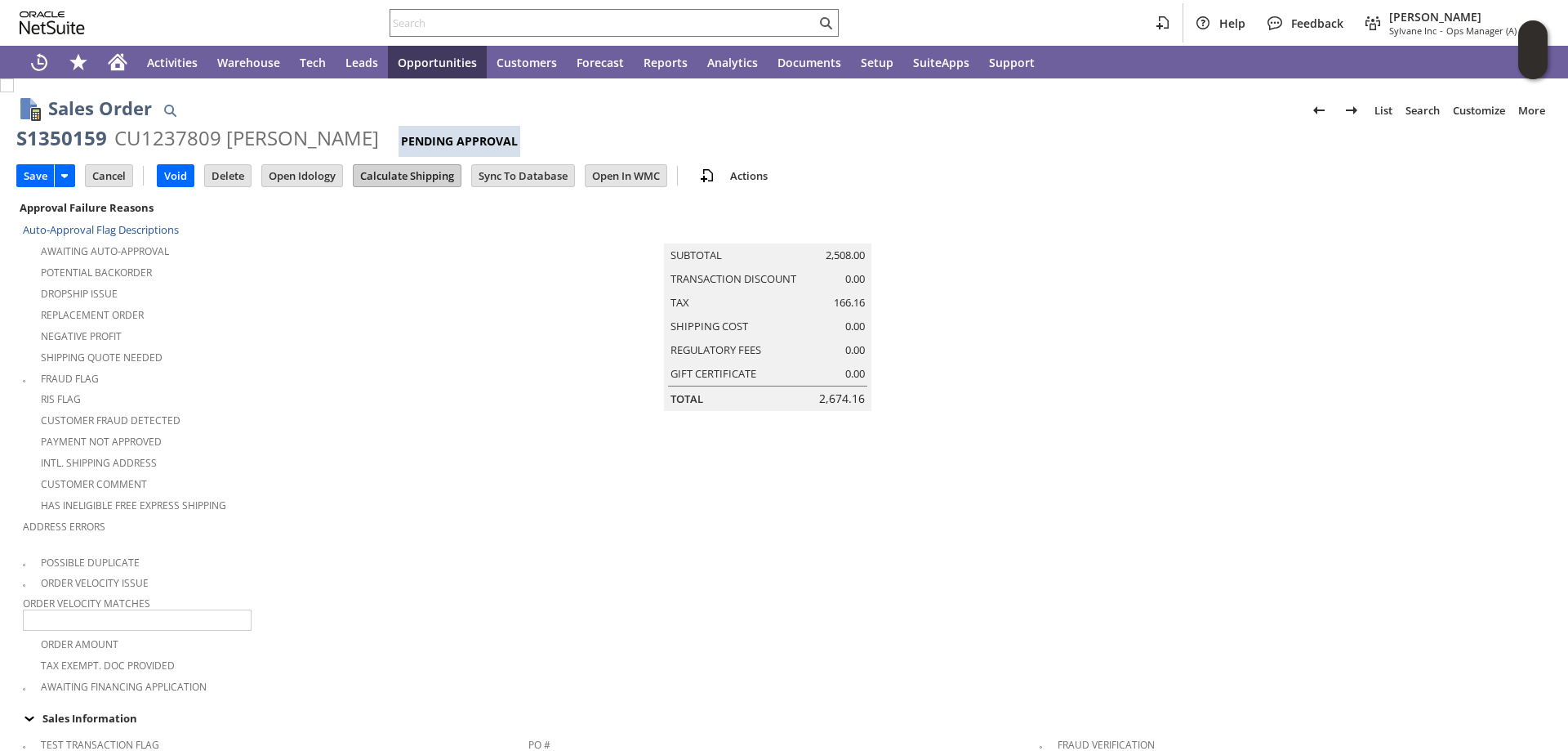
click at [398, 178] on input "Calculate Shipping" at bounding box center [407, 175] width 107 height 21
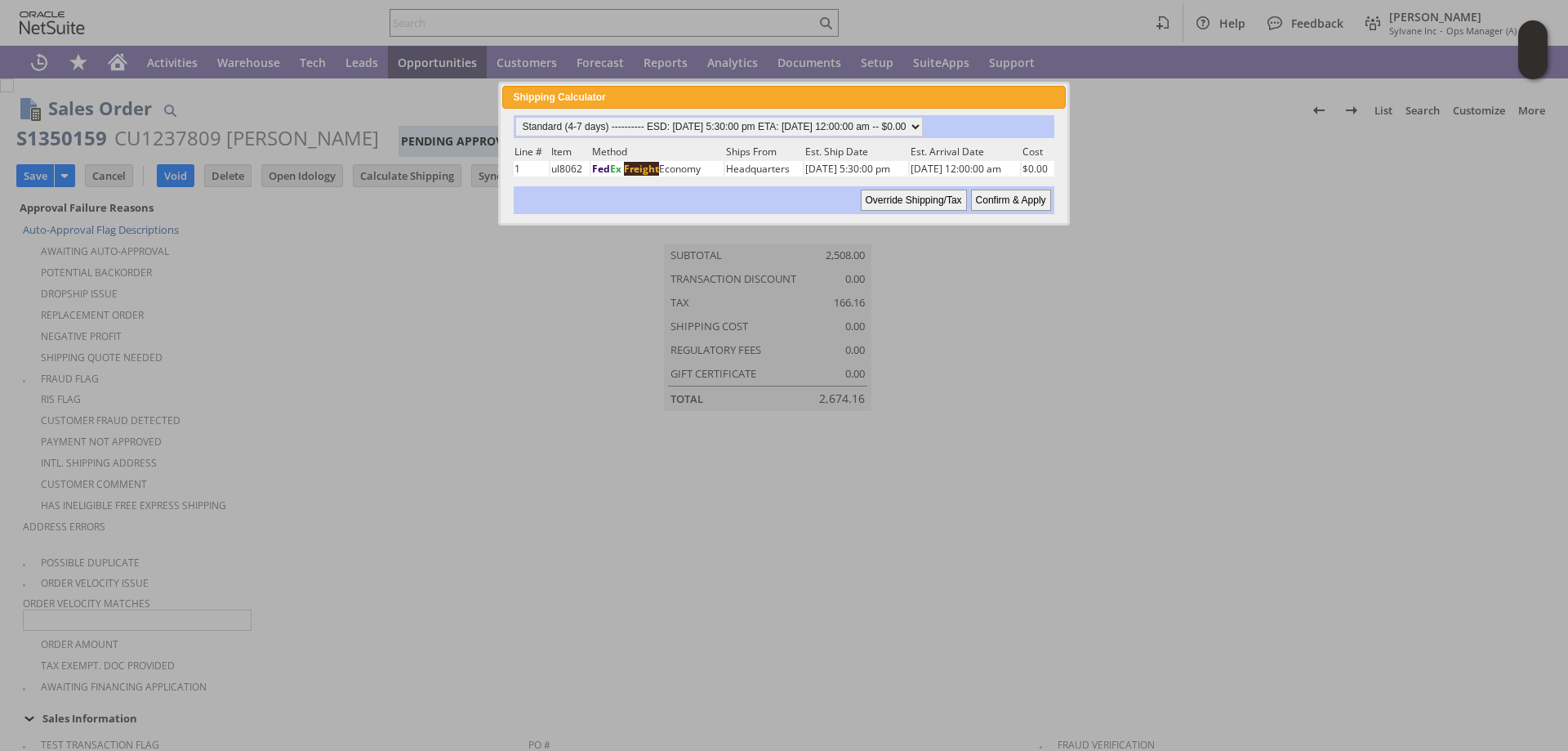
click at [1038, 197] on input "Confirm & Apply" at bounding box center [1011, 200] width 80 height 21
type input "Add"
type input "Copy Previous"
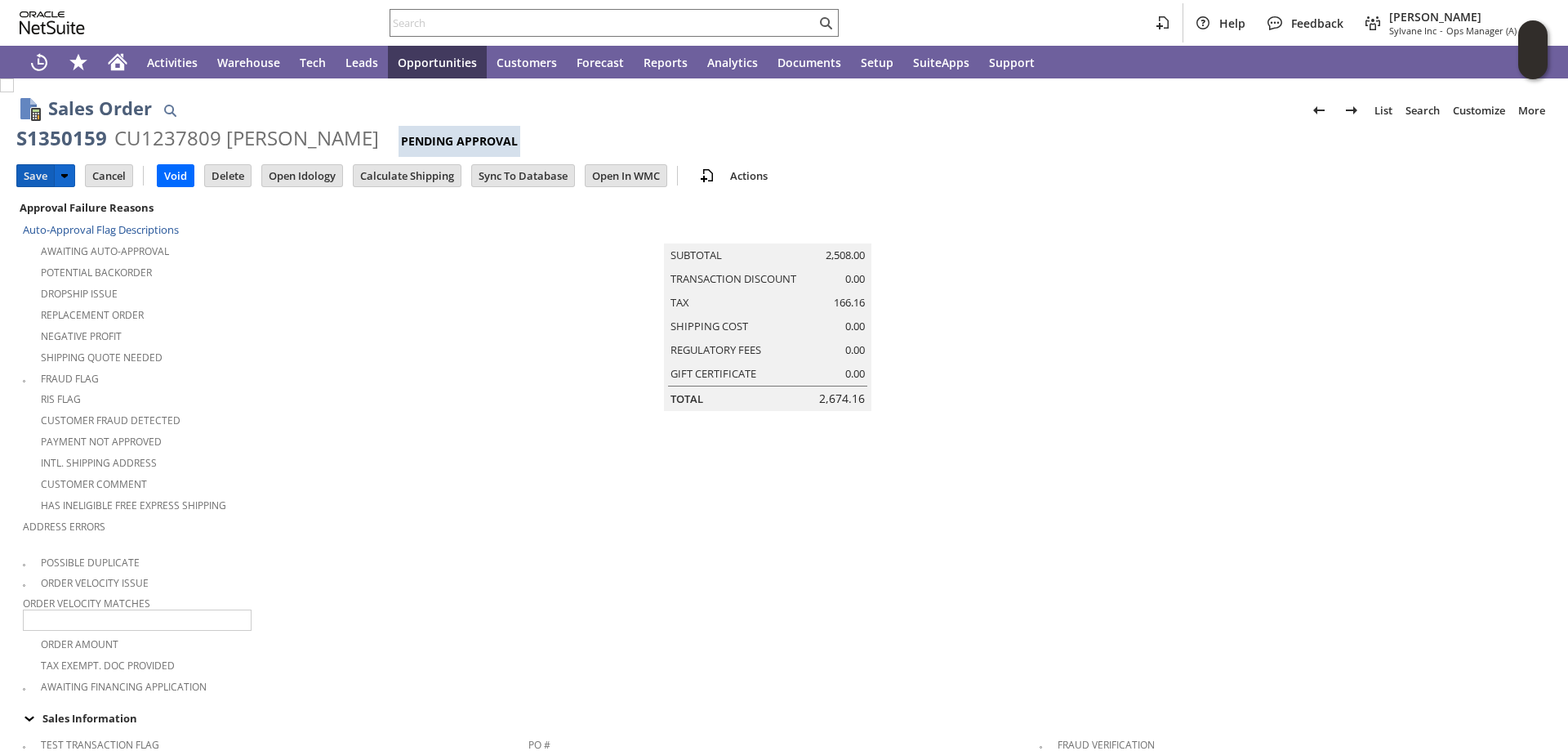
click at [38, 174] on input "Save" at bounding box center [35, 175] width 37 height 21
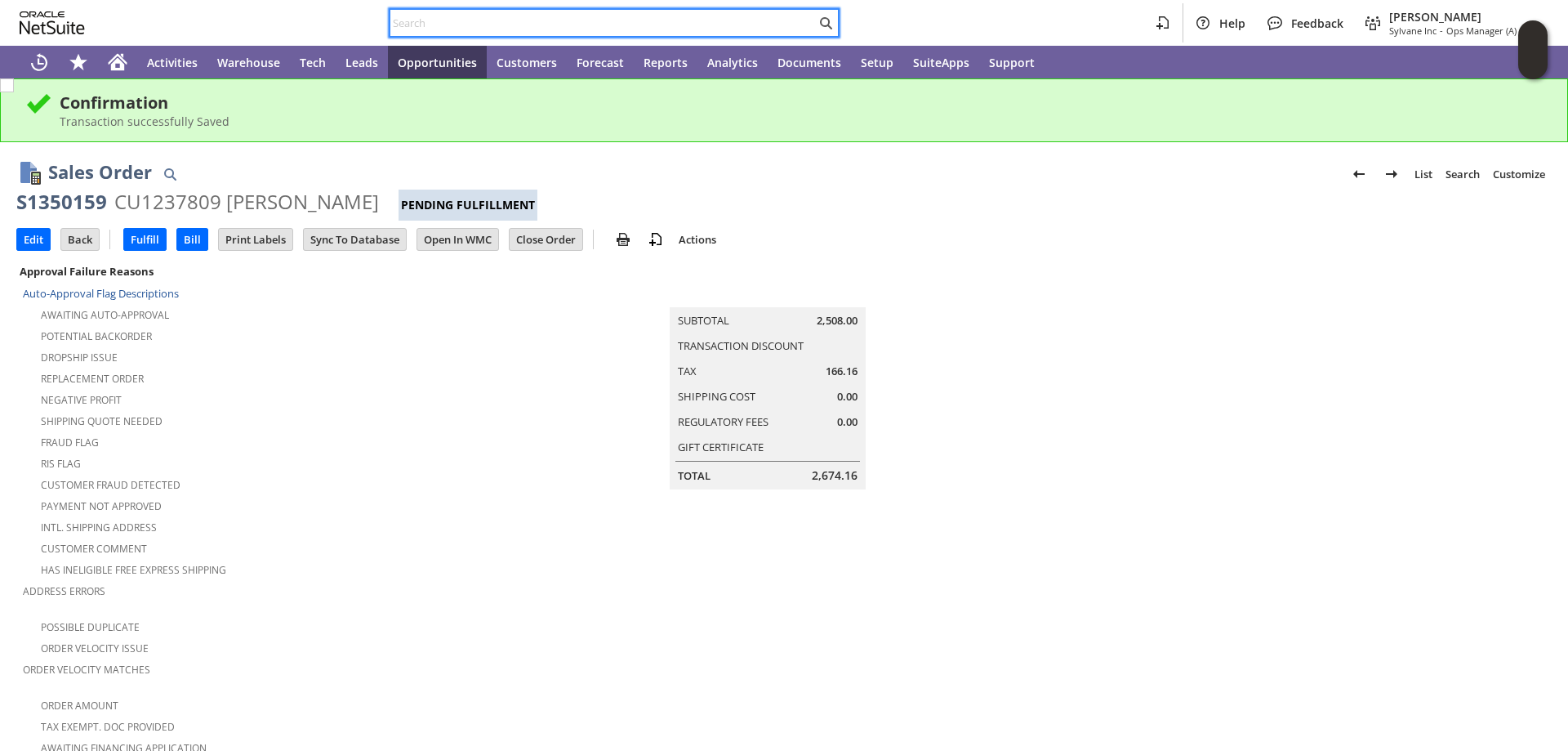
drag, startPoint x: 410, startPoint y: 24, endPoint x: 145, endPoint y: 62, distance: 267.7
click at [410, 25] on input "text" at bounding box center [603, 23] width 426 height 20
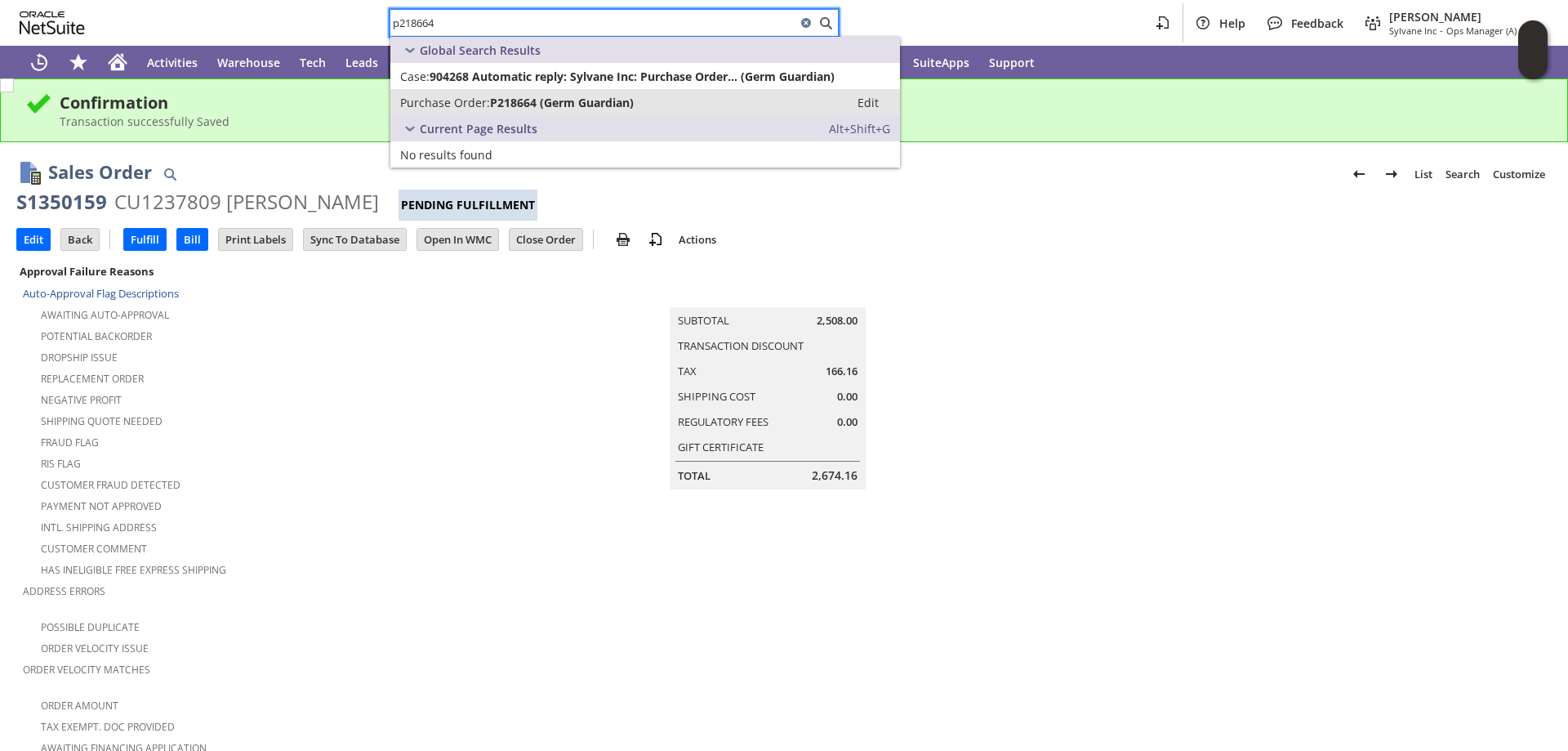
type input "p218664"
click at [581, 96] on span "P218664 (Germ Guardian)" at bounding box center [562, 102] width 144 height 15
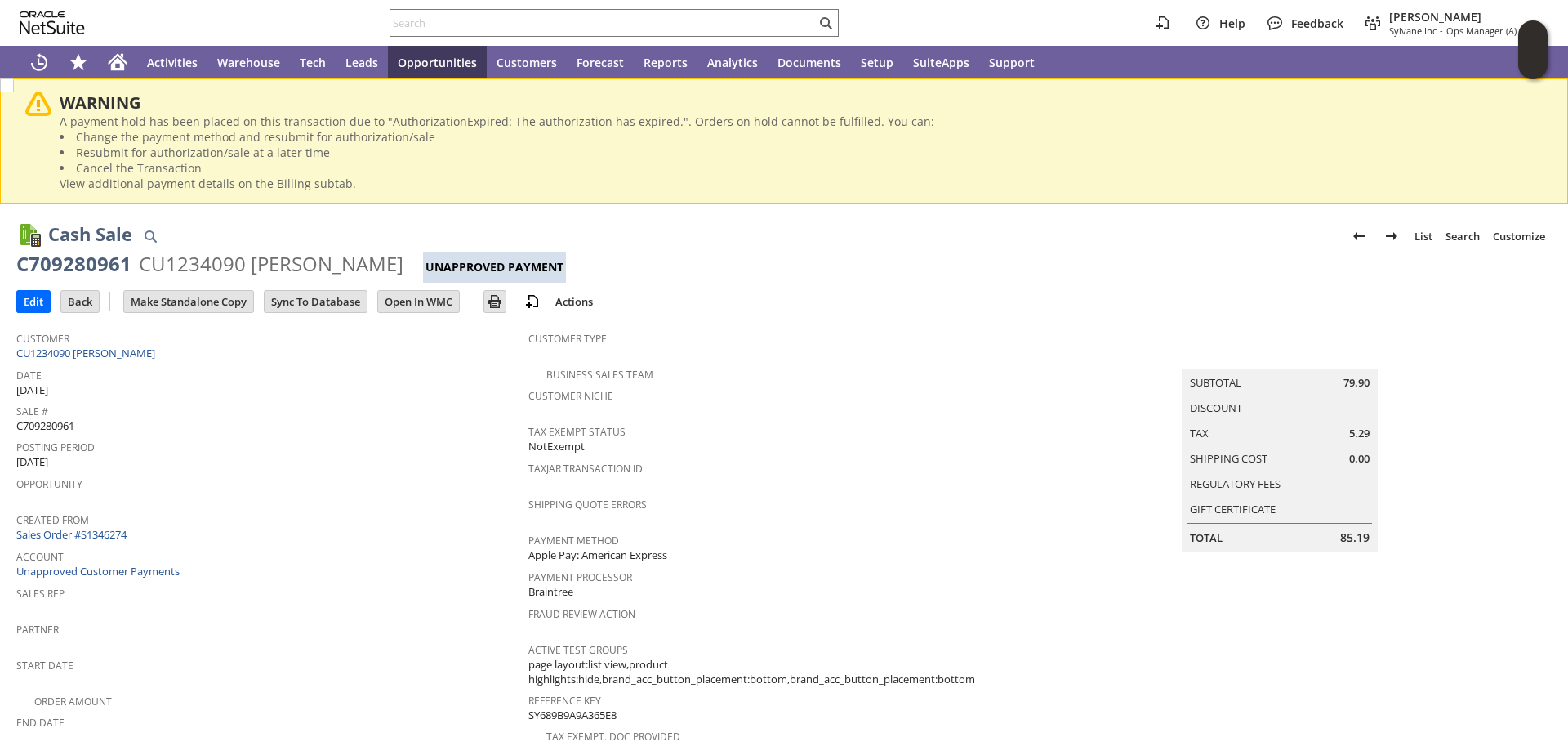
click at [49, 418] on span "C709280961" at bounding box center [45, 426] width 58 height 15
copy span "C709280961"
click at [39, 299] on input "Edit" at bounding box center [33, 302] width 32 height 21
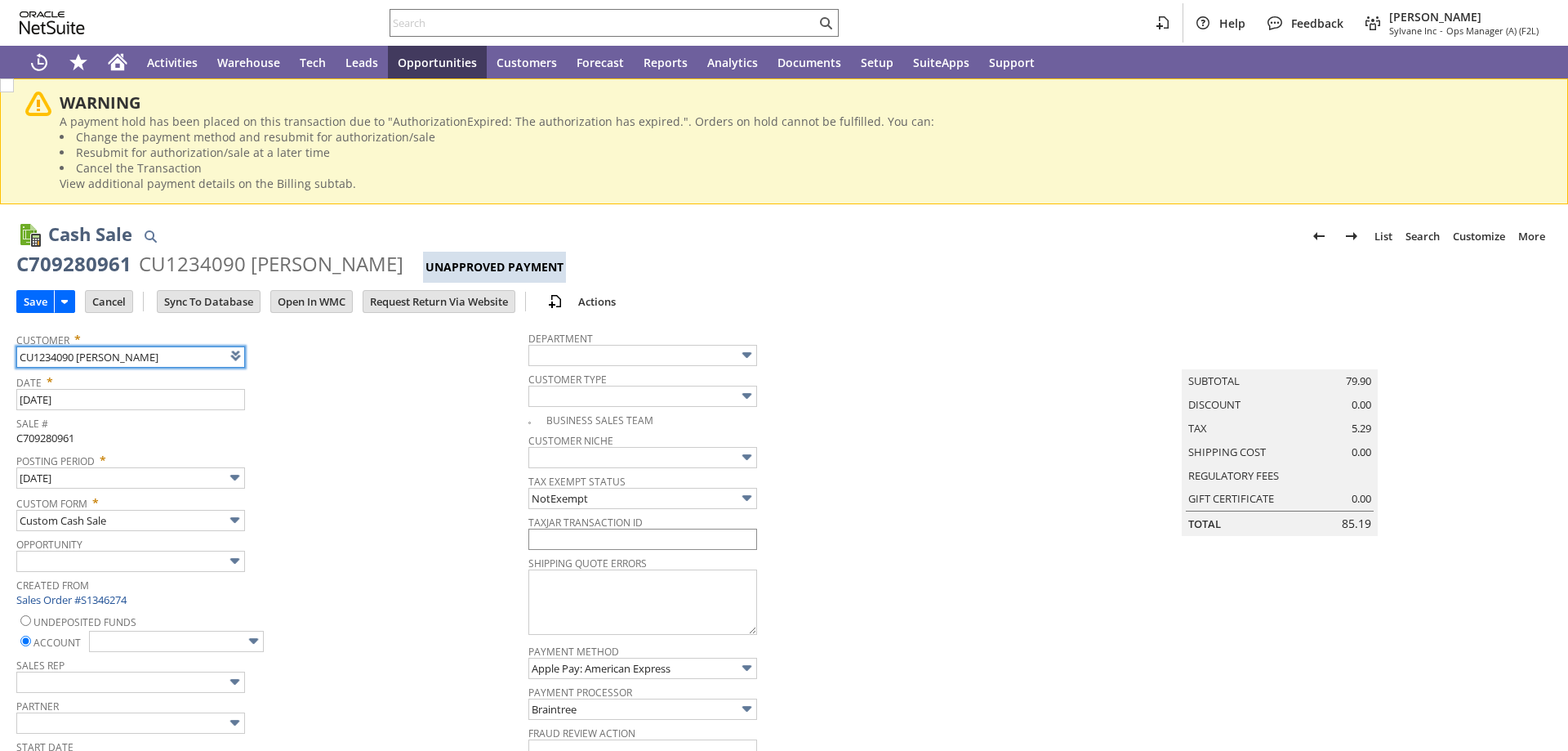
click at [628, 540] on input "text" at bounding box center [642, 539] width 228 height 21
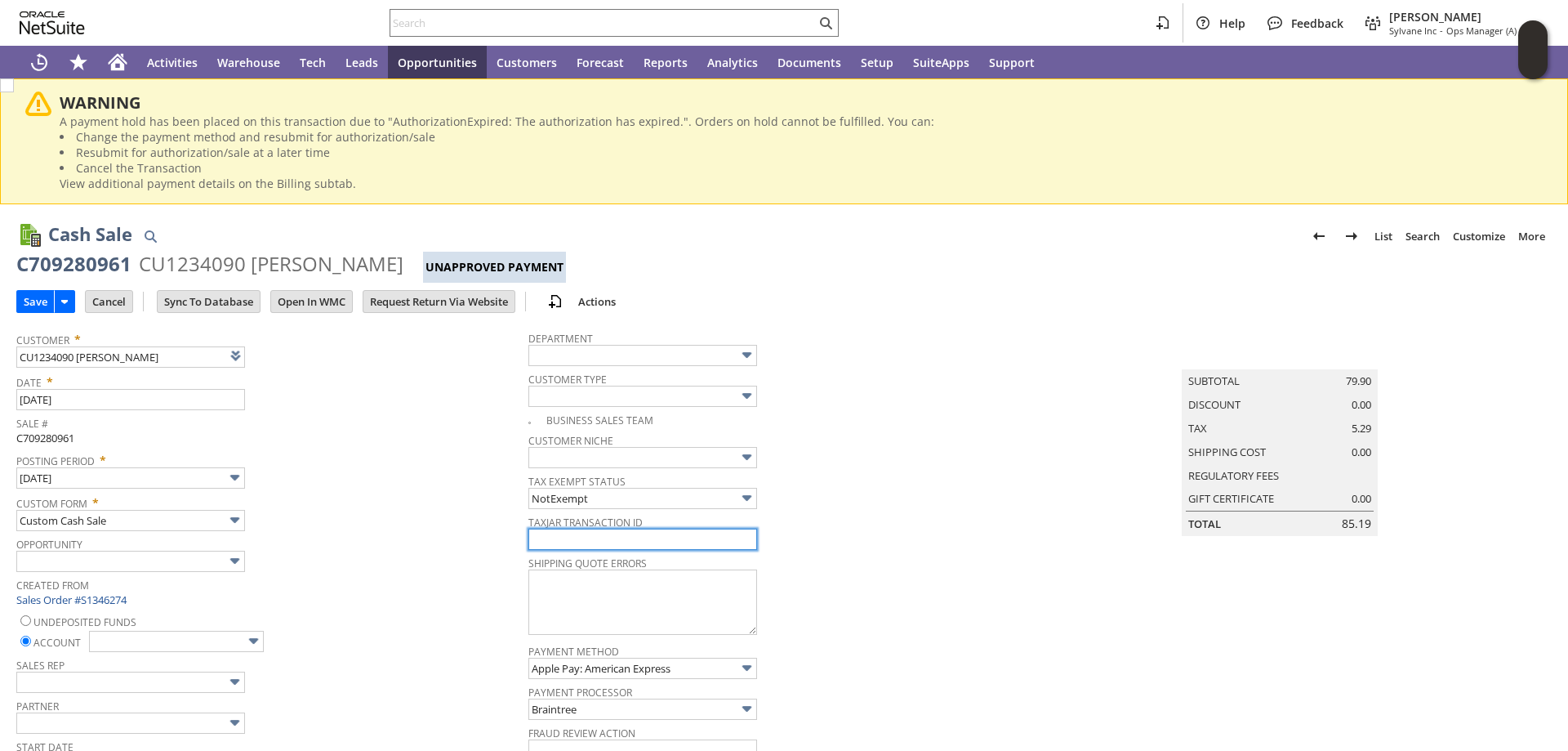
click at [728, 546] on input "text" at bounding box center [642, 539] width 228 height 21
paste input "C709280961"
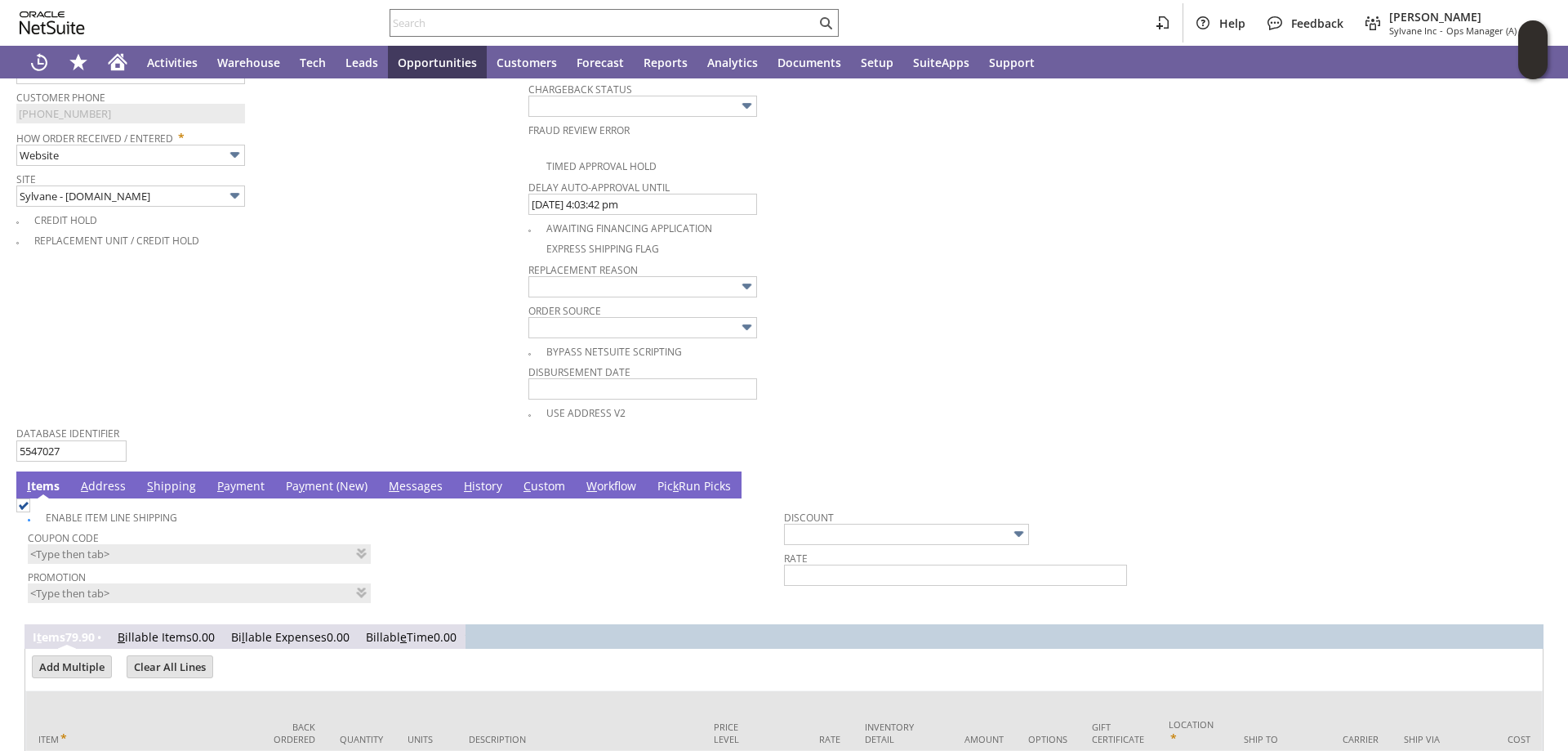
scroll to position [980, 0]
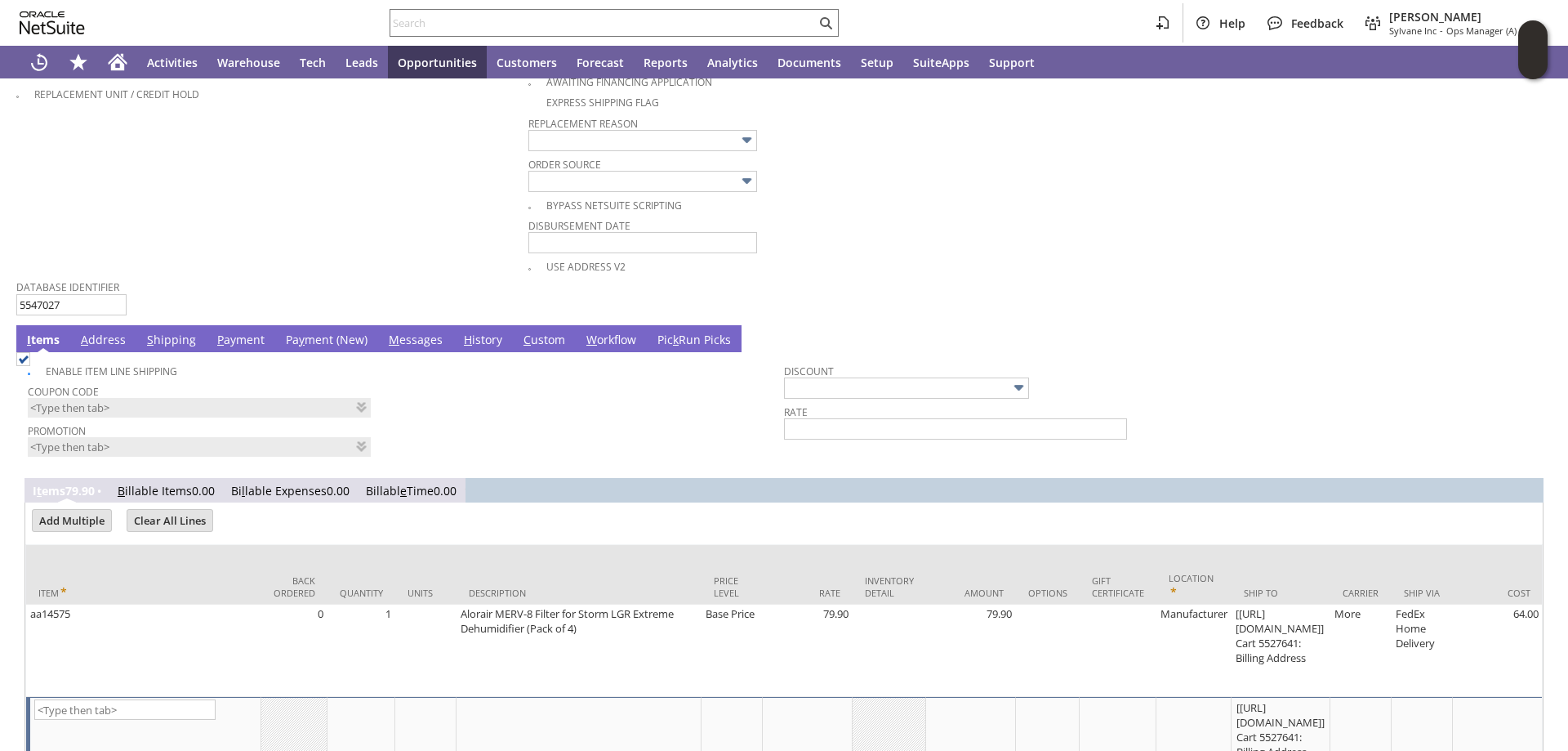
type input "C709280961"
click at [314, 339] on link "Pa y ment (New)" at bounding box center [326, 340] width 90 height 18
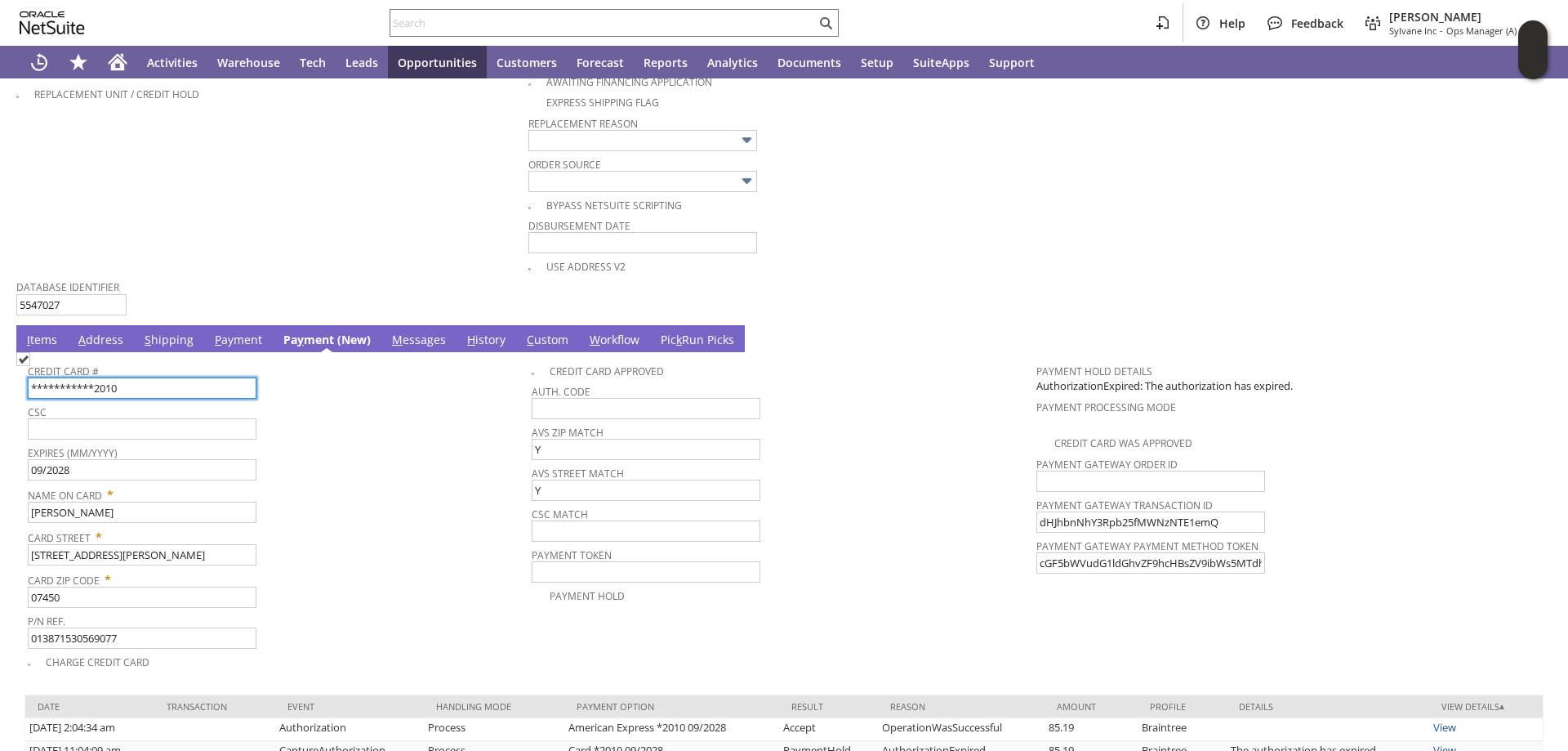
scroll to position [1055, 0]
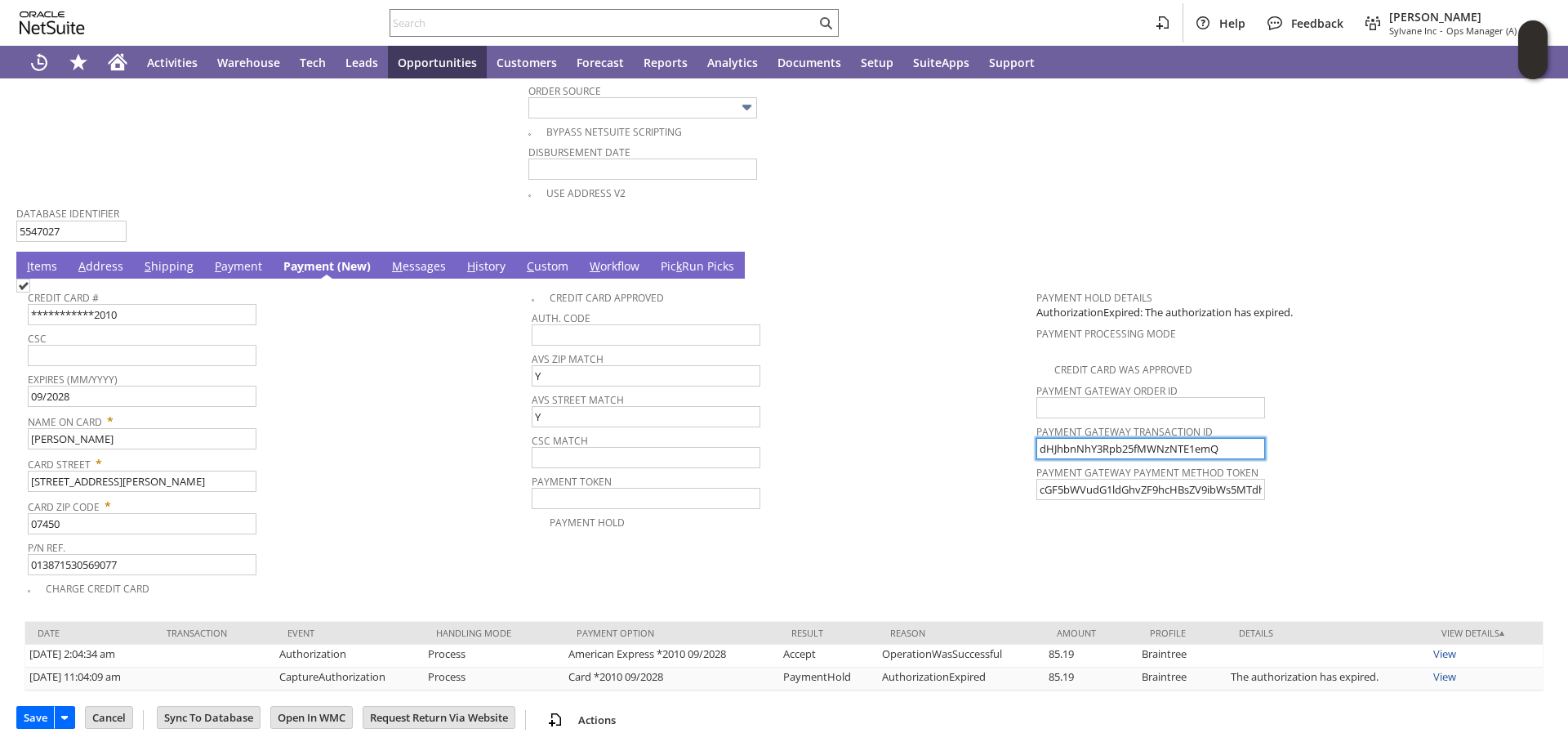
drag, startPoint x: 1188, startPoint y: 441, endPoint x: 1032, endPoint y: 476, distance: 159.9
click at [1027, 440] on tr "**********" at bounding box center [784, 439] width 1513 height 316
click at [30, 292] on img at bounding box center [23, 285] width 14 height 14
checkbox input "true"
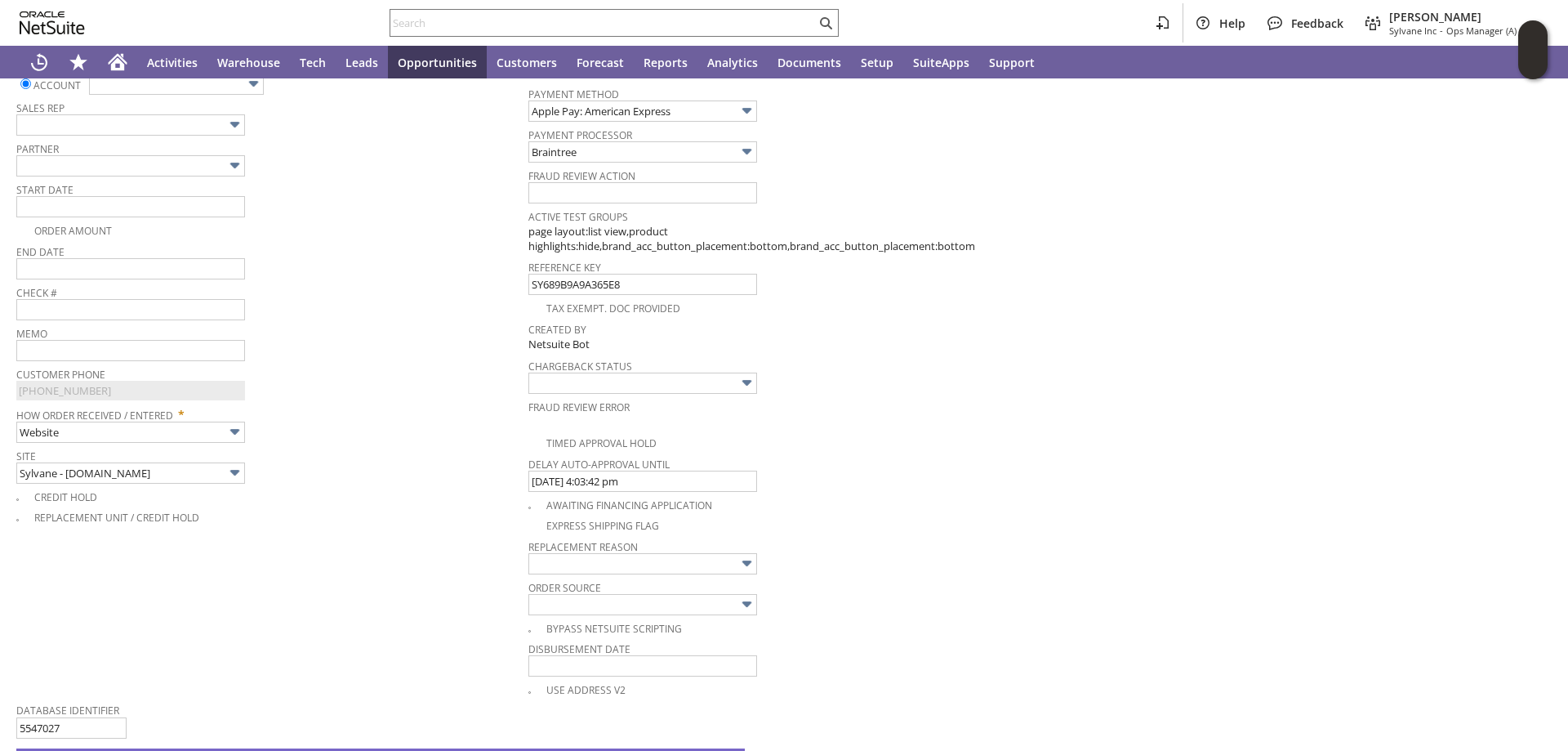
scroll to position [321, 0]
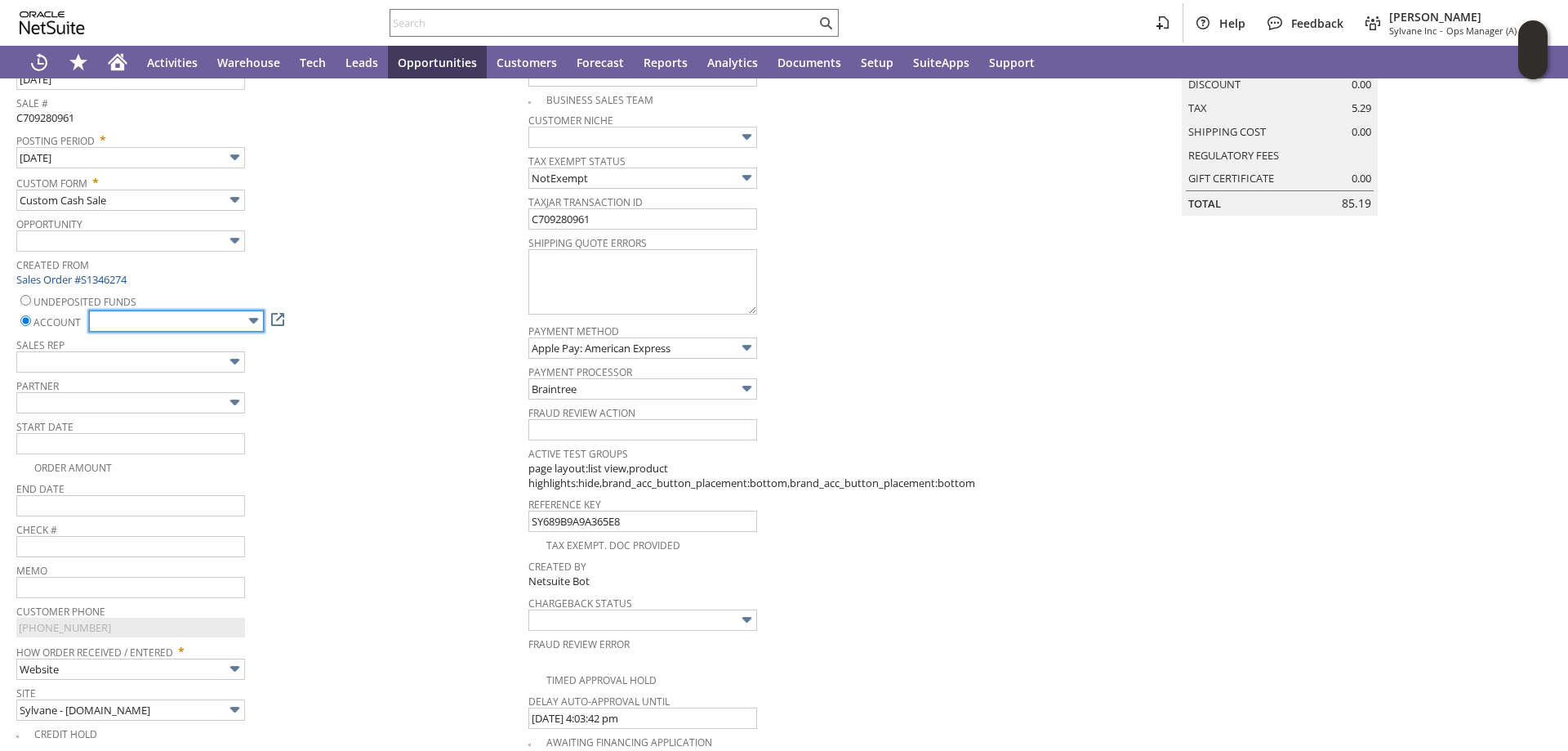
click at [225, 320] on input "text" at bounding box center [176, 321] width 174 height 21
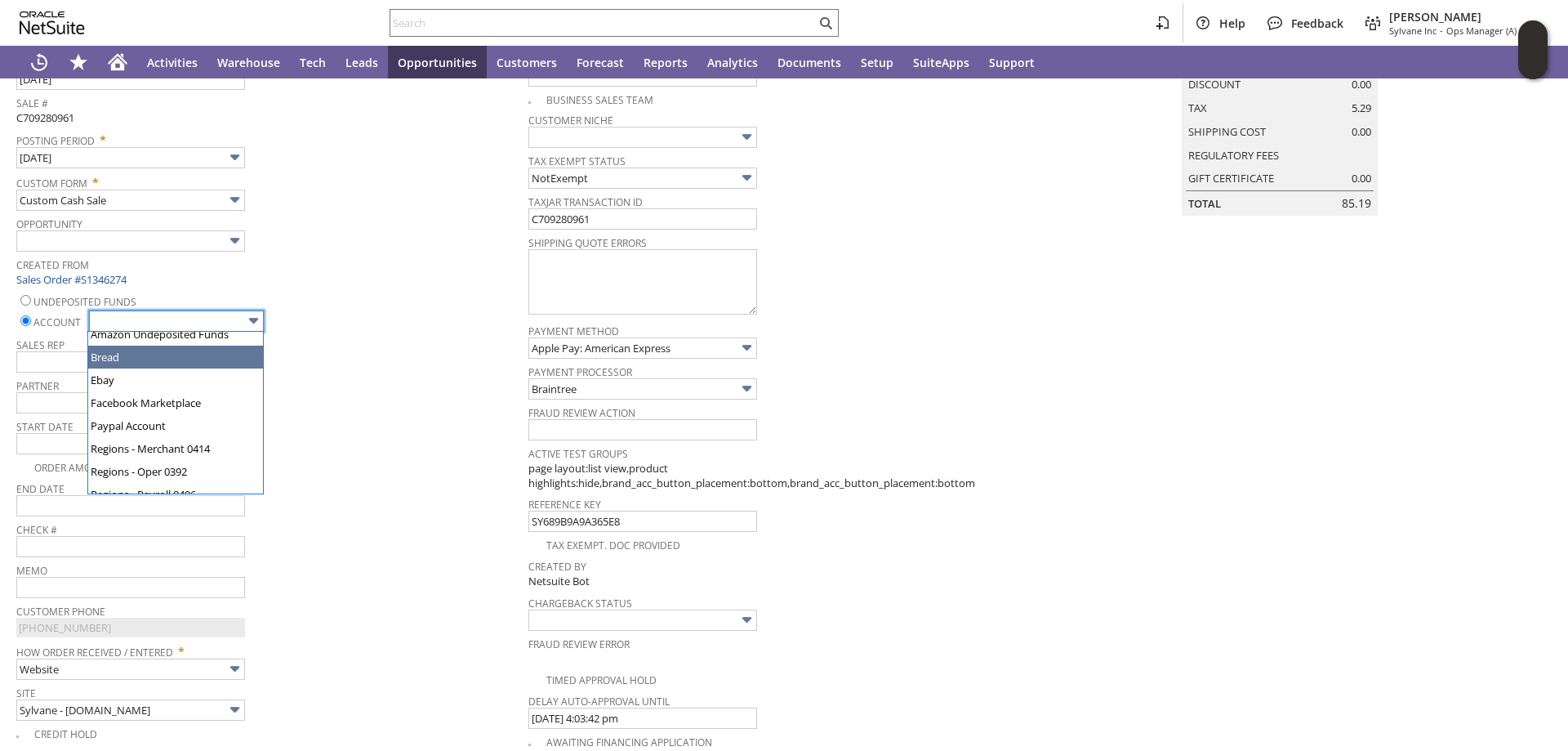
scroll to position [82, 0]
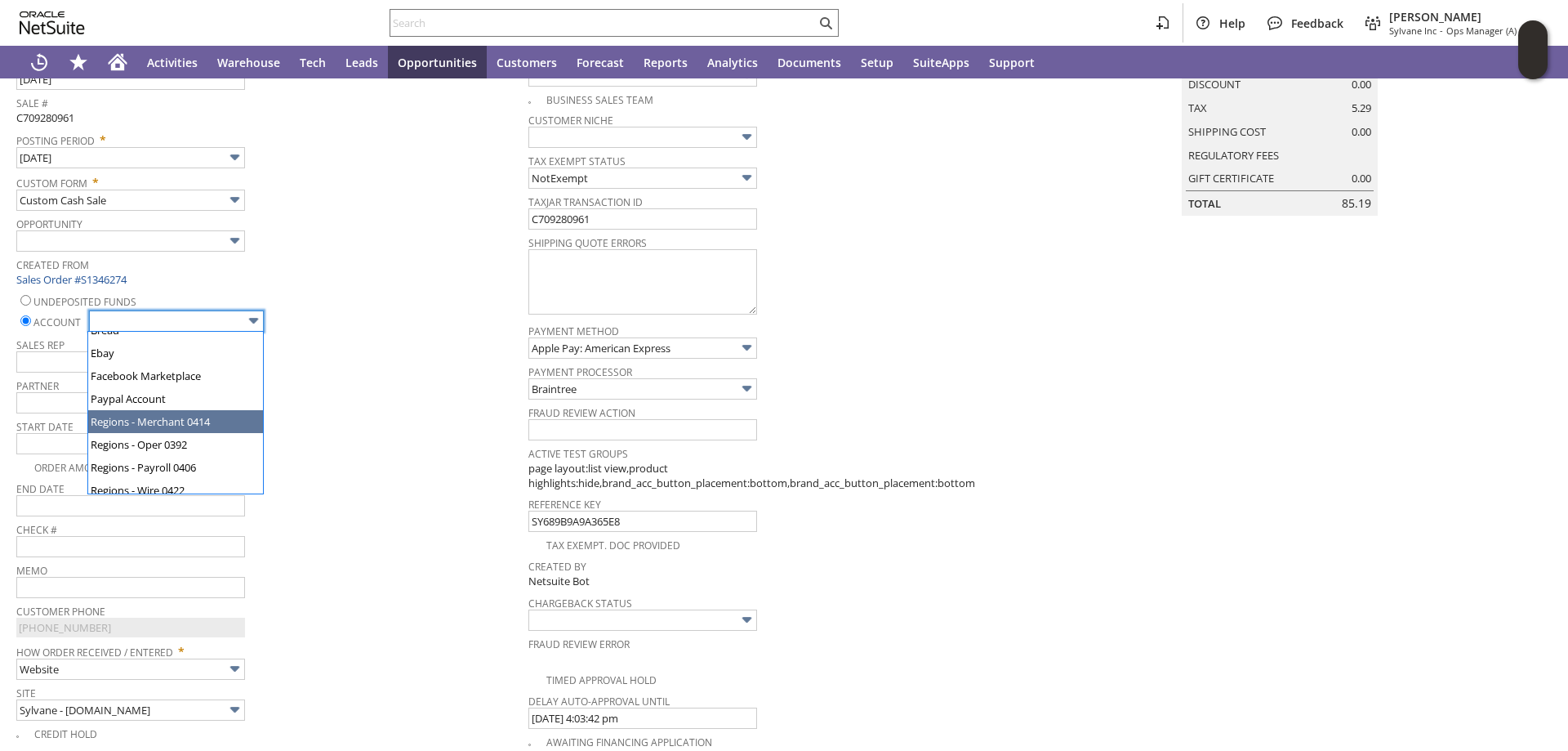
type input "Regions - Merchant 0414"
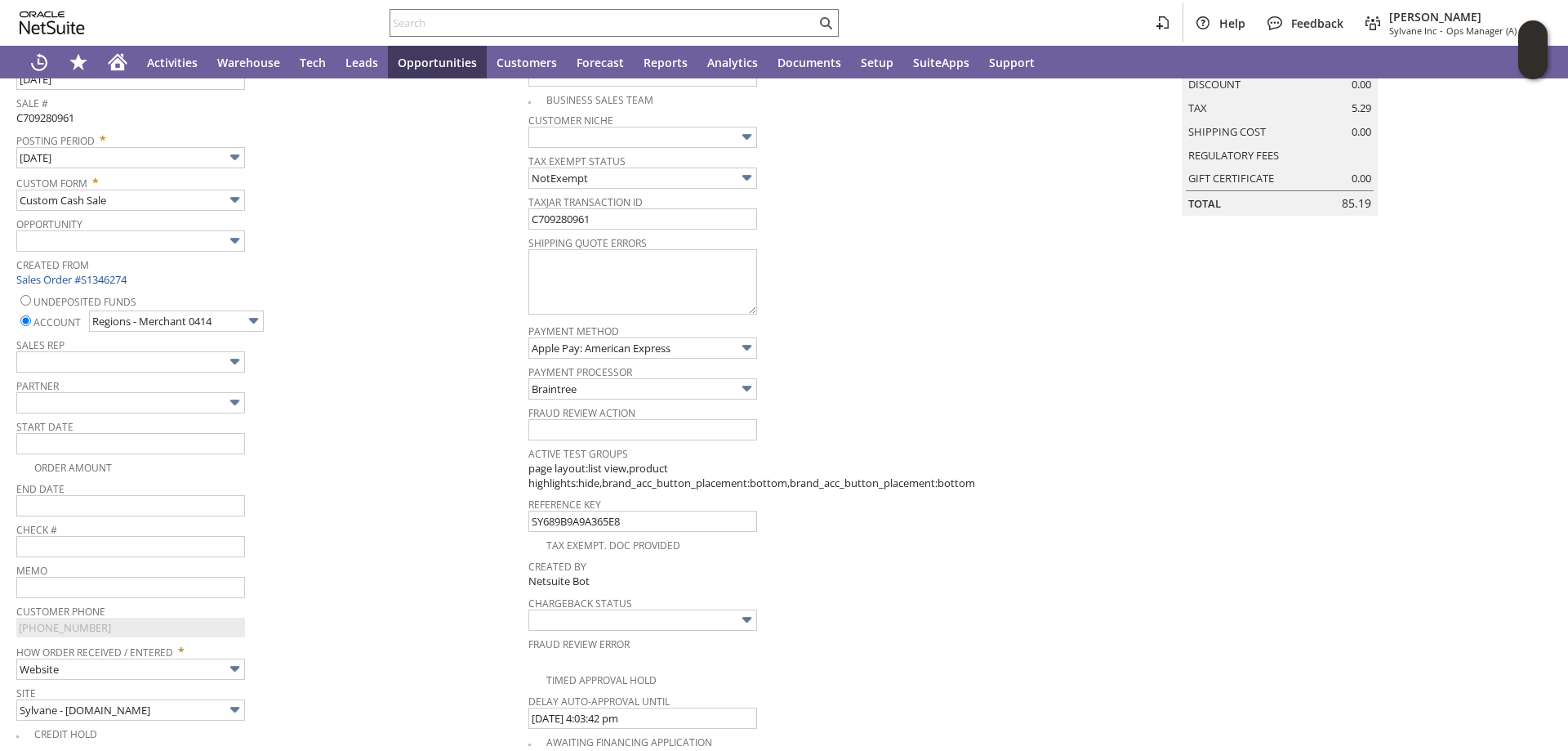
click at [304, 423] on span "Start Date" at bounding box center [268, 424] width 504 height 18
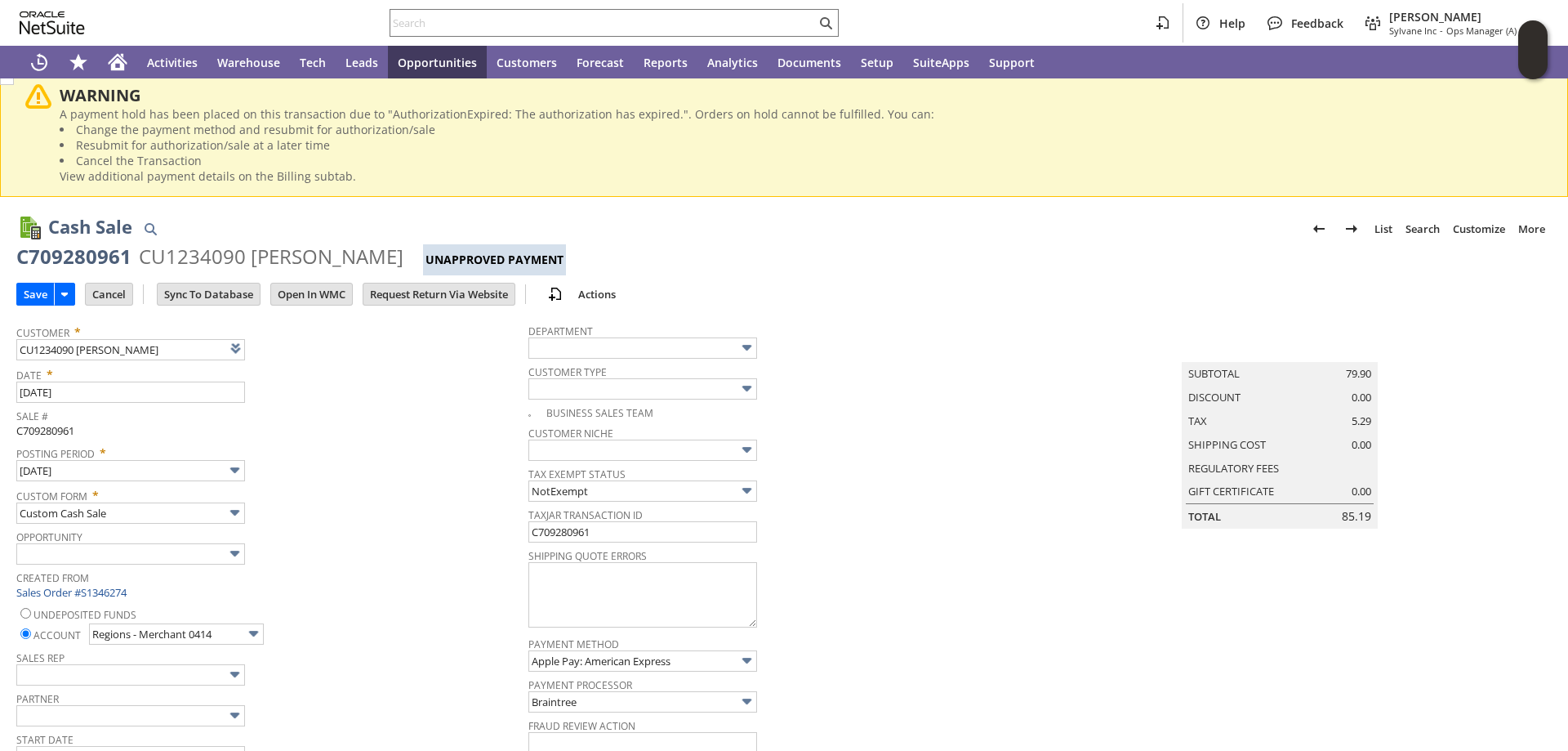
scroll to position [0, 0]
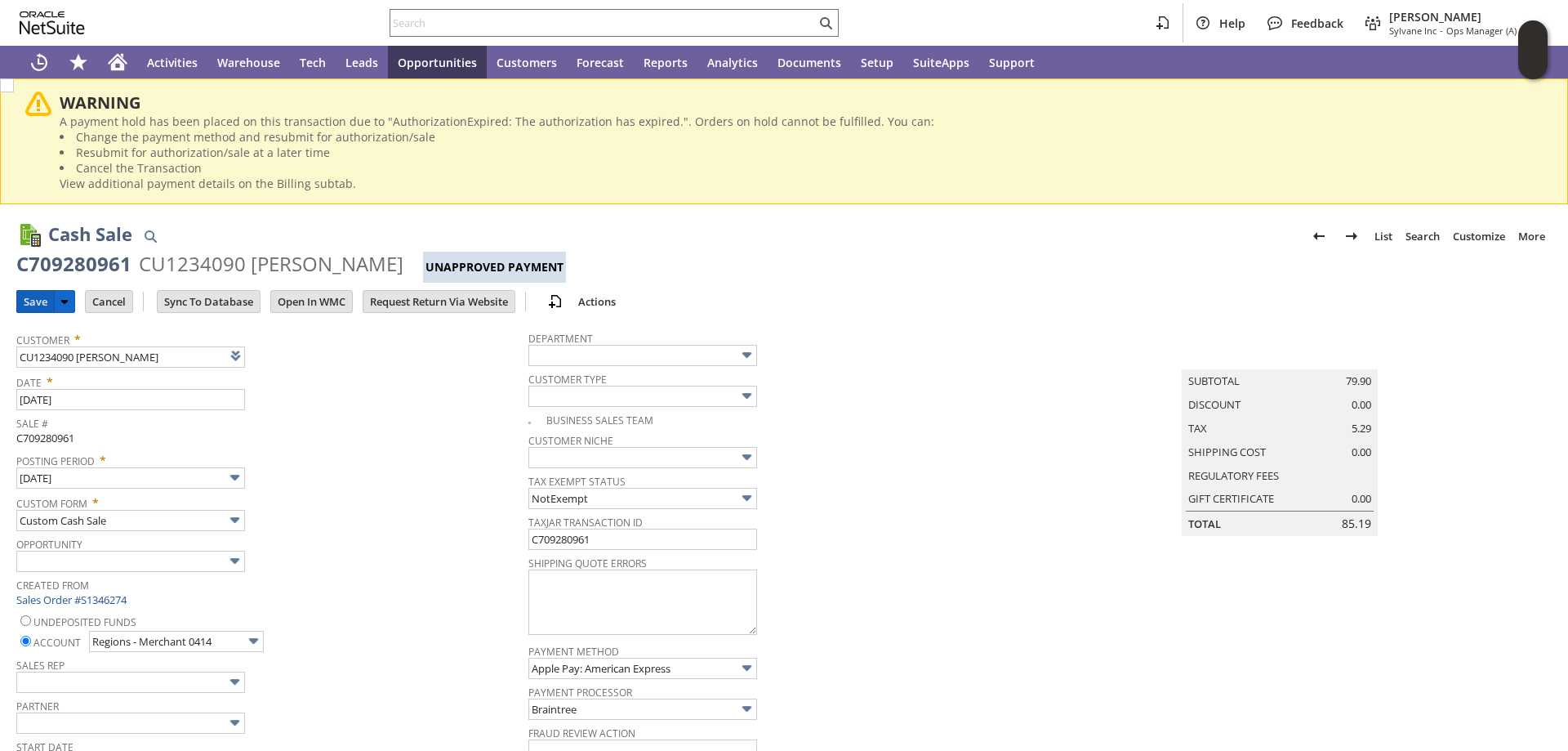
click at [34, 301] on input "Save" at bounding box center [35, 302] width 37 height 21
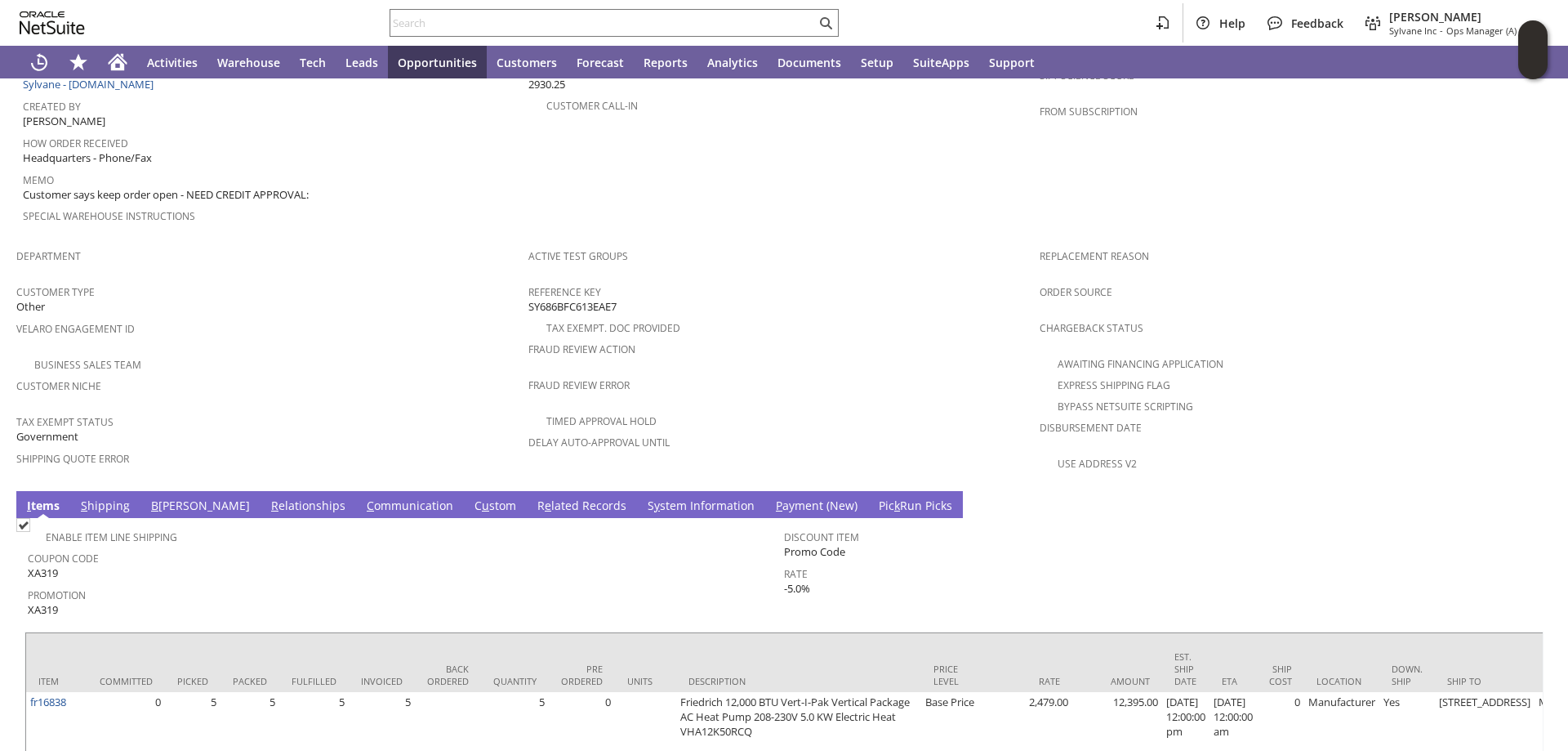
scroll to position [895, 0]
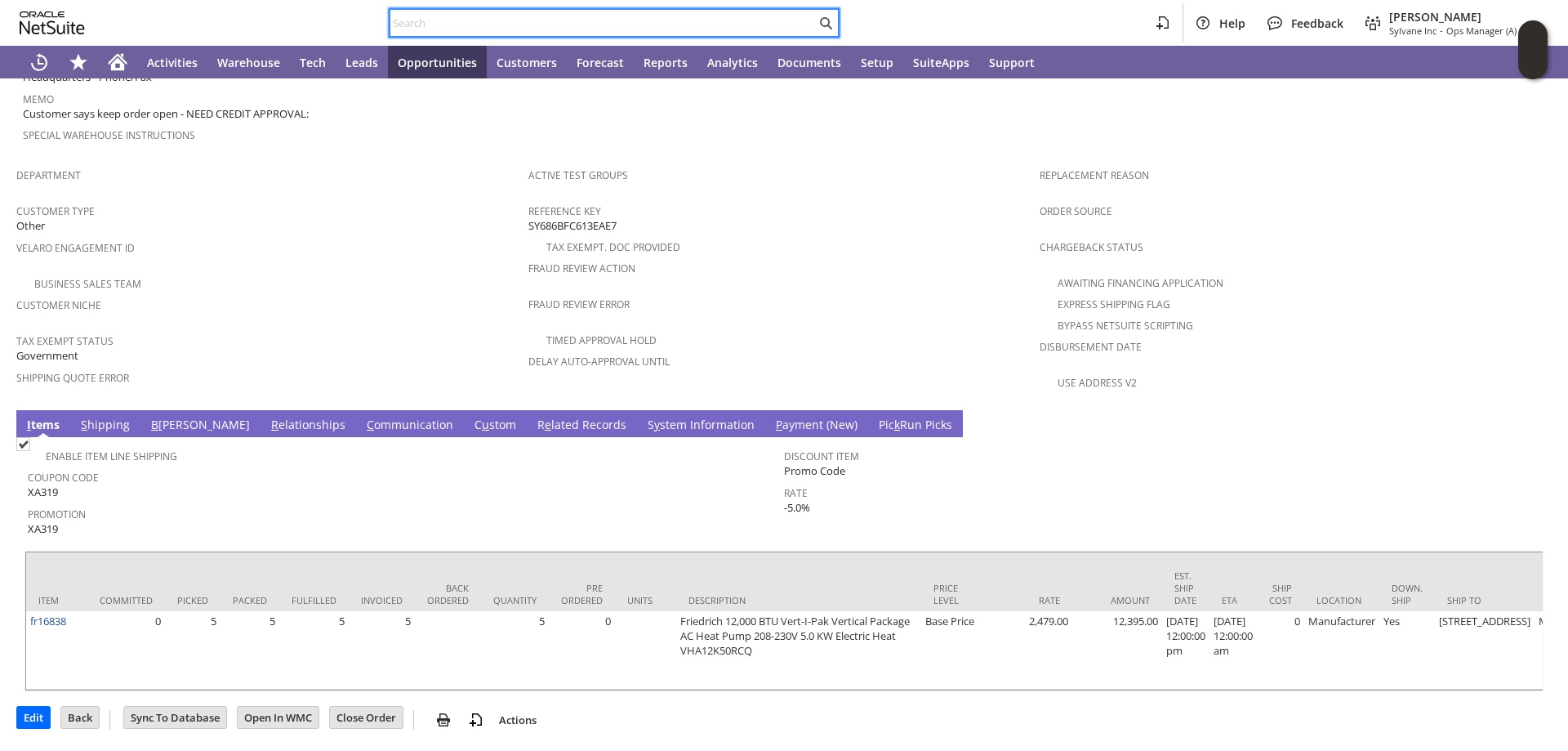
click at [451, 24] on input "text" at bounding box center [603, 23] width 426 height 20
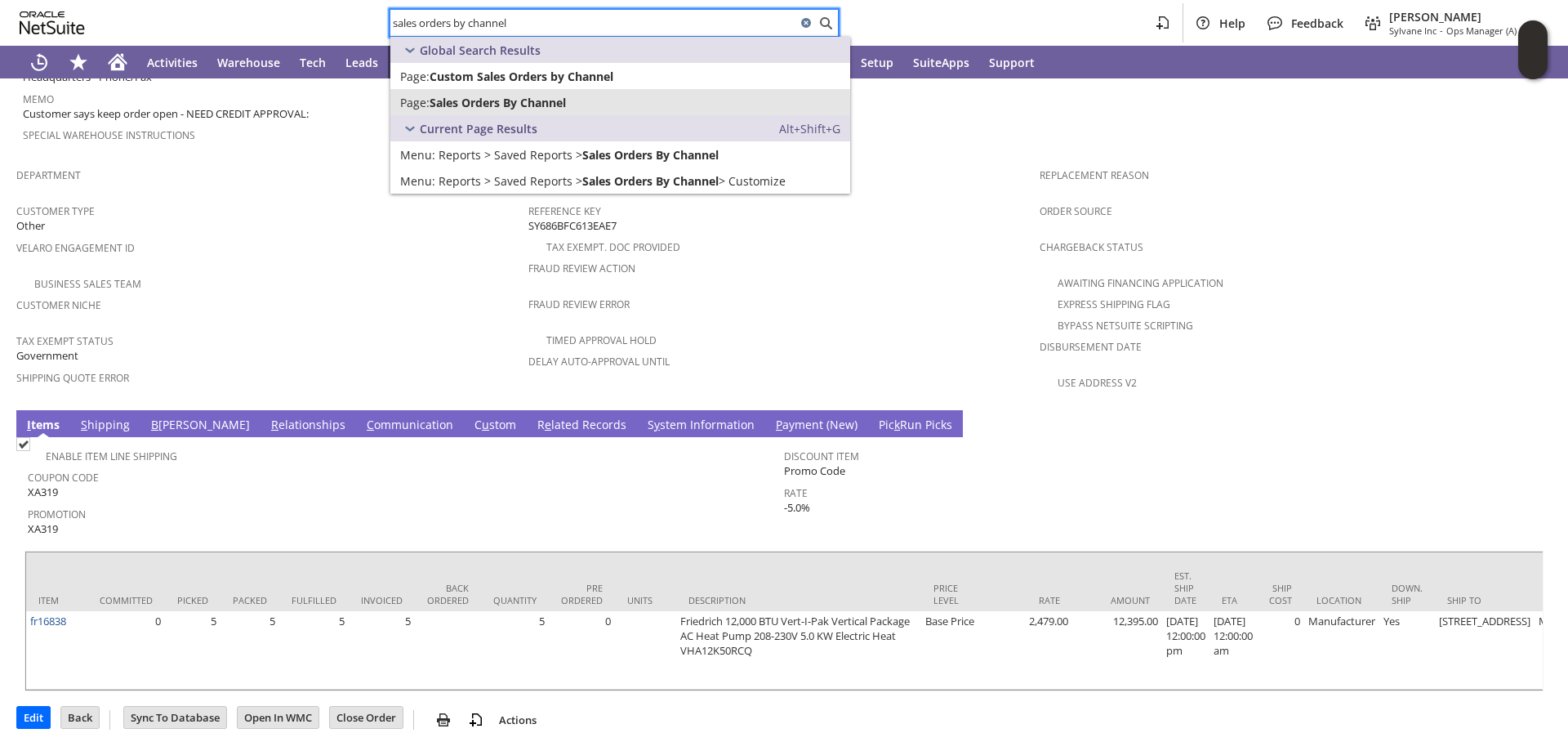
type input "sales orders by channel"
click at [494, 101] on span "Sales Orders By Channel" at bounding box center [498, 102] width 137 height 15
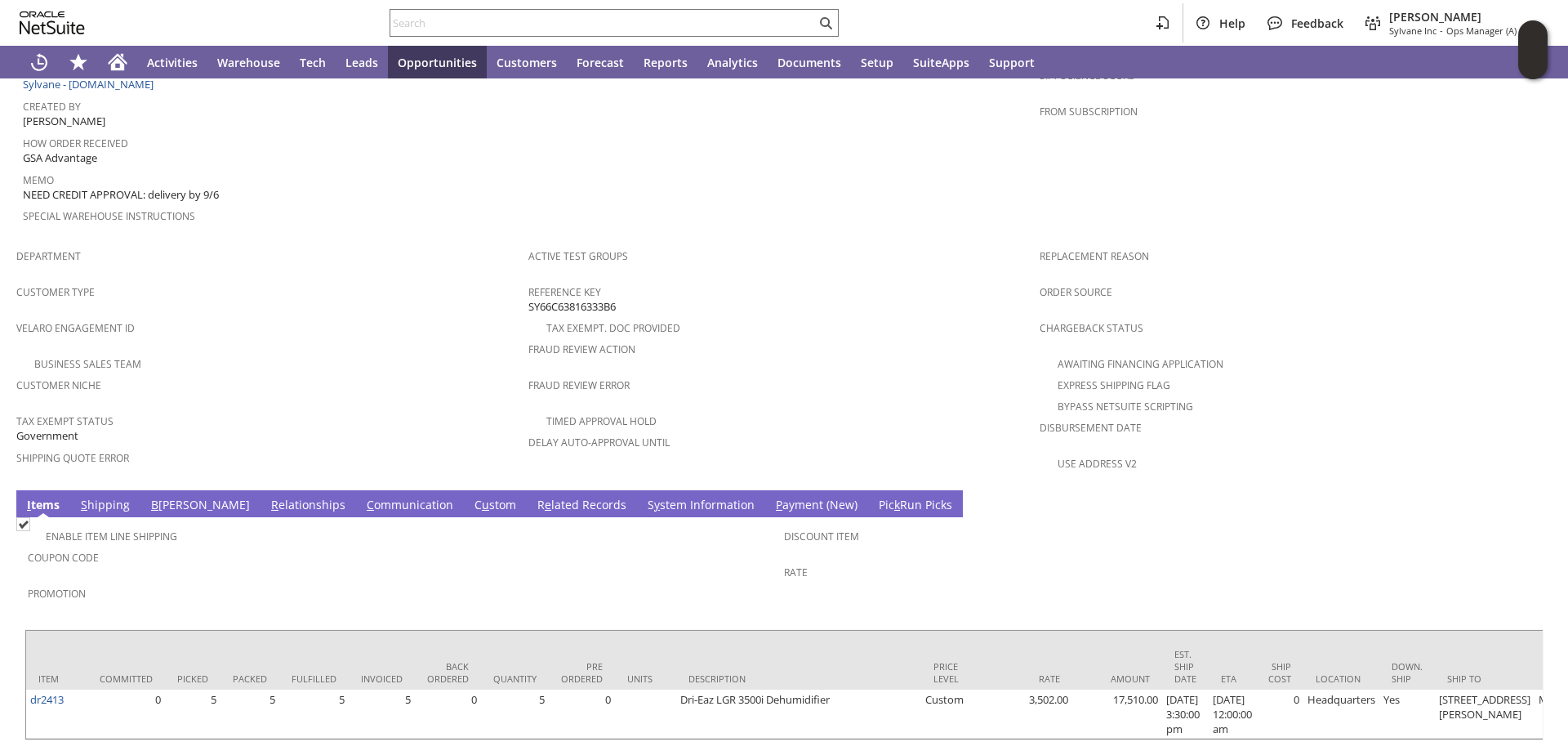
scroll to position [817, 0]
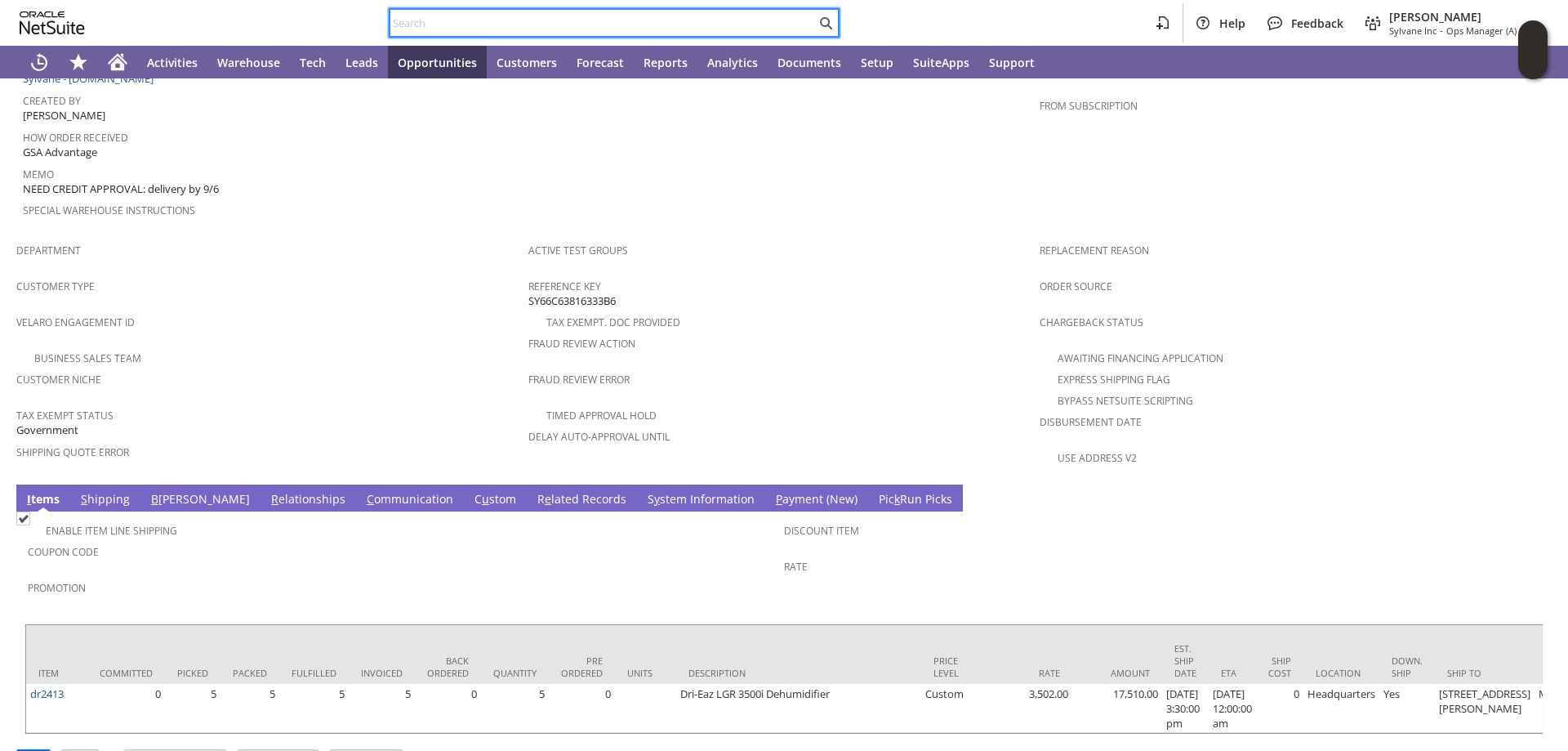
click at [423, 21] on input "text" at bounding box center [603, 23] width 426 height 20
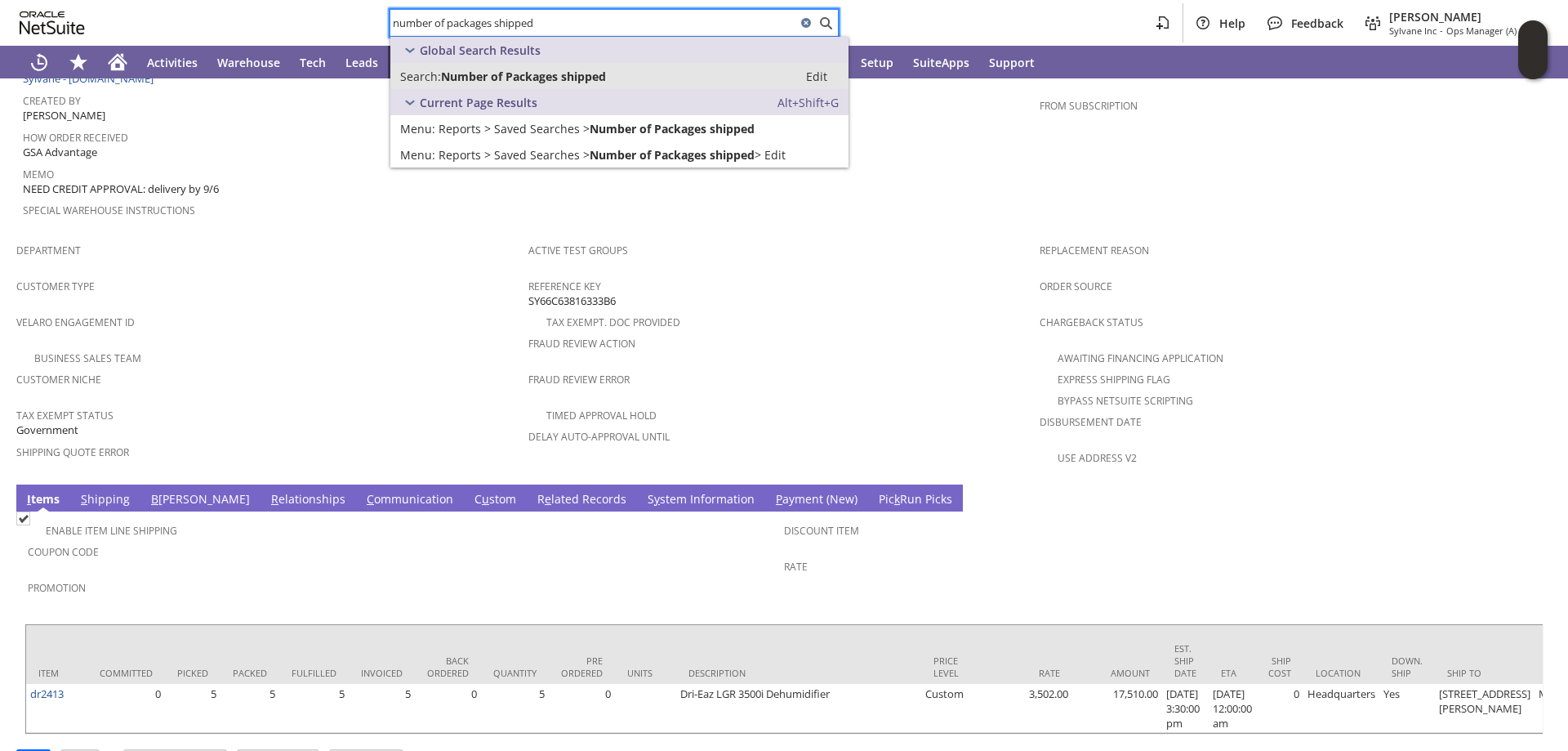
type input "number of packages shipped"
click at [528, 78] on span "Number of Packages shipped" at bounding box center [523, 76] width 165 height 15
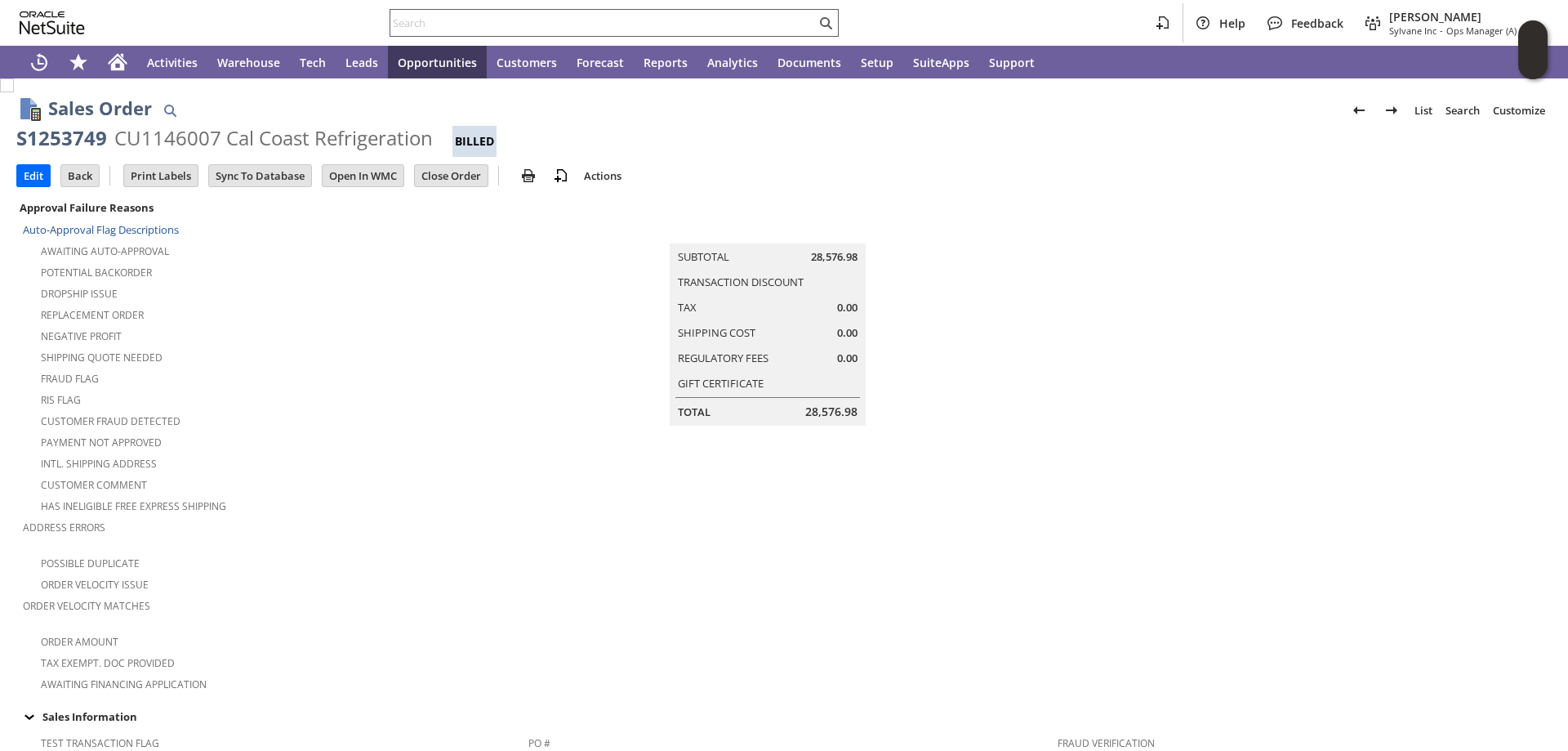
click at [436, 27] on input "text" at bounding box center [603, 23] width 426 height 20
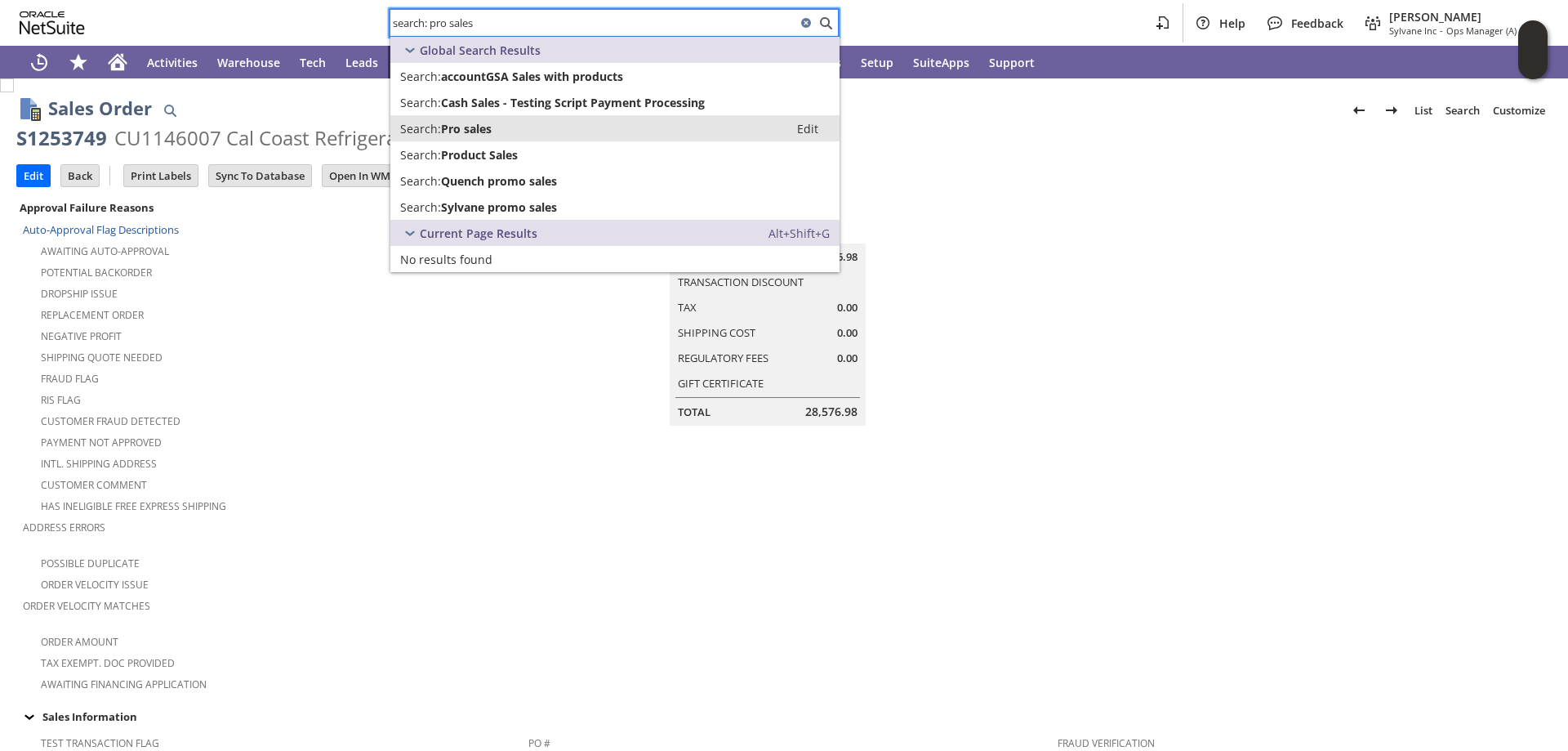
type input "search: pro sales"
click at [497, 122] on div "Search: Pro sales" at bounding box center [590, 129] width 379 height 15
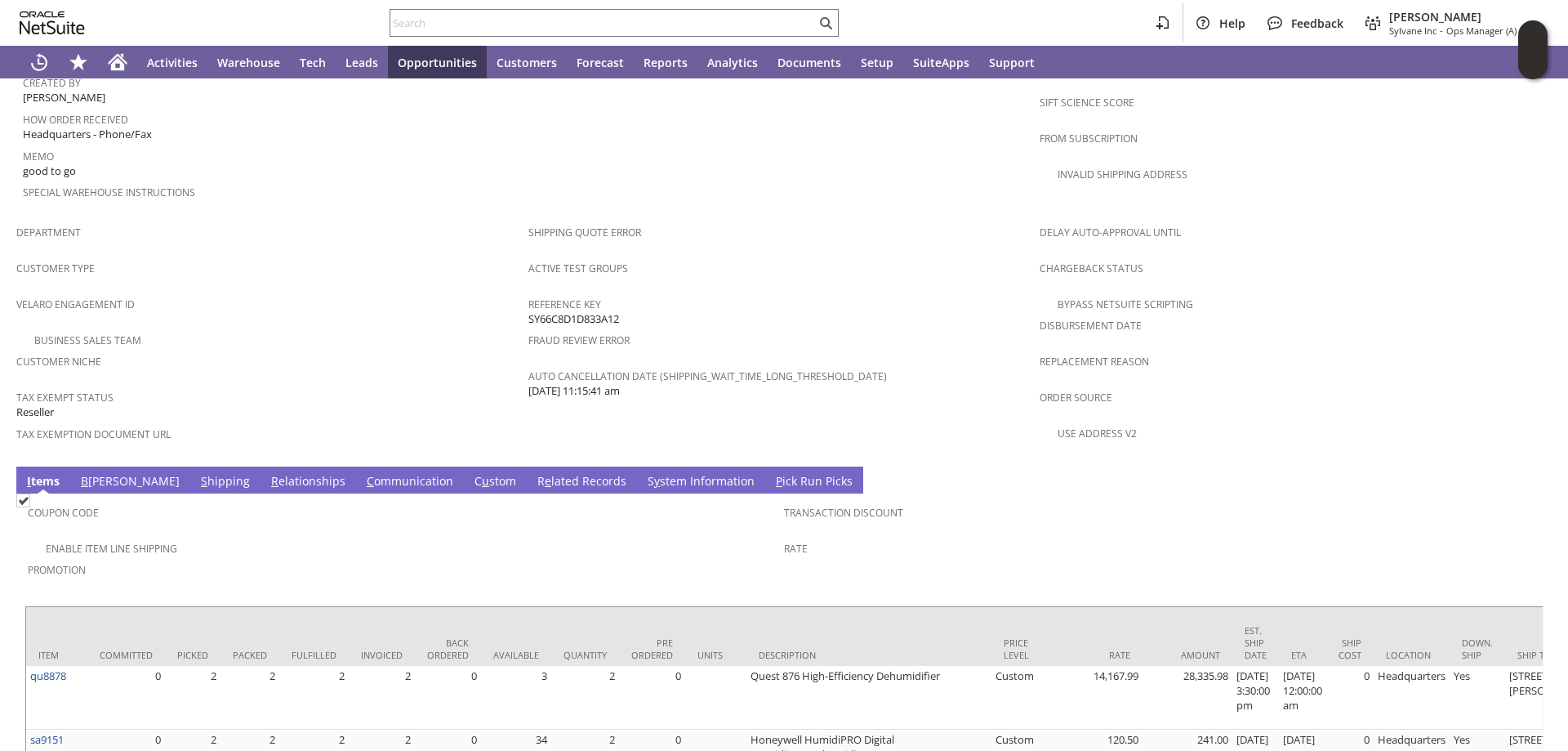
scroll to position [991, 0]
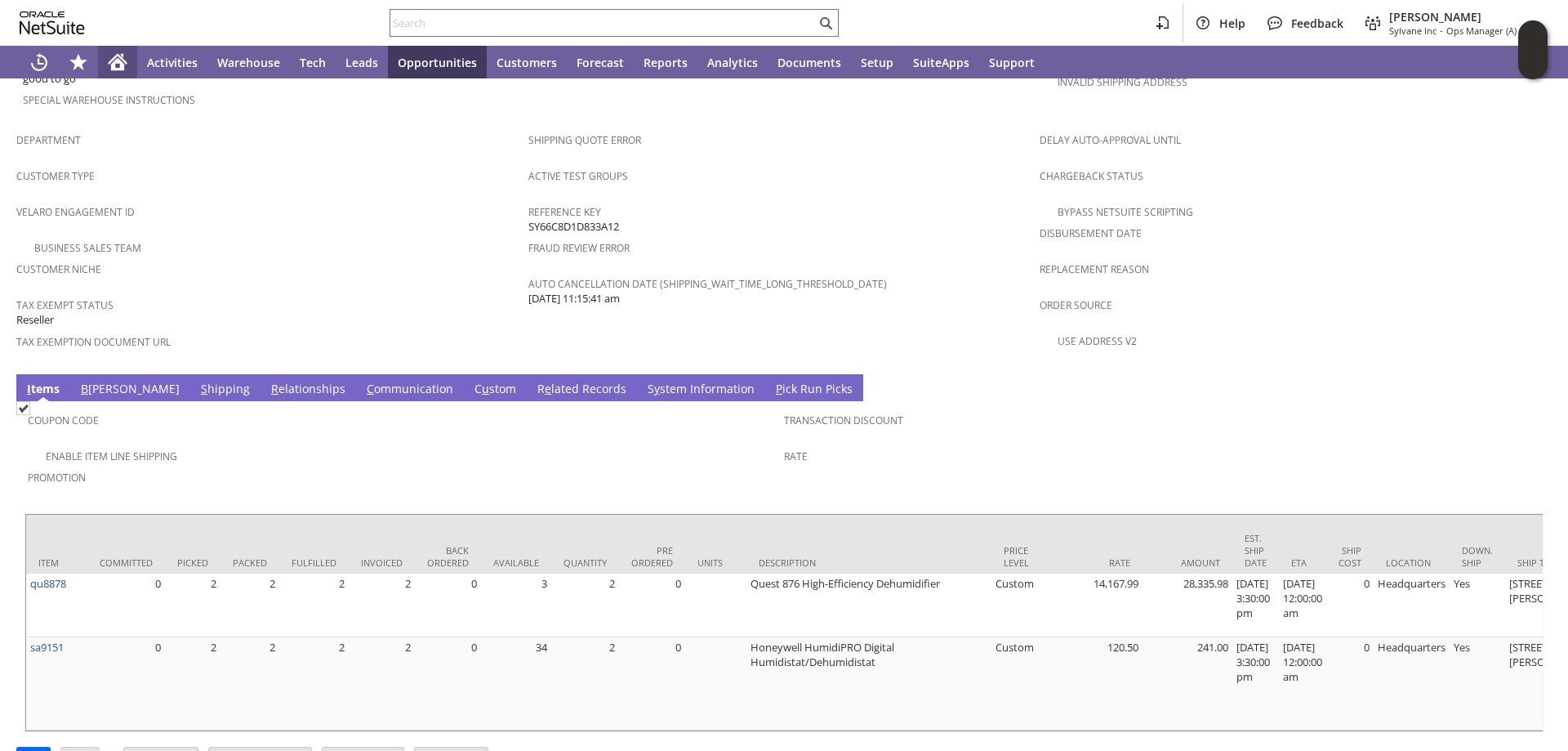
click at [111, 55] on icon "Home" at bounding box center [118, 62] width 20 height 20
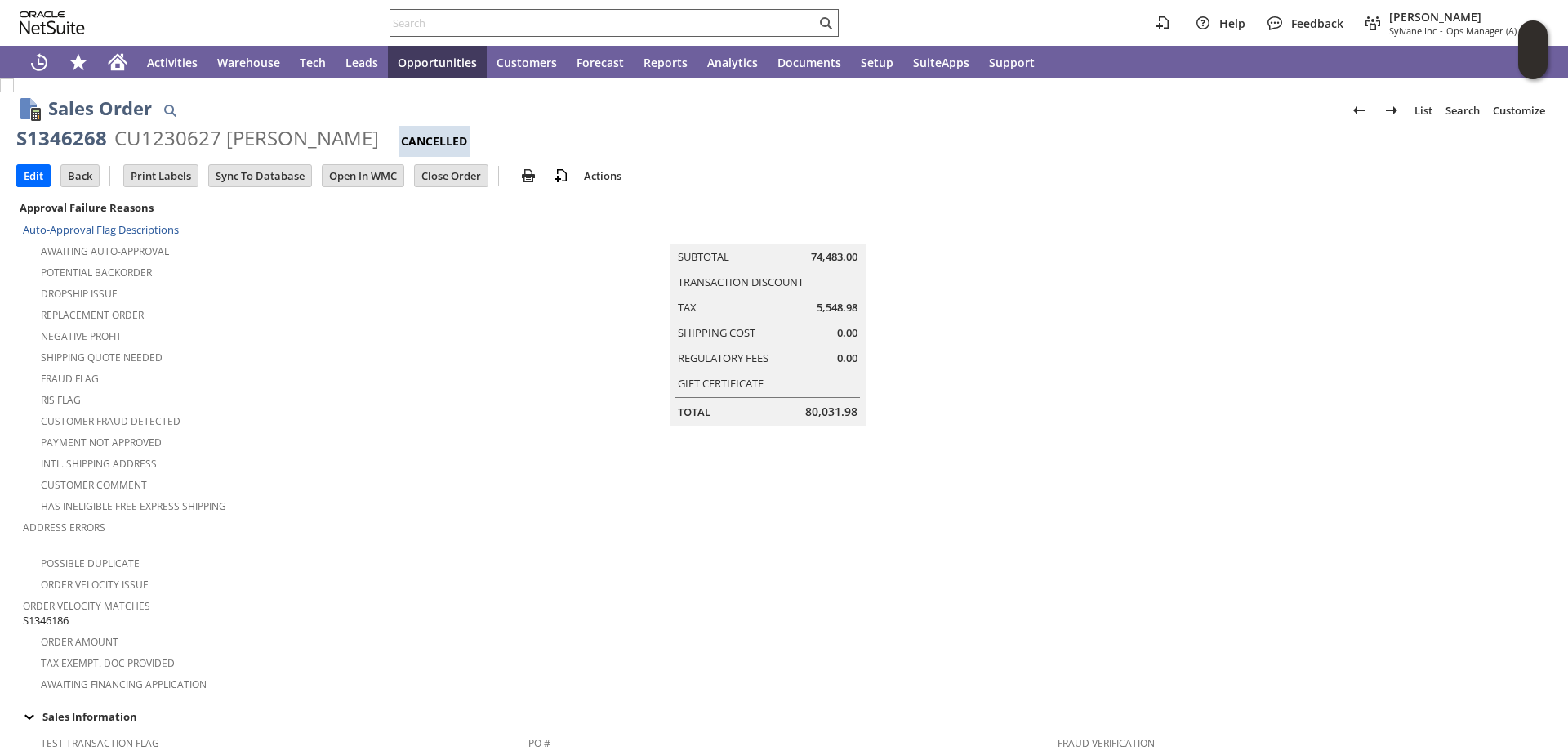
click at [436, 15] on div at bounding box center [614, 22] width 449 height 27
click at [428, 21] on input "text" at bounding box center [603, 23] width 426 height 20
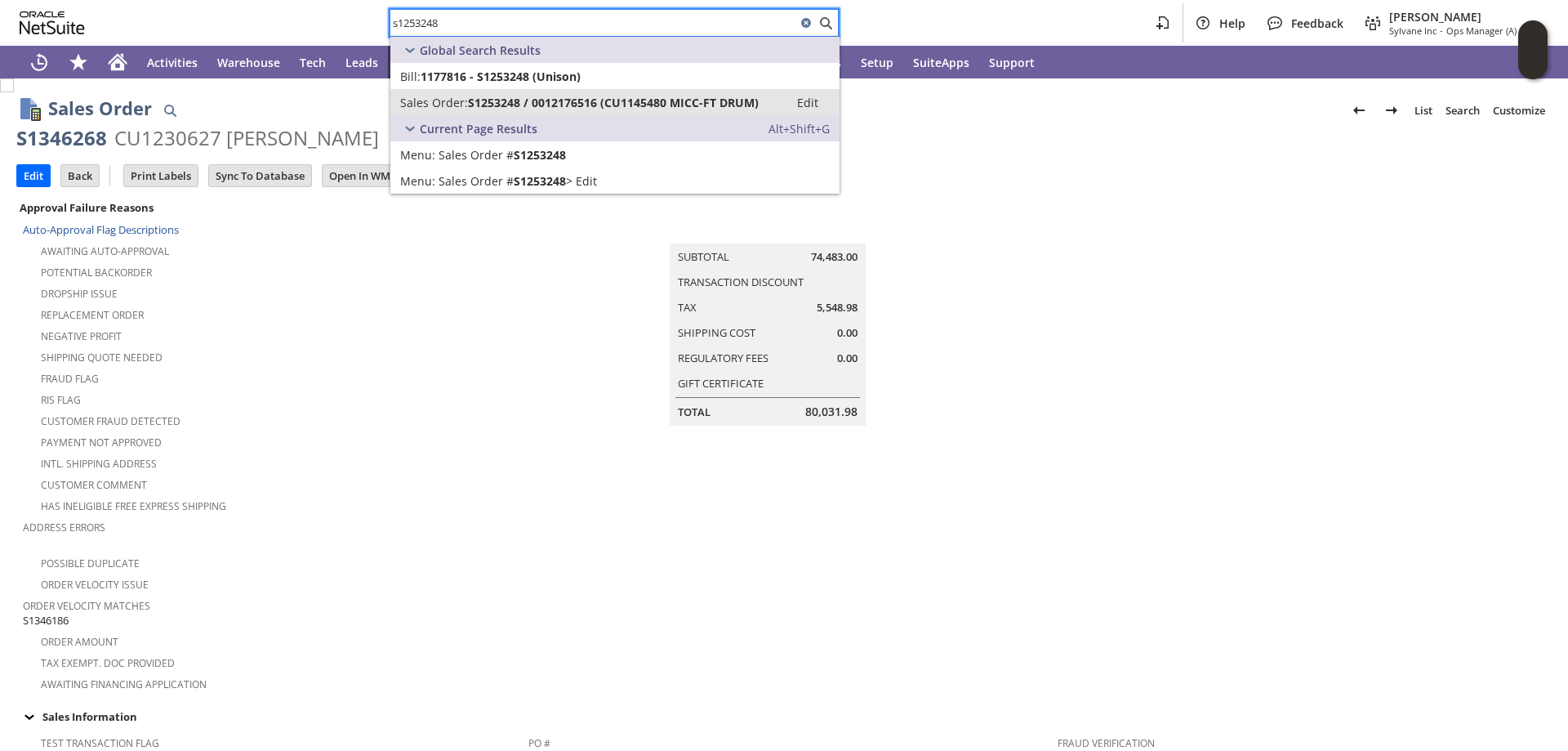
type input "s1253248"
click at [542, 108] on span "S1253248 / 0012176516 (CU1145480 MICC-FT DRUM)" at bounding box center [613, 102] width 291 height 15
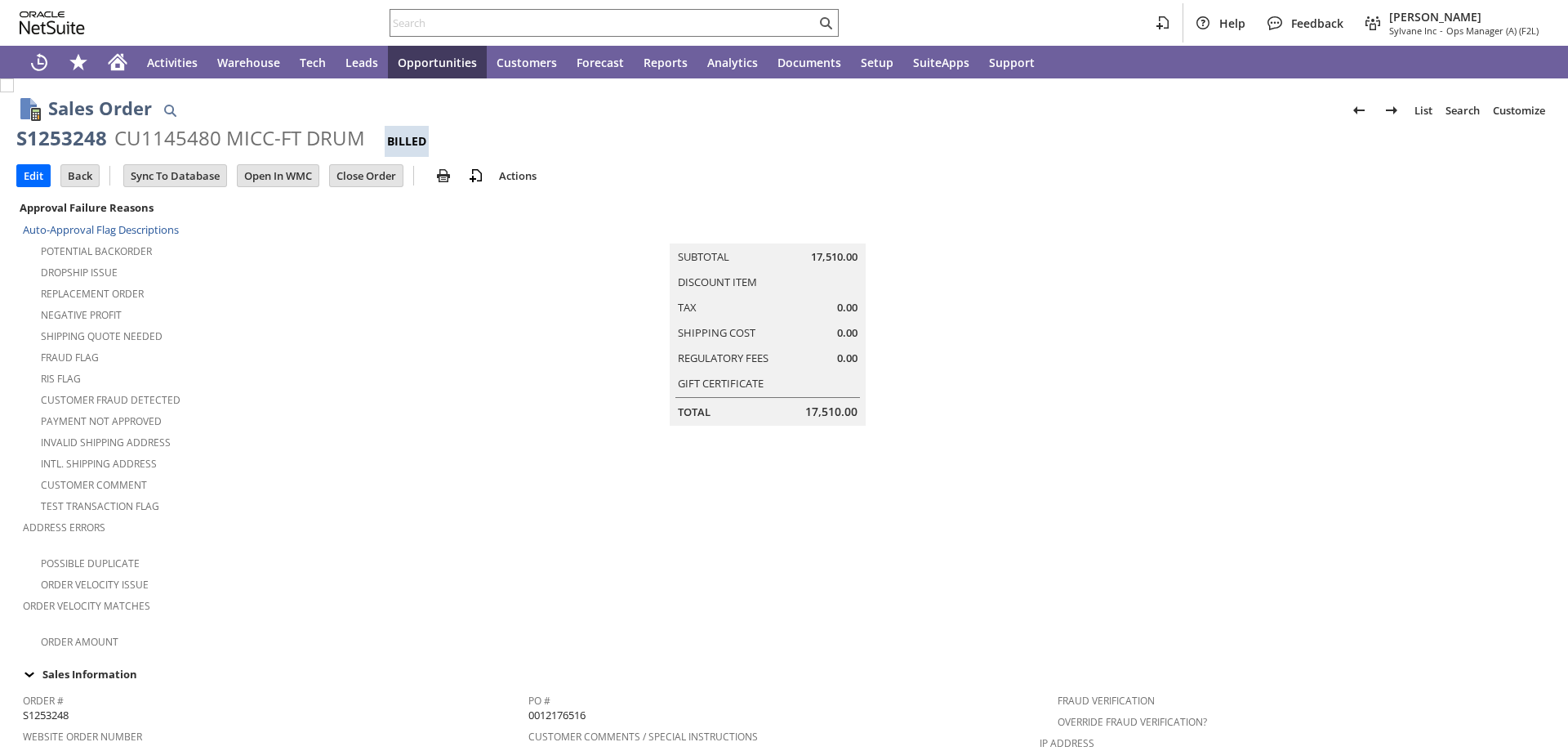
scroll to position [245, 0]
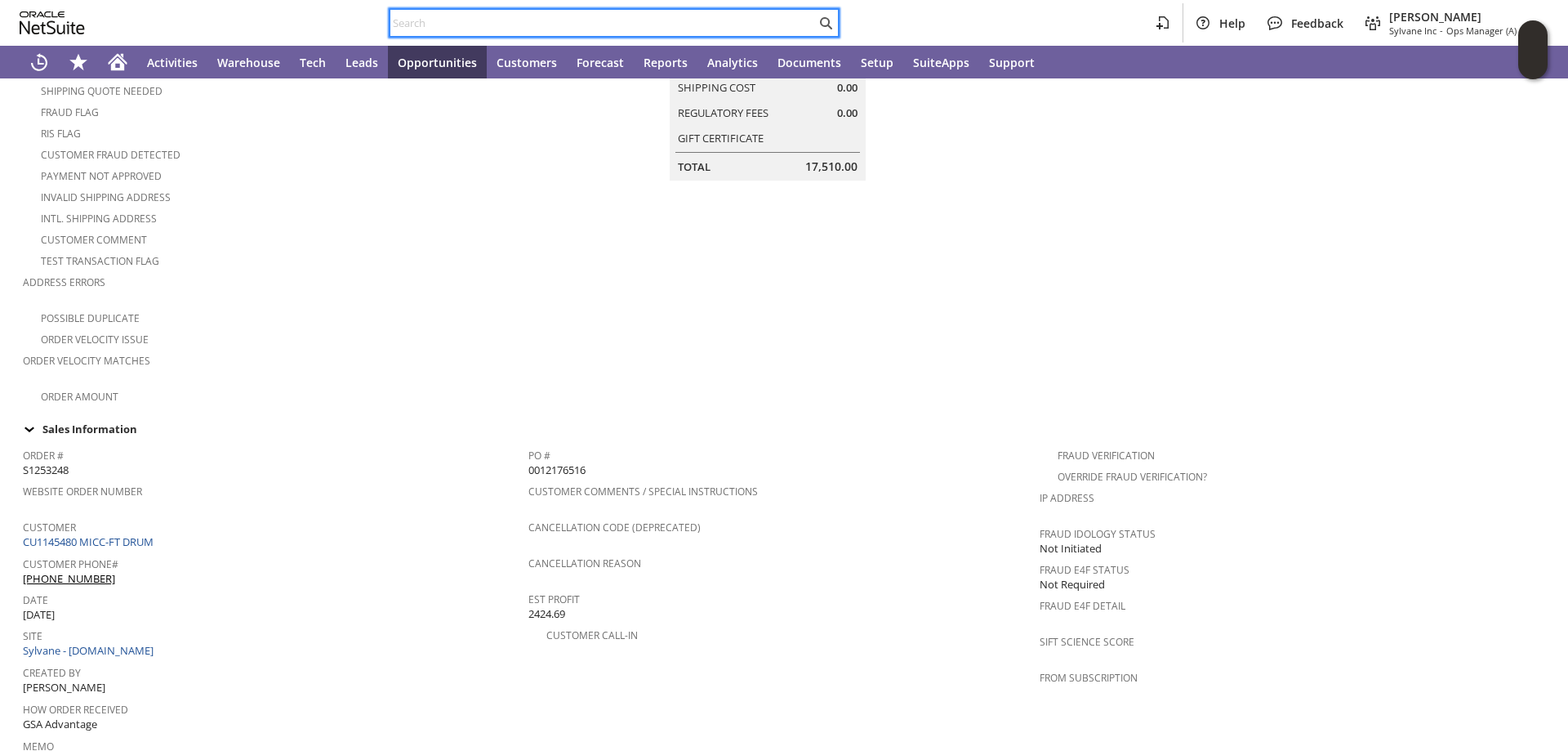
click at [454, 25] on input "text" at bounding box center [603, 23] width 426 height 20
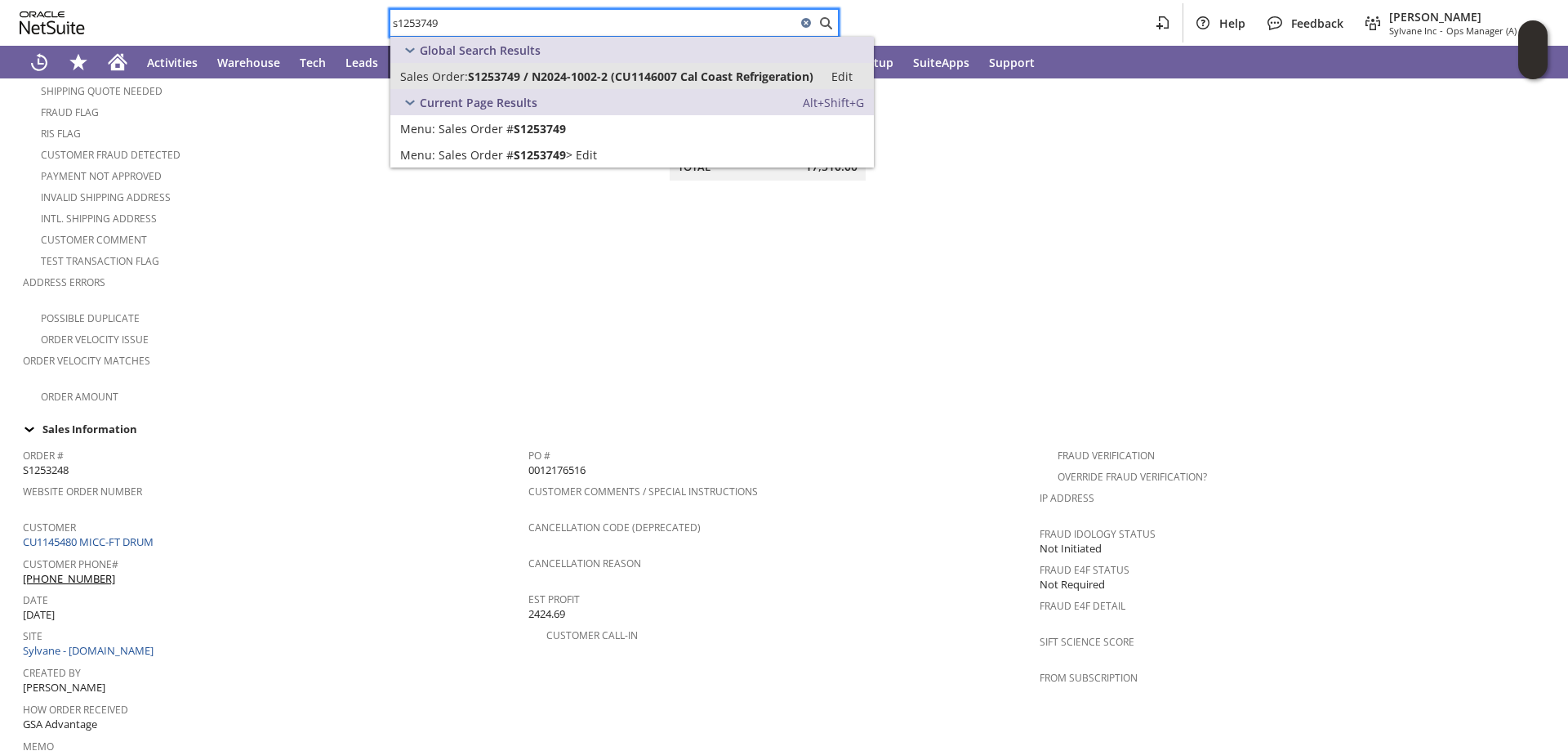
type input "s1253749"
click at [561, 68] on span "S1253749 / N2024-1002-2 (CU1146007 Cal Coast Refrigeration)" at bounding box center [641, 76] width 345 height 15
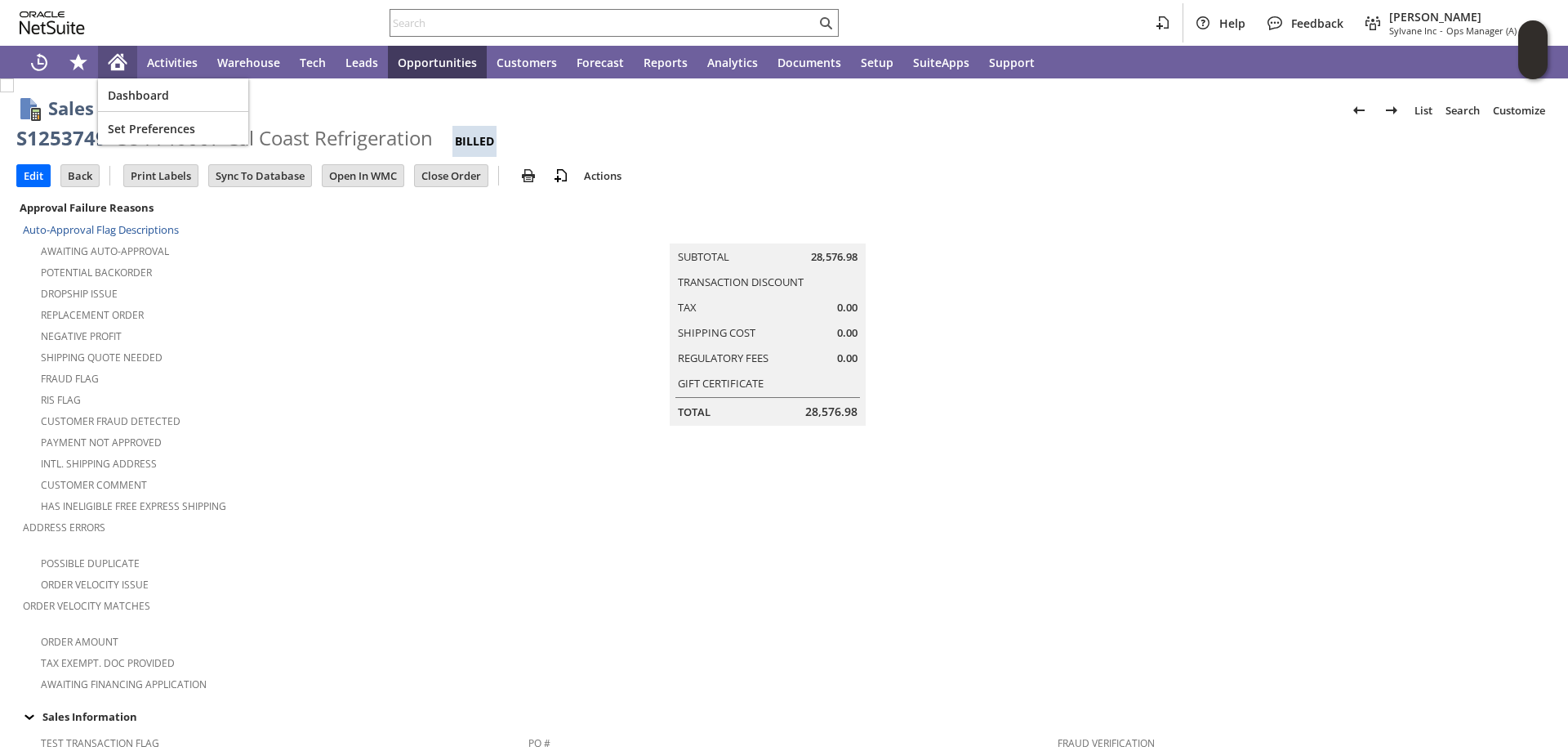
click at [115, 55] on icon "Home" at bounding box center [118, 62] width 20 height 20
